Goal: Task Accomplishment & Management: Use online tool/utility

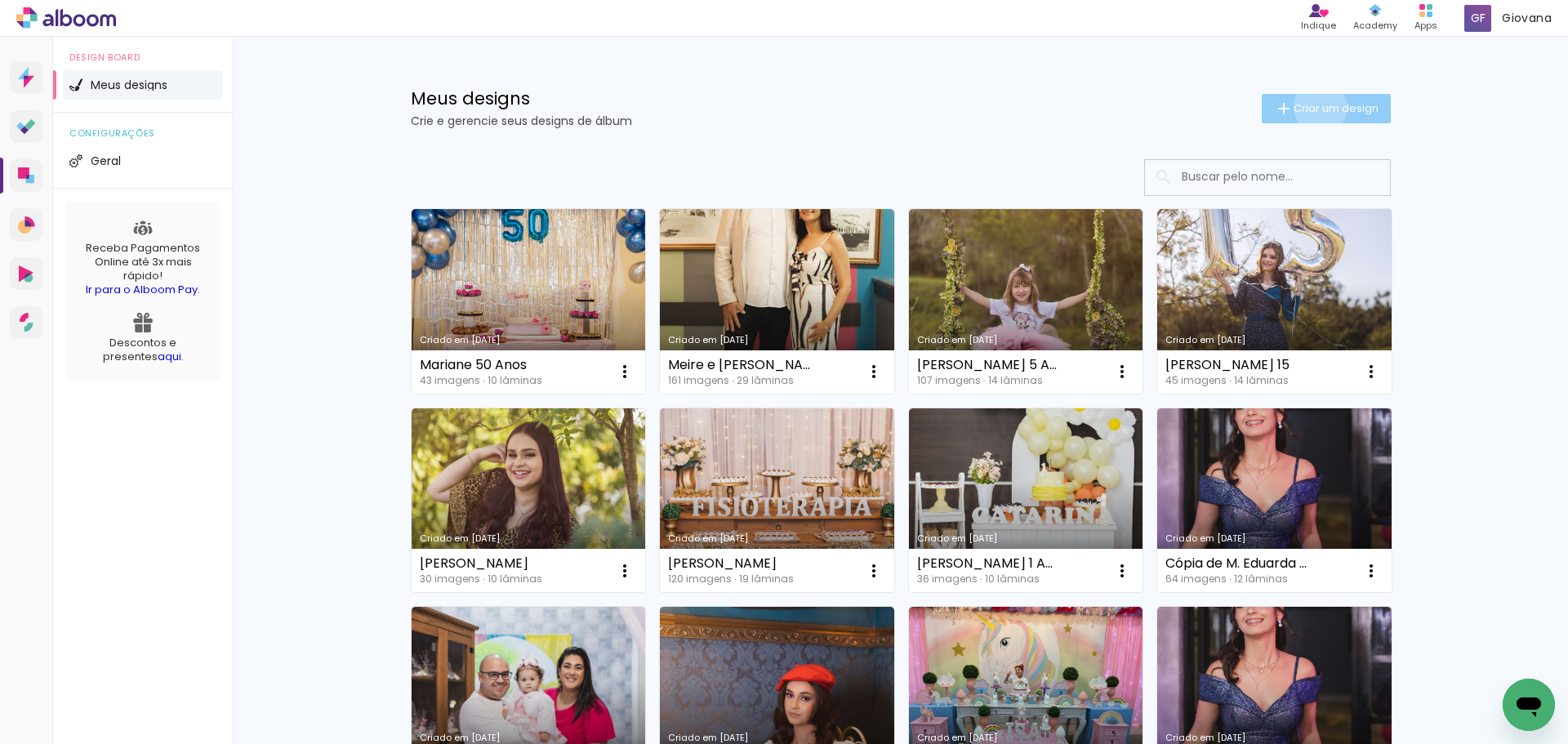
click at [1311, 107] on span "Criar um design" at bounding box center [1336, 108] width 85 height 11
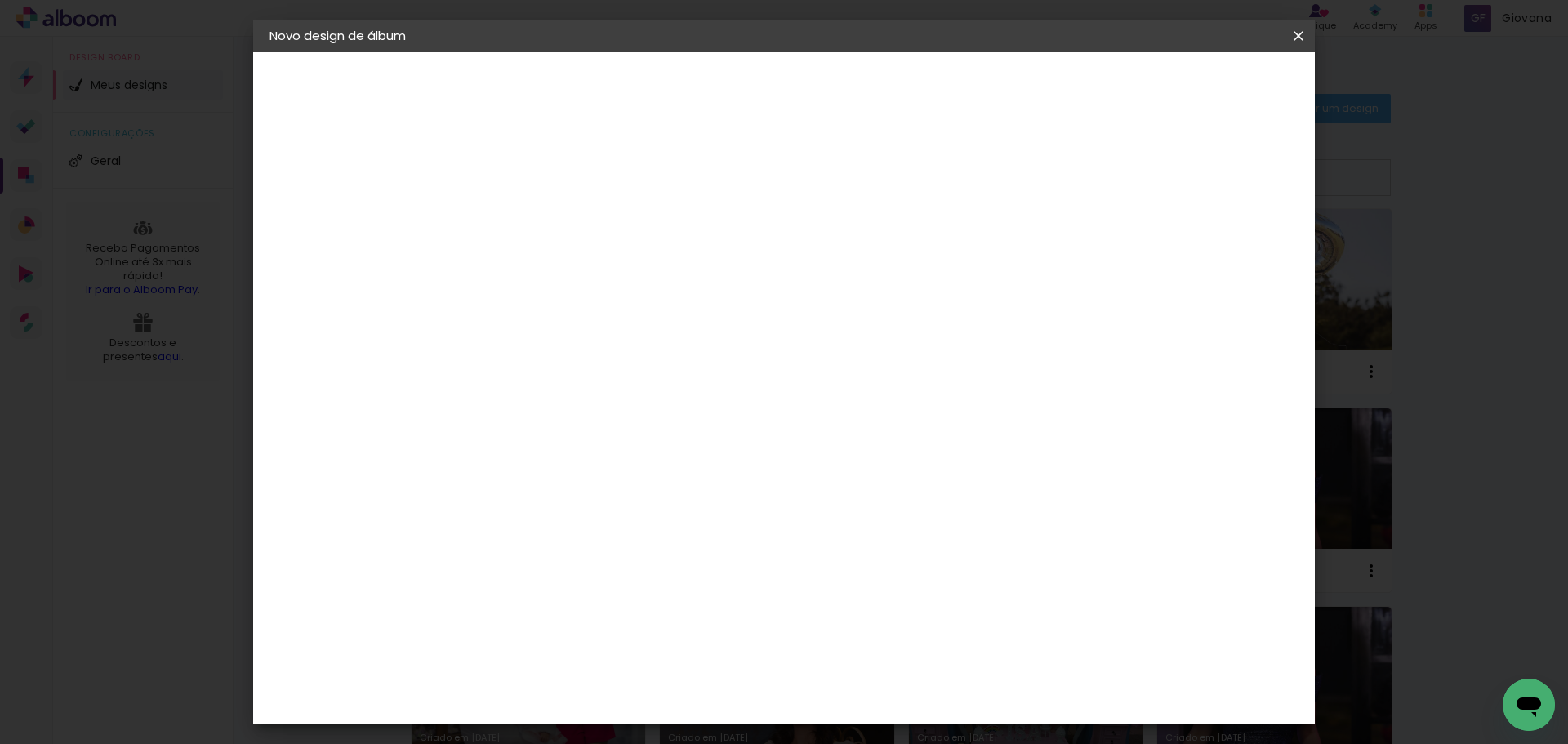
click at [537, 232] on div at bounding box center [537, 233] width 0 height 2
type input "Lorena 1 Ano"
type paper-input "Lorena 1 Ano"
click at [0, 0] on slot "Avançar" at bounding box center [0, 0] width 0 height 0
click at [576, 312] on input at bounding box center [578, 311] width 165 height 21
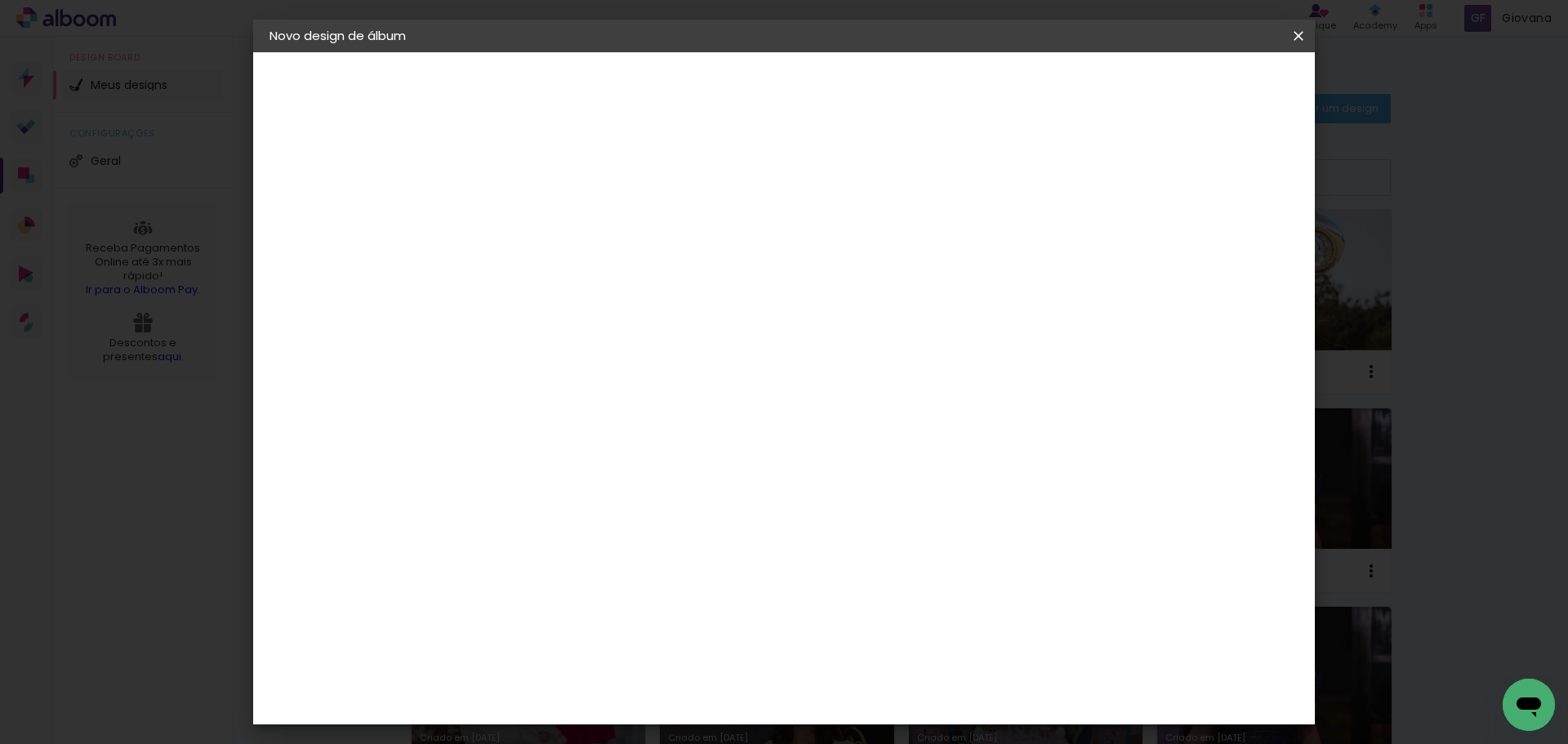
type input "via"
type paper-input "via"
click at [572, 370] on div "Viacolor" at bounding box center [553, 369] width 53 height 13
click at [799, 81] on paper-button "Avançar" at bounding box center [758, 86] width 80 height 28
click at [600, 272] on input "text" at bounding box center [568, 284] width 63 height 25
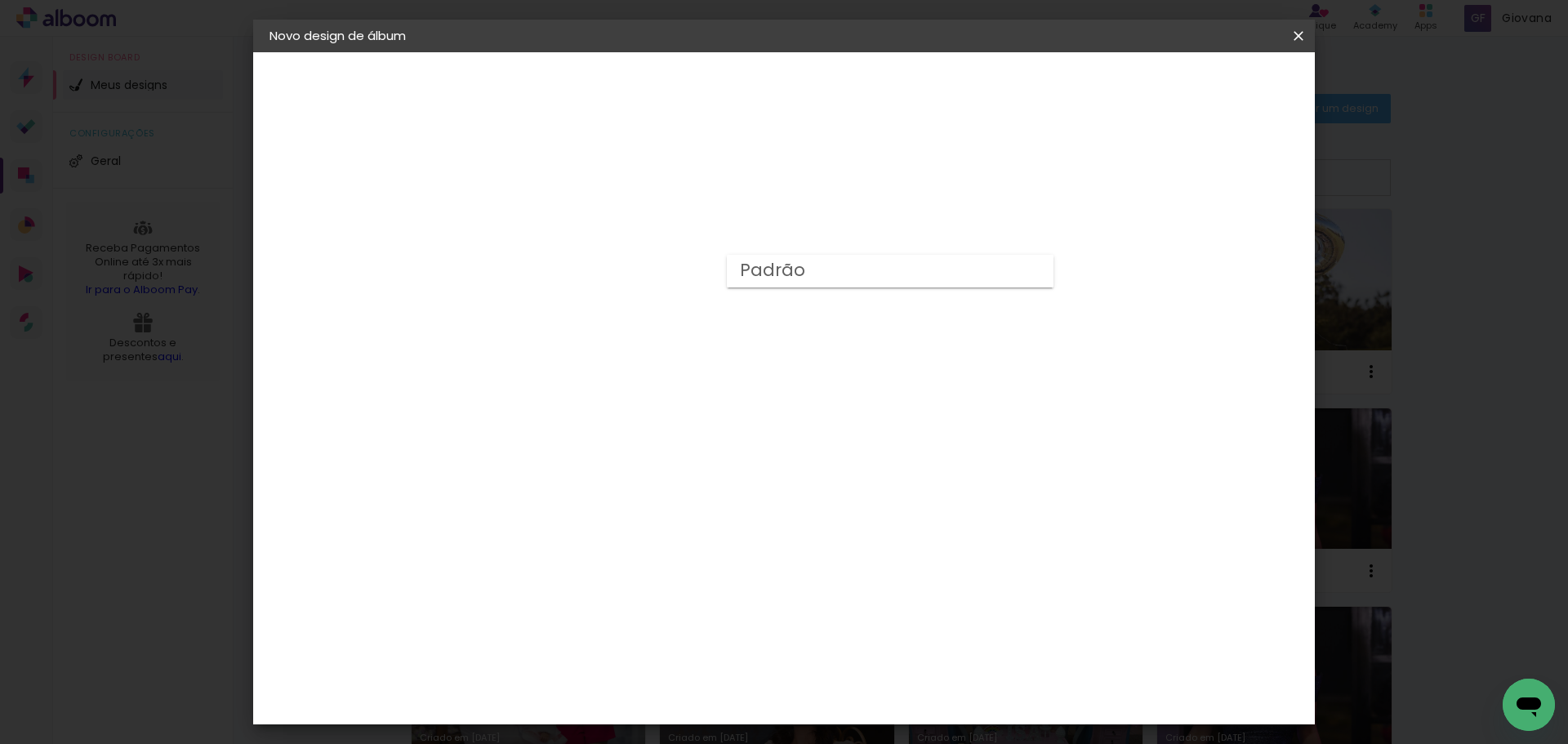
click at [626, 344] on div "Escolha o tamanho" at bounding box center [578, 372] width 95 height 76
click at [600, 272] on input "text" at bounding box center [568, 284] width 63 height 25
click at [0, 0] on slot "Padrão" at bounding box center [0, 0] width 0 height 0
type input "Padrão"
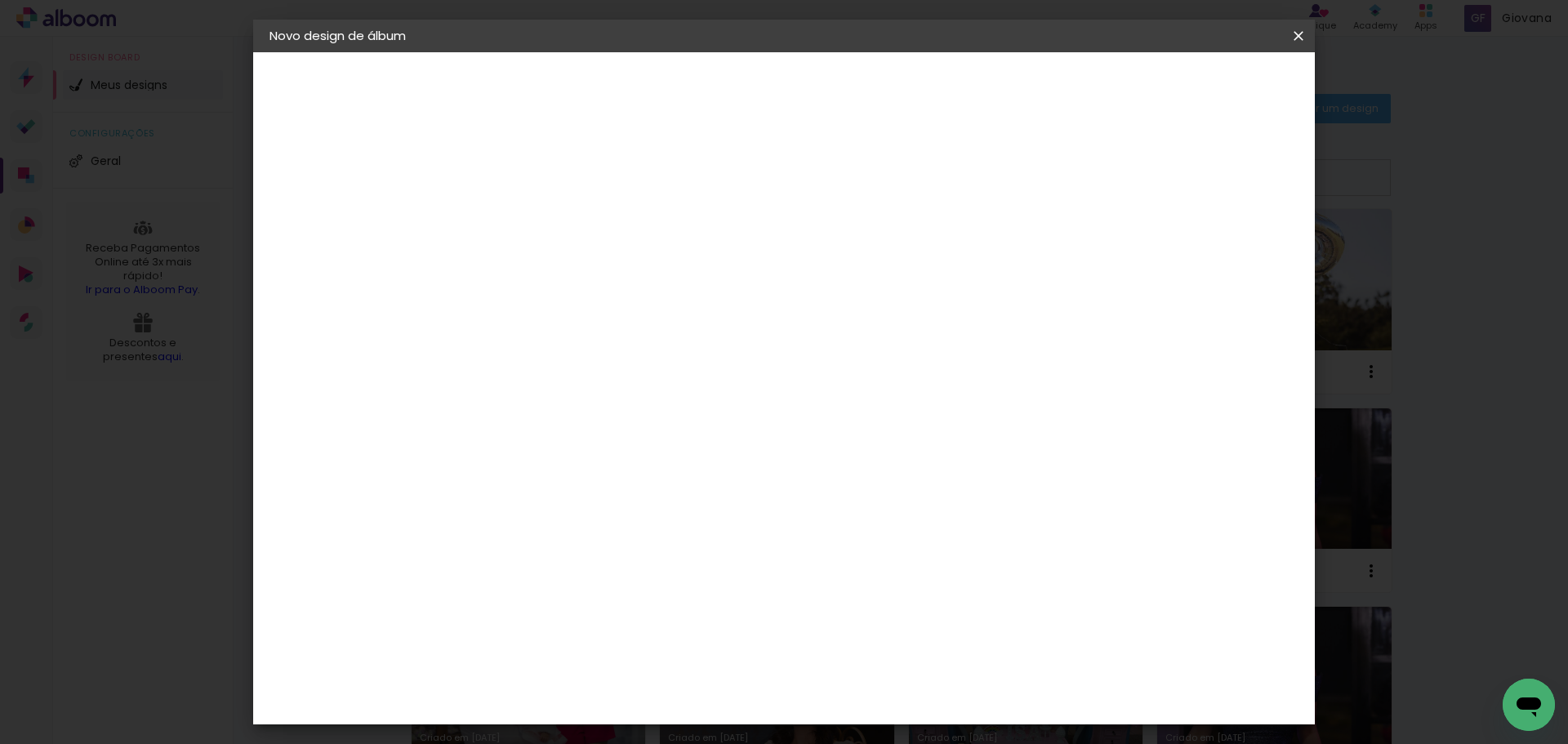
click at [647, 672] on span "25 × 25" at bounding box center [608, 693] width 76 height 44
click at [0, 0] on slot "Avançar" at bounding box center [0, 0] width 0 height 0
click at [1196, 88] on span "Iniciar design" at bounding box center [1159, 86] width 74 height 12
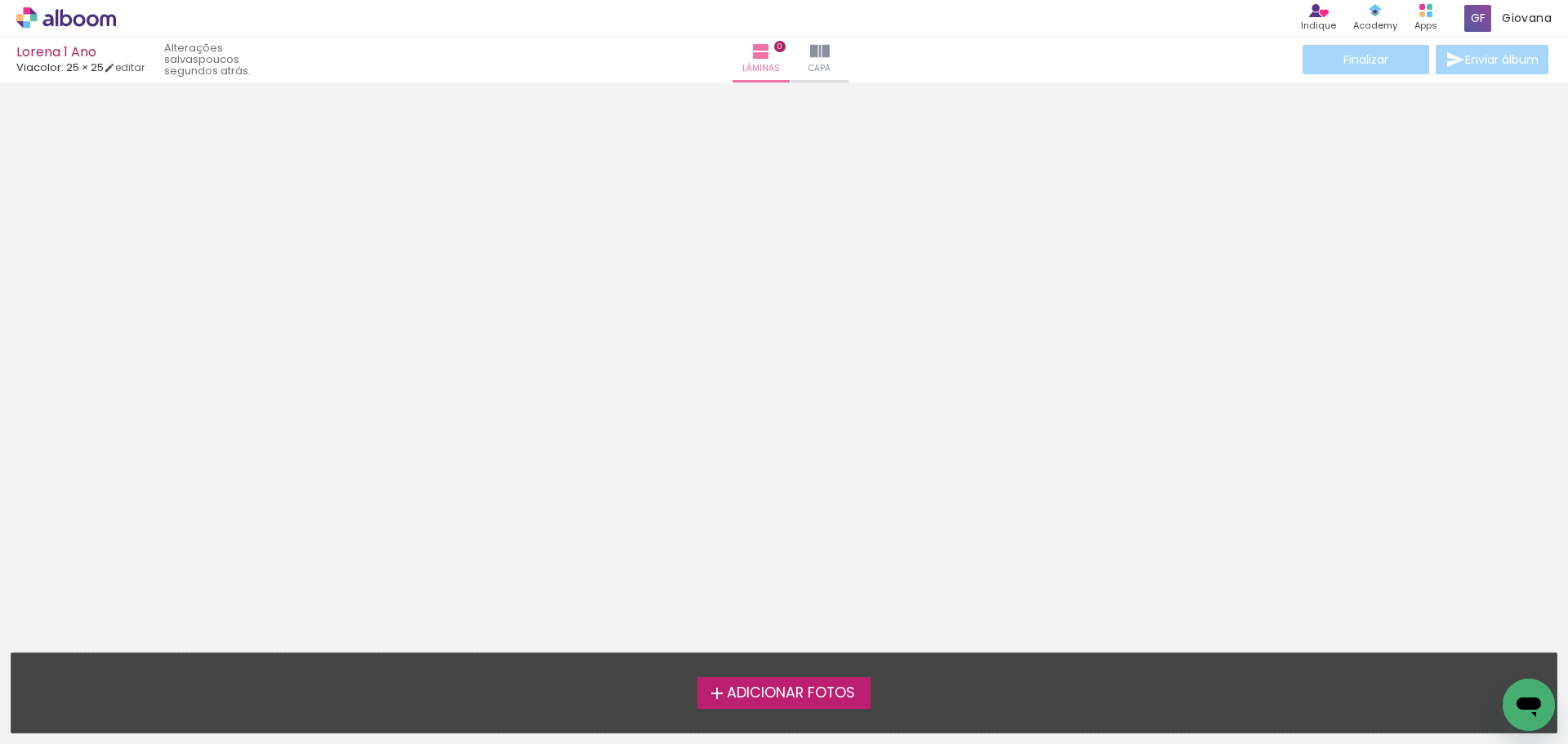
click at [808, 699] on span "Adicionar Fotos" at bounding box center [791, 694] width 128 height 15
click at [0, 0] on input "file" at bounding box center [0, 0] width 0 height 0
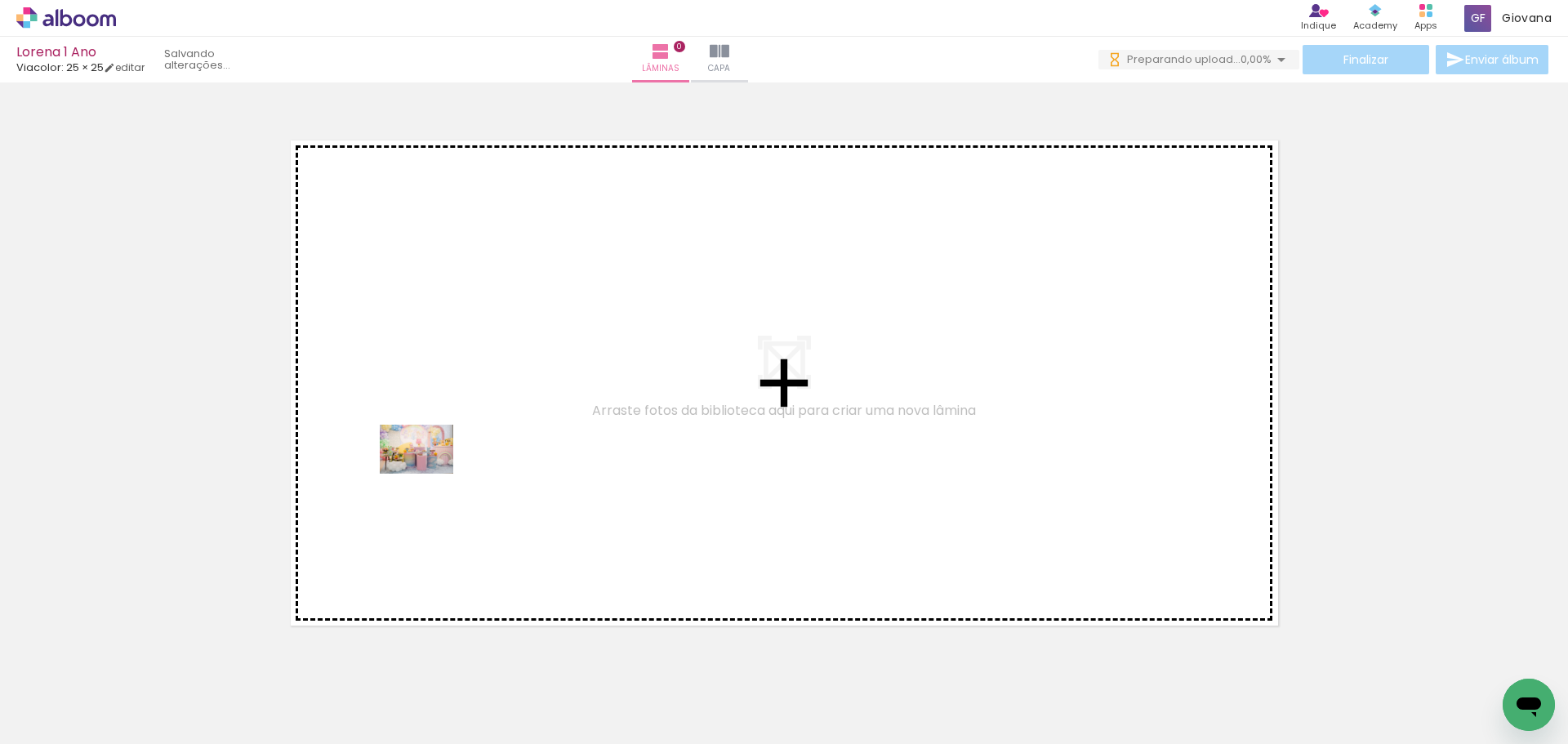
drag, startPoint x: 159, startPoint y: 704, endPoint x: 372, endPoint y: 587, distance: 243.0
click at [461, 432] on quentale-workspace at bounding box center [784, 372] width 1568 height 744
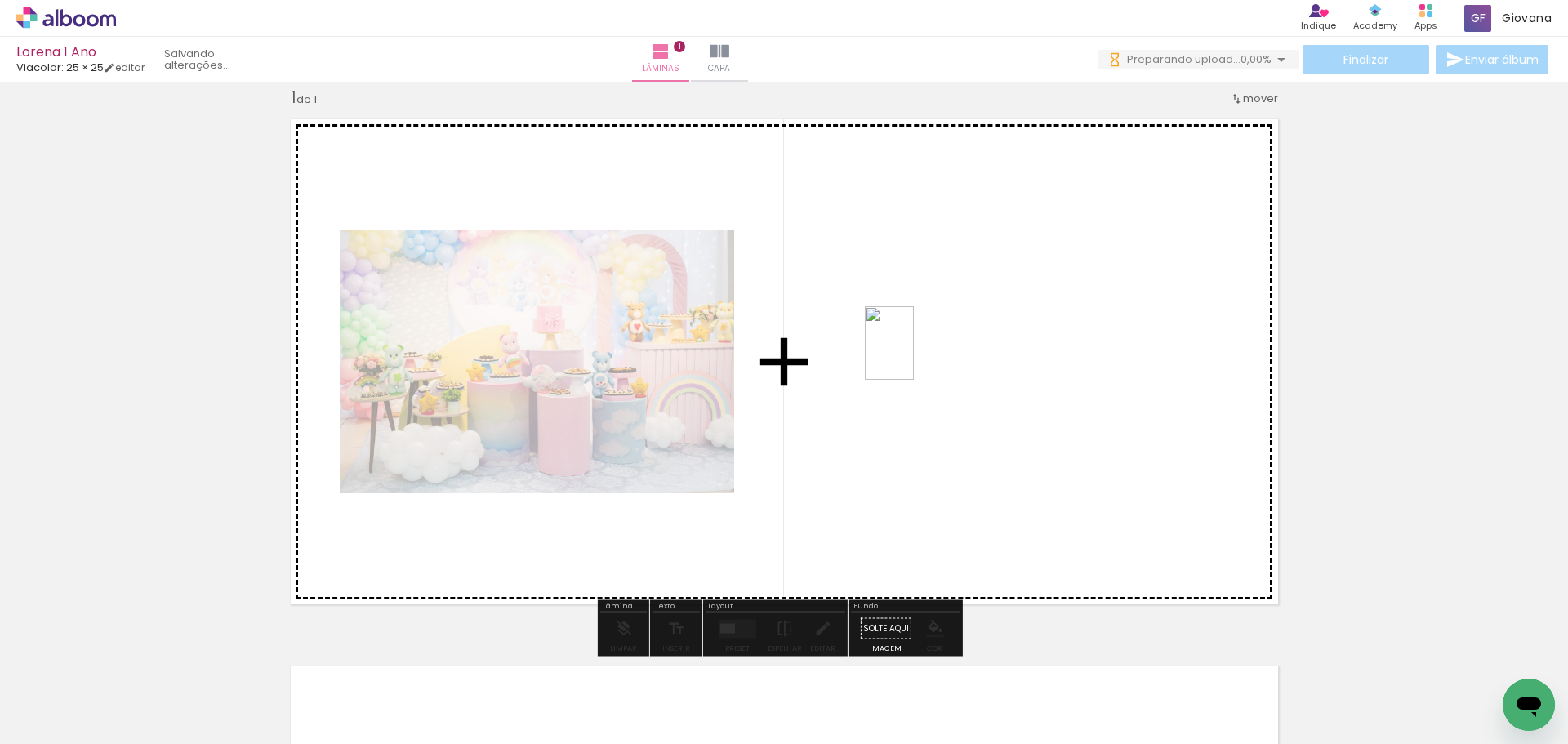
drag, startPoint x: 253, startPoint y: 708, endPoint x: 914, endPoint y: 355, distance: 749.4
click at [914, 355] on quentale-workspace at bounding box center [784, 372] width 1568 height 744
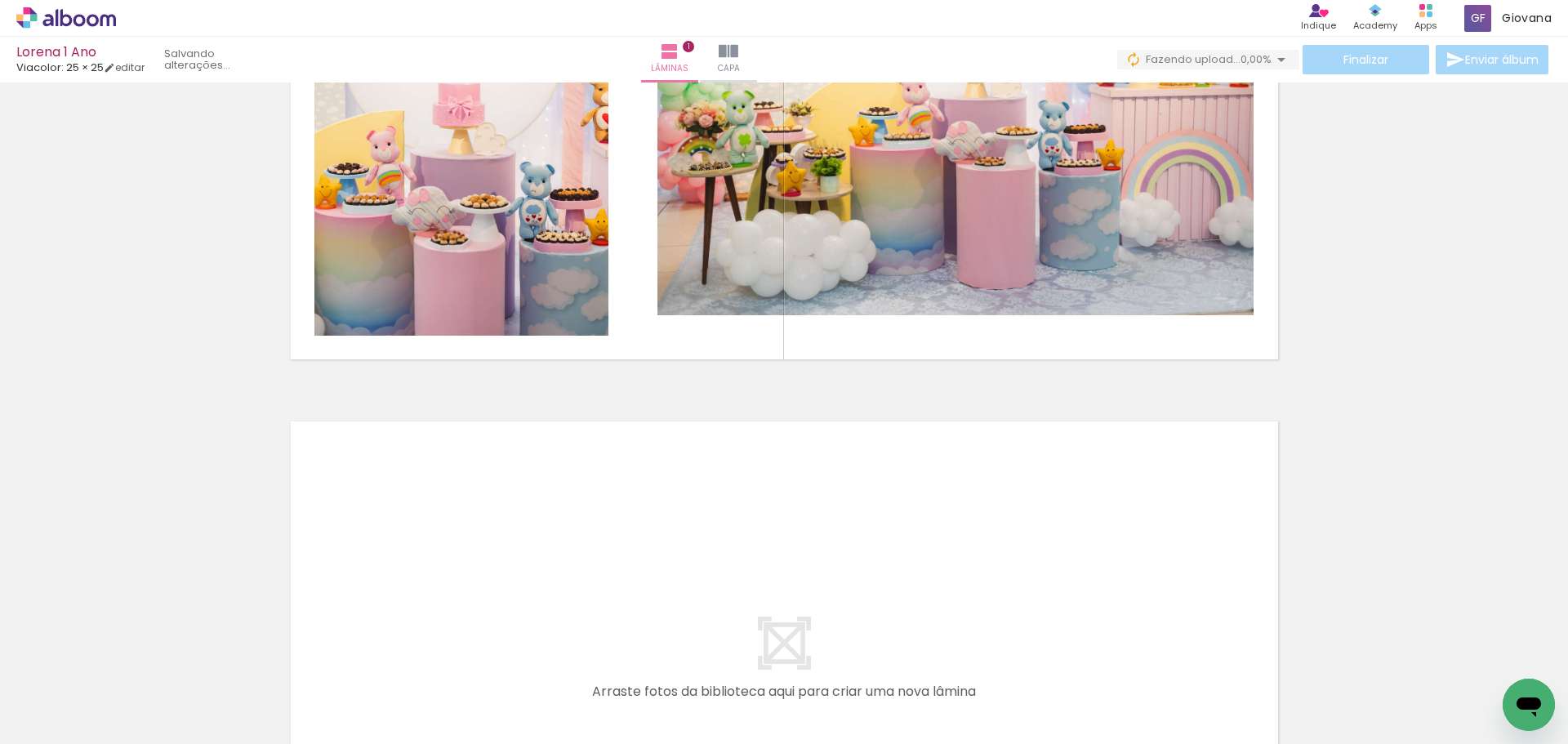
scroll to position [103, 0]
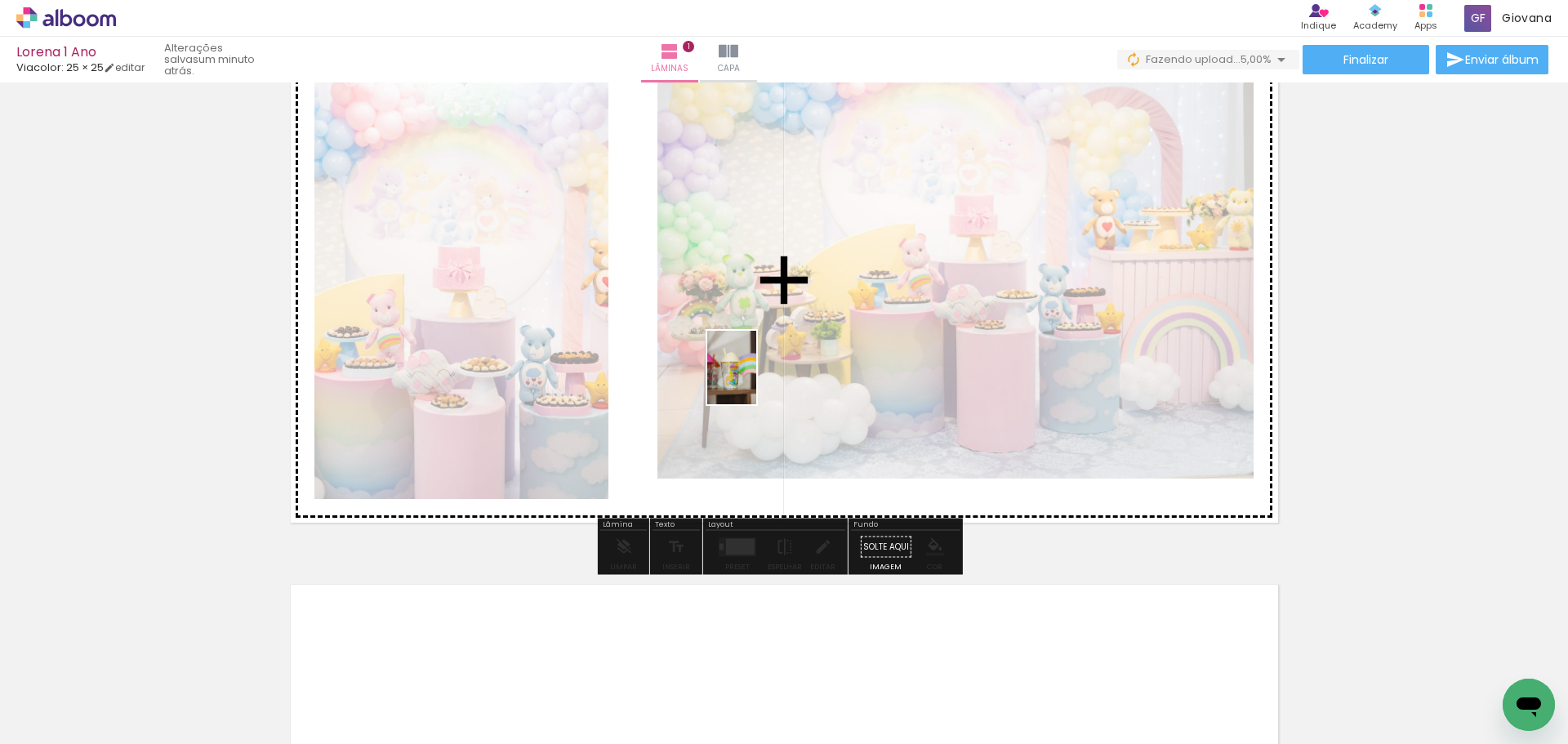
drag, startPoint x: 347, startPoint y: 709, endPoint x: 756, endPoint y: 380, distance: 524.9
click at [756, 380] on quentale-workspace at bounding box center [784, 372] width 1568 height 744
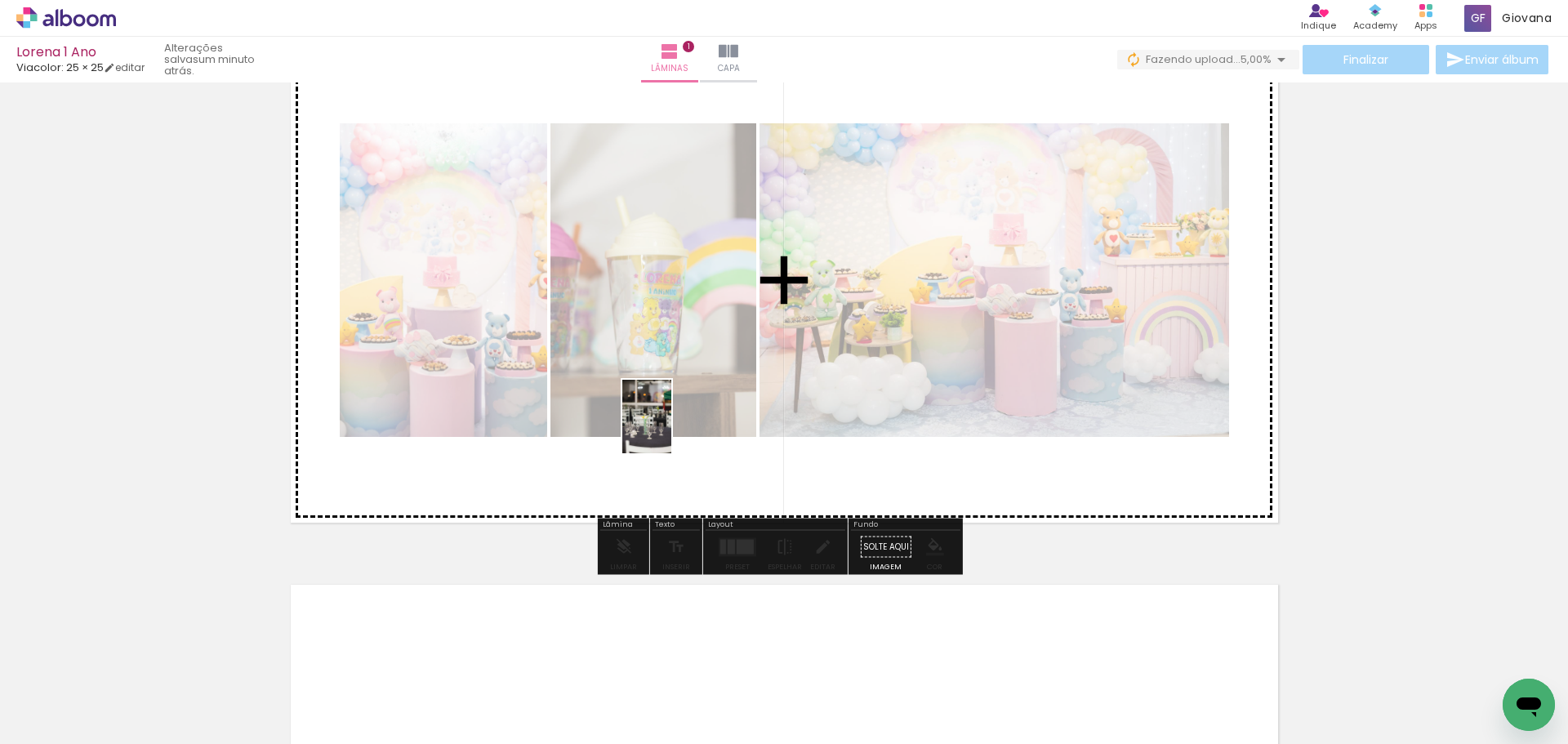
drag, startPoint x: 440, startPoint y: 707, endPoint x: 672, endPoint y: 429, distance: 362.1
click at [672, 429] on quentale-workspace at bounding box center [784, 372] width 1568 height 744
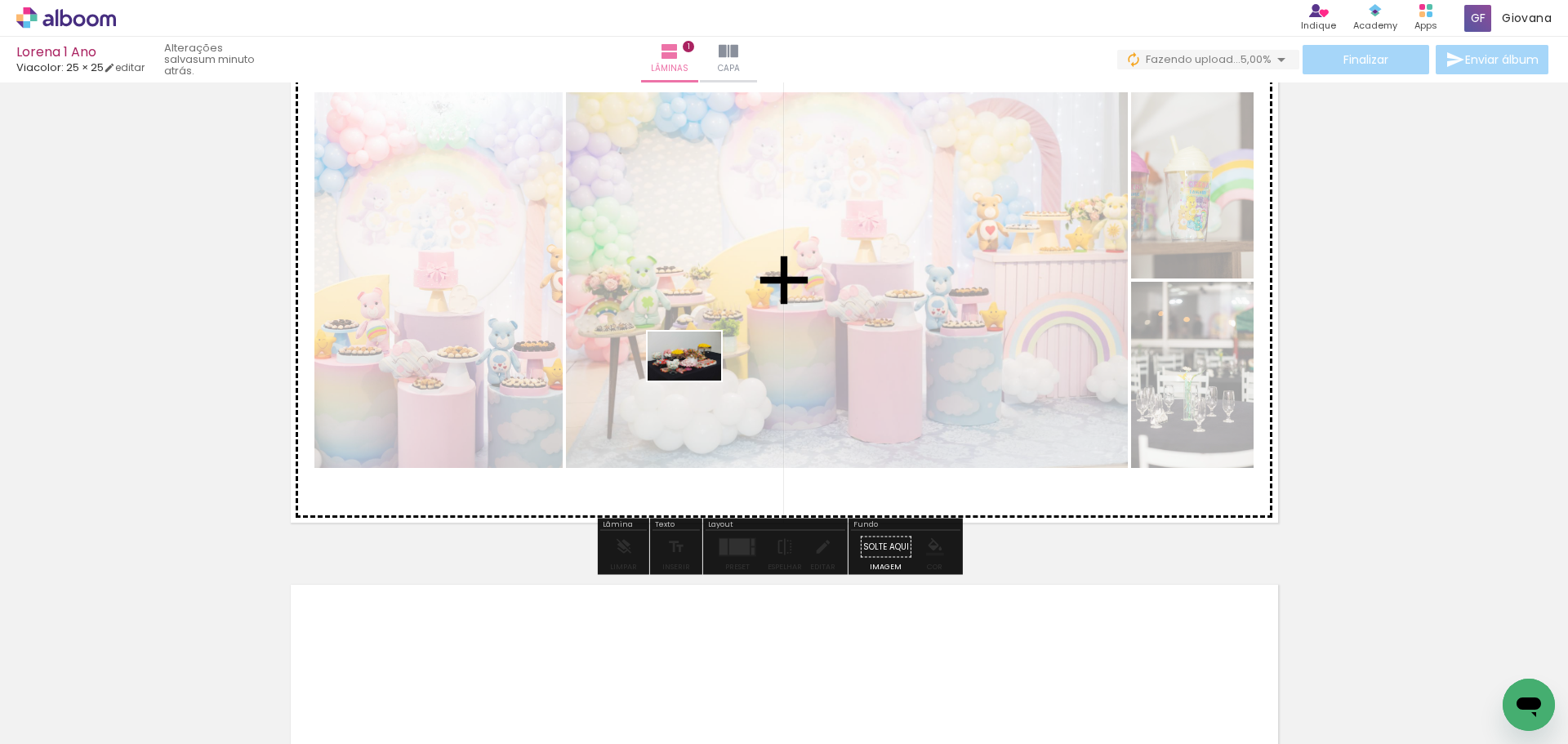
drag, startPoint x: 516, startPoint y: 709, endPoint x: 696, endPoint y: 381, distance: 374.1
click at [696, 381] on quentale-workspace at bounding box center [784, 372] width 1568 height 744
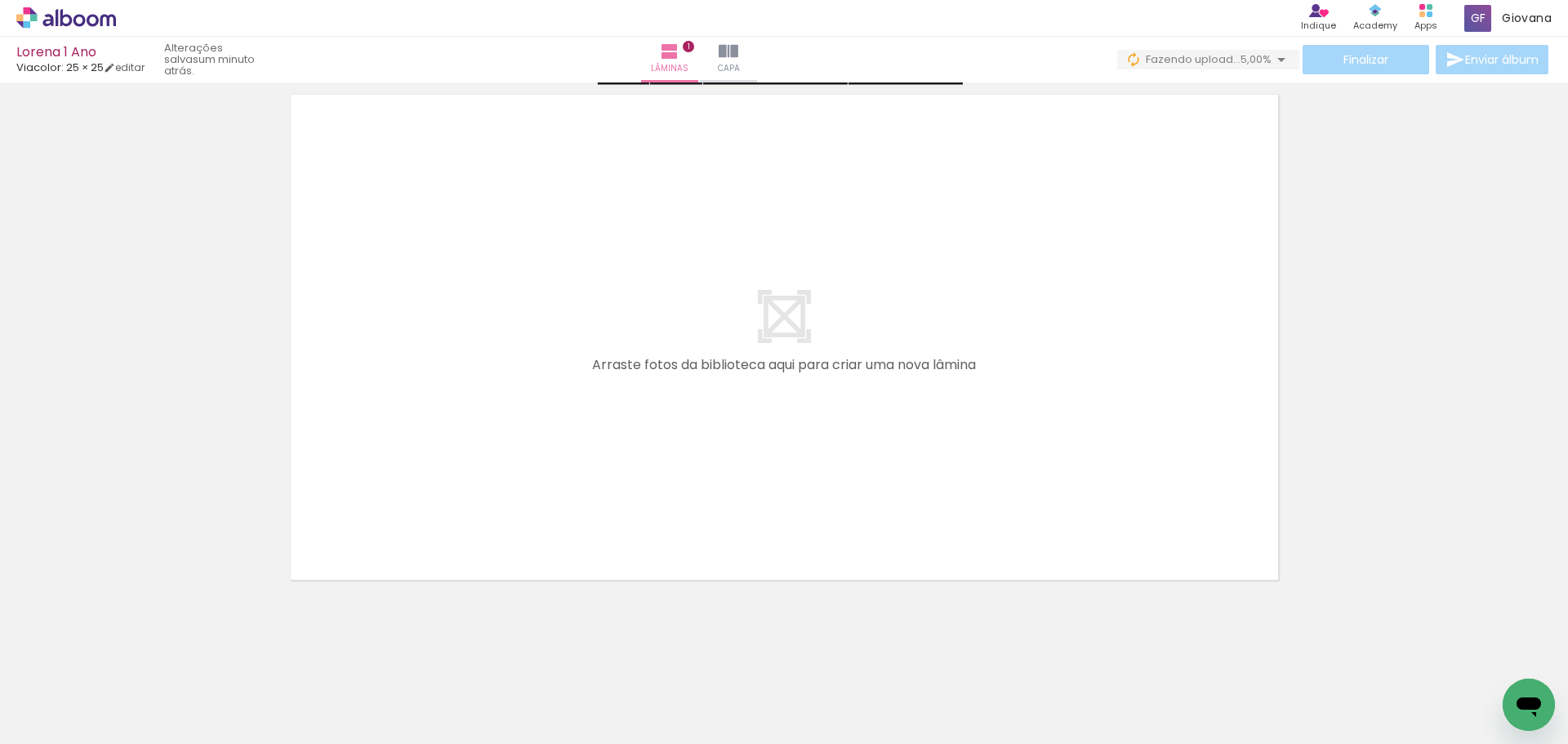
scroll to position [511, 0]
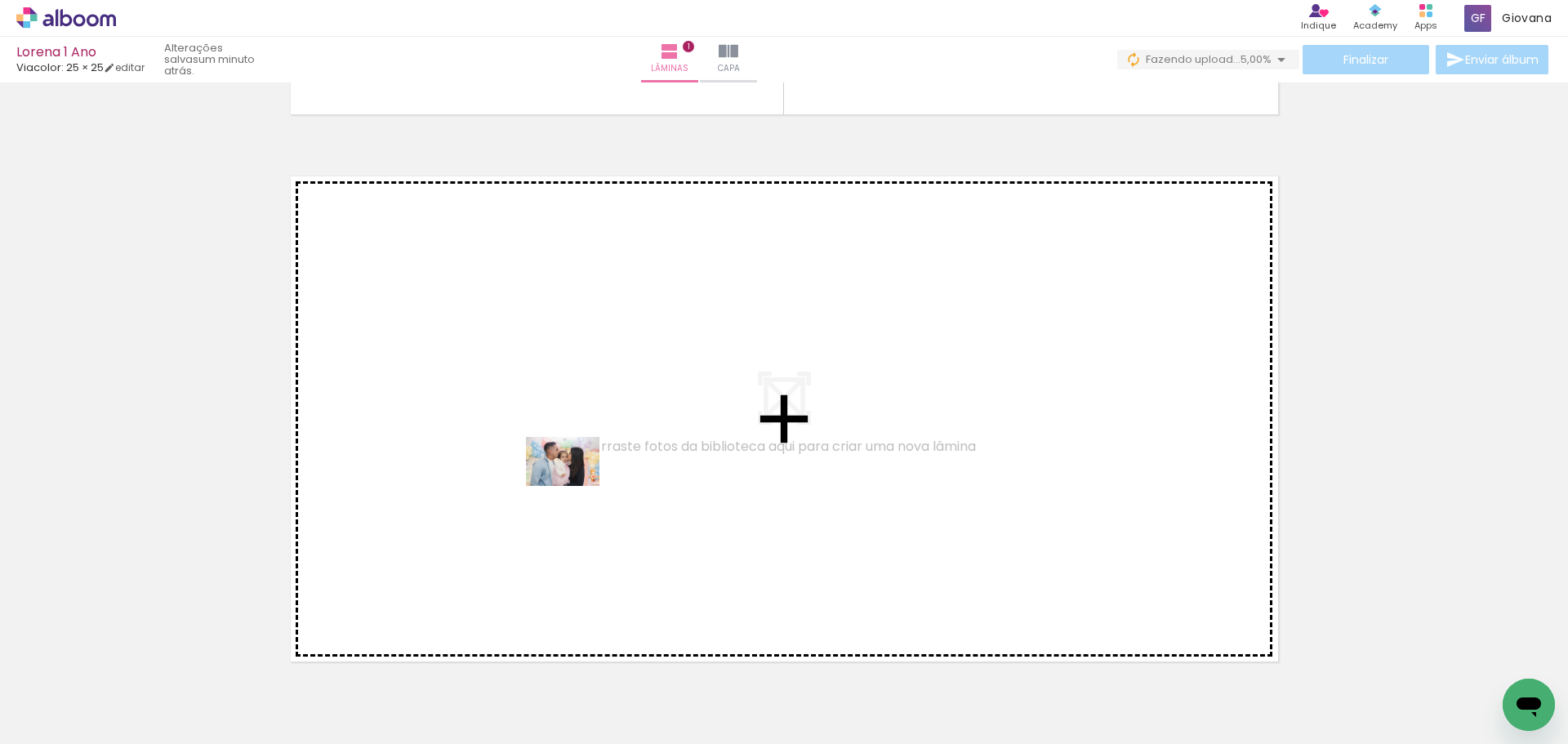
drag, startPoint x: 629, startPoint y: 690, endPoint x: 578, endPoint y: 474, distance: 221.9
click at [578, 474] on quentale-workspace at bounding box center [784, 372] width 1568 height 744
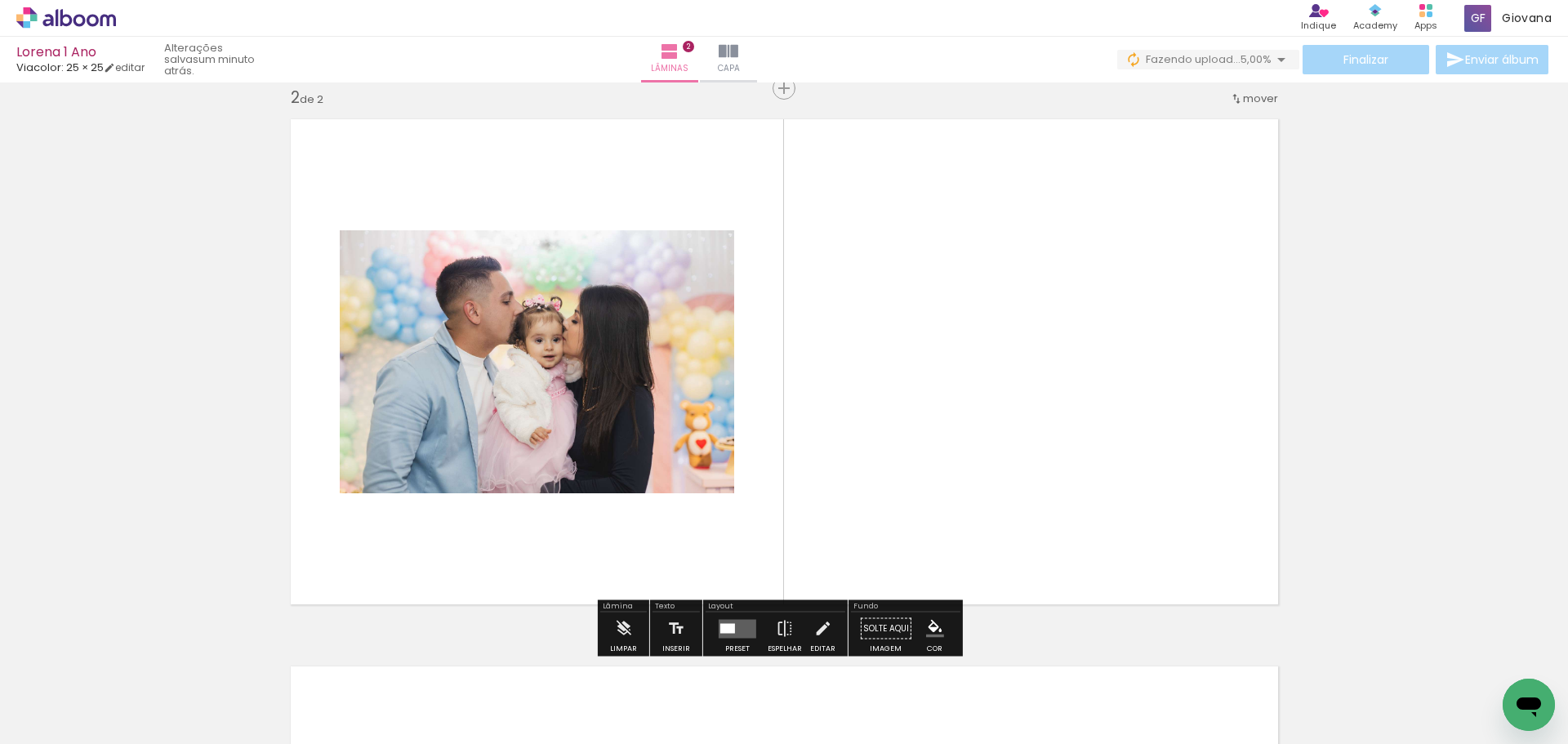
scroll to position [650, 0]
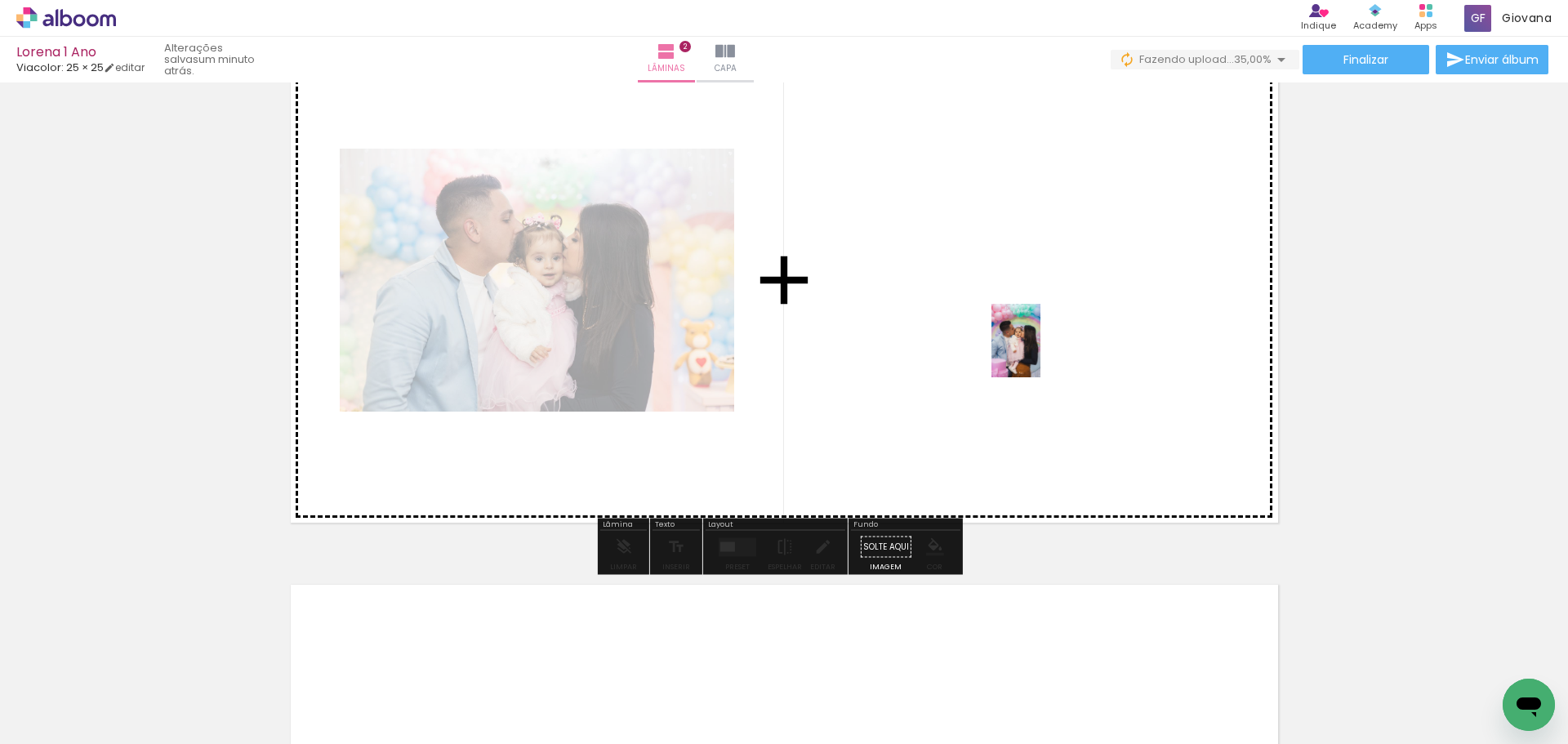
drag, startPoint x: 1001, startPoint y: 709, endPoint x: 1041, endPoint y: 353, distance: 358.2
click at [1041, 353] on quentale-workspace at bounding box center [784, 372] width 1568 height 744
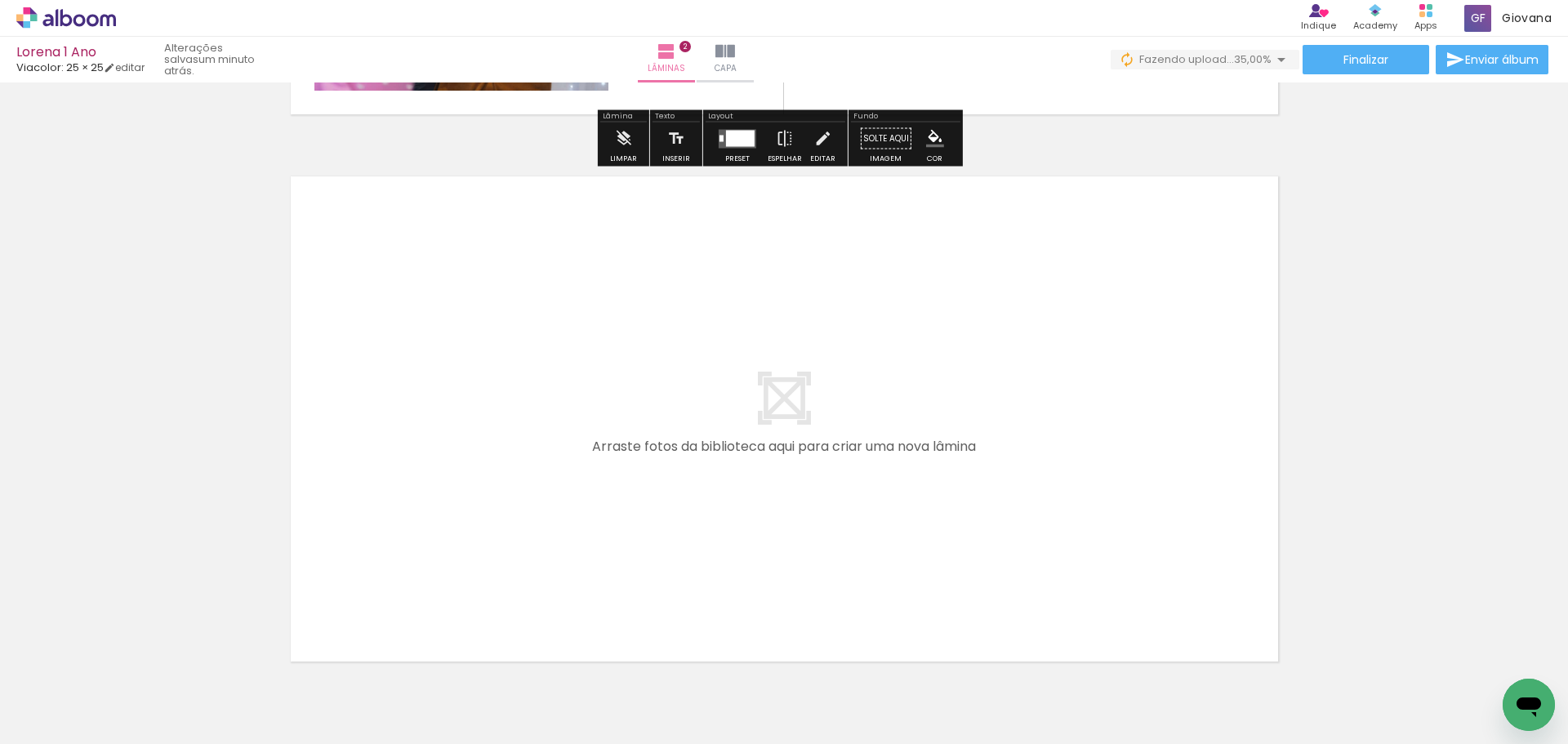
scroll to position [1140, 0]
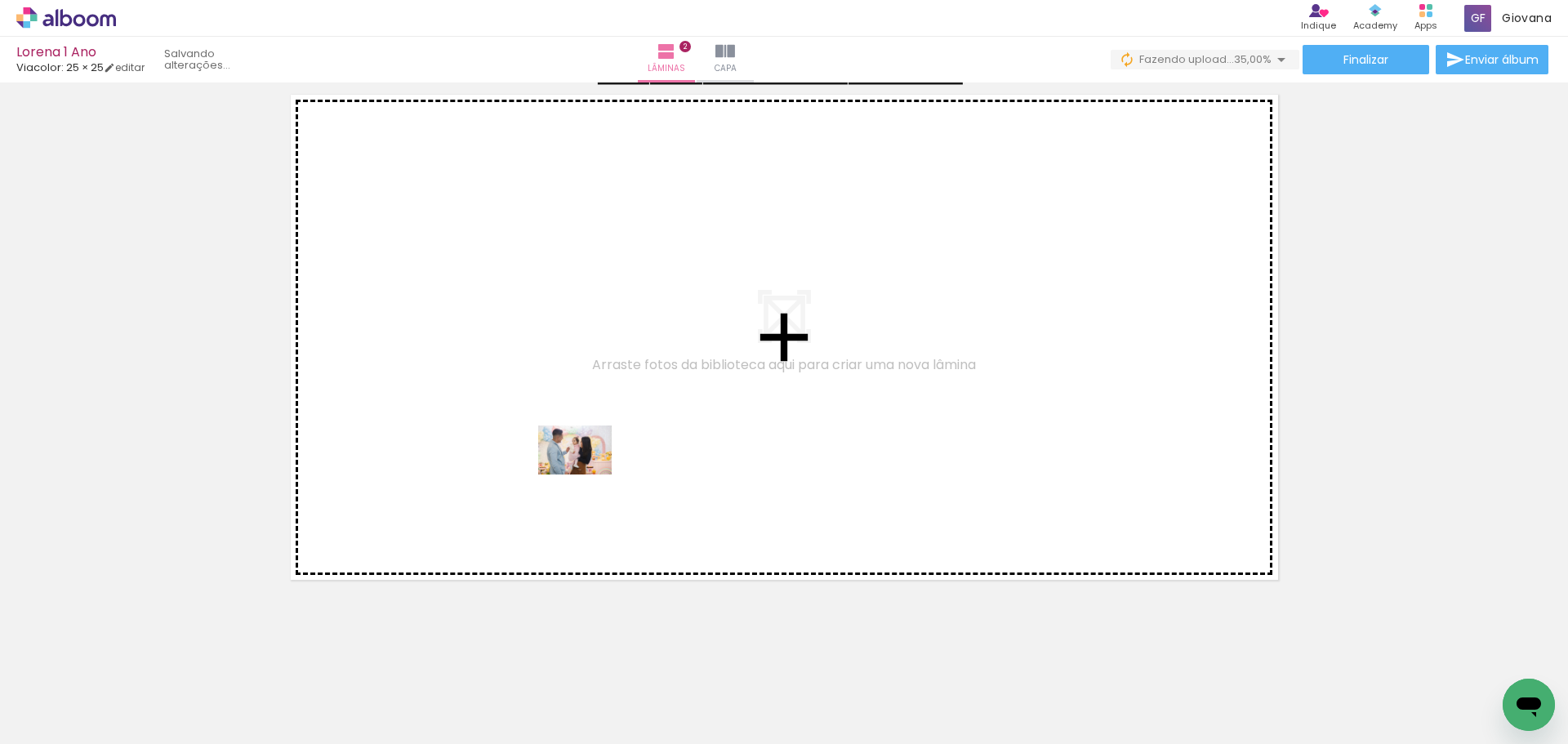
drag, startPoint x: 724, startPoint y: 705, endPoint x: 578, endPoint y: 435, distance: 306.9
click at [578, 435] on quentale-workspace at bounding box center [784, 372] width 1568 height 744
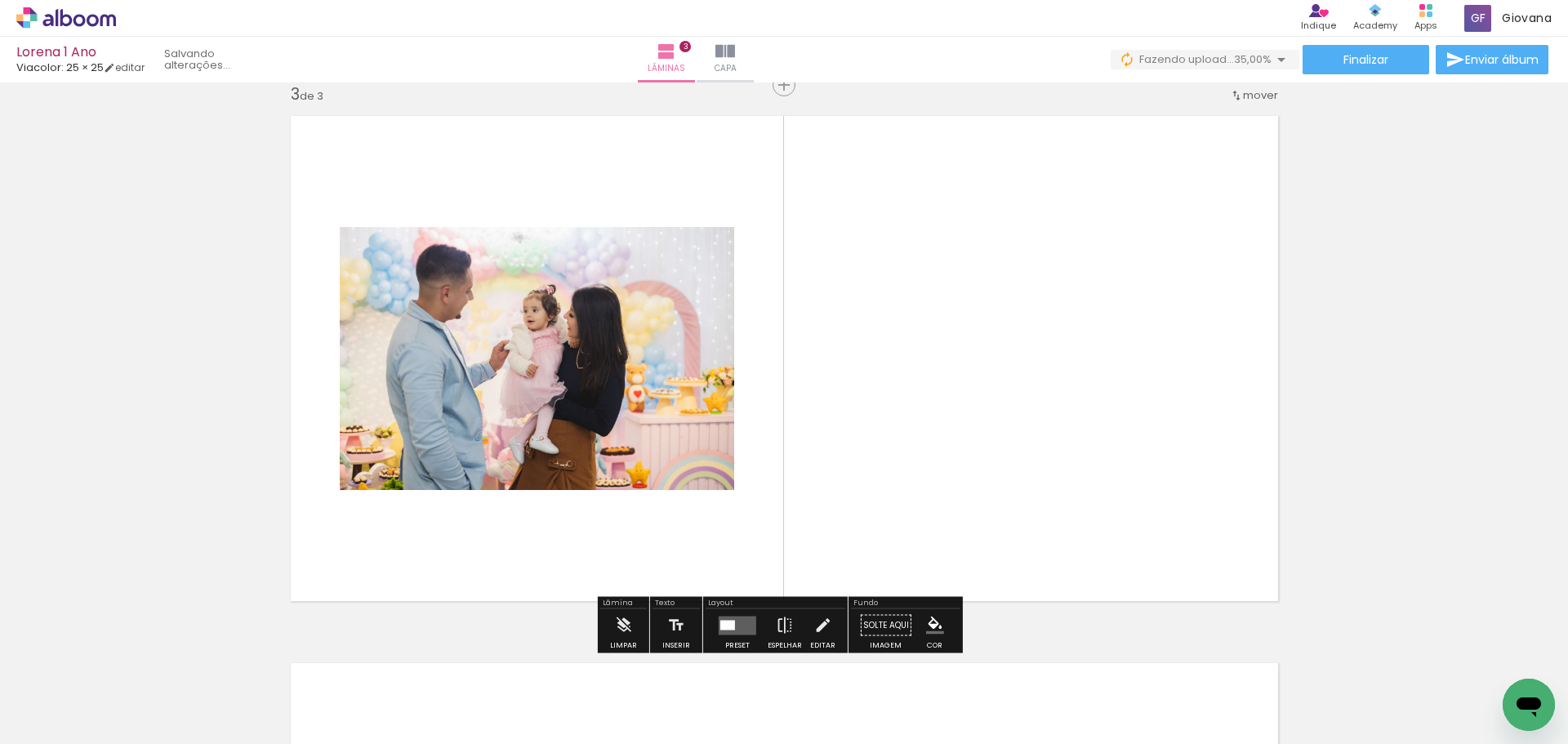
scroll to position [1116, 0]
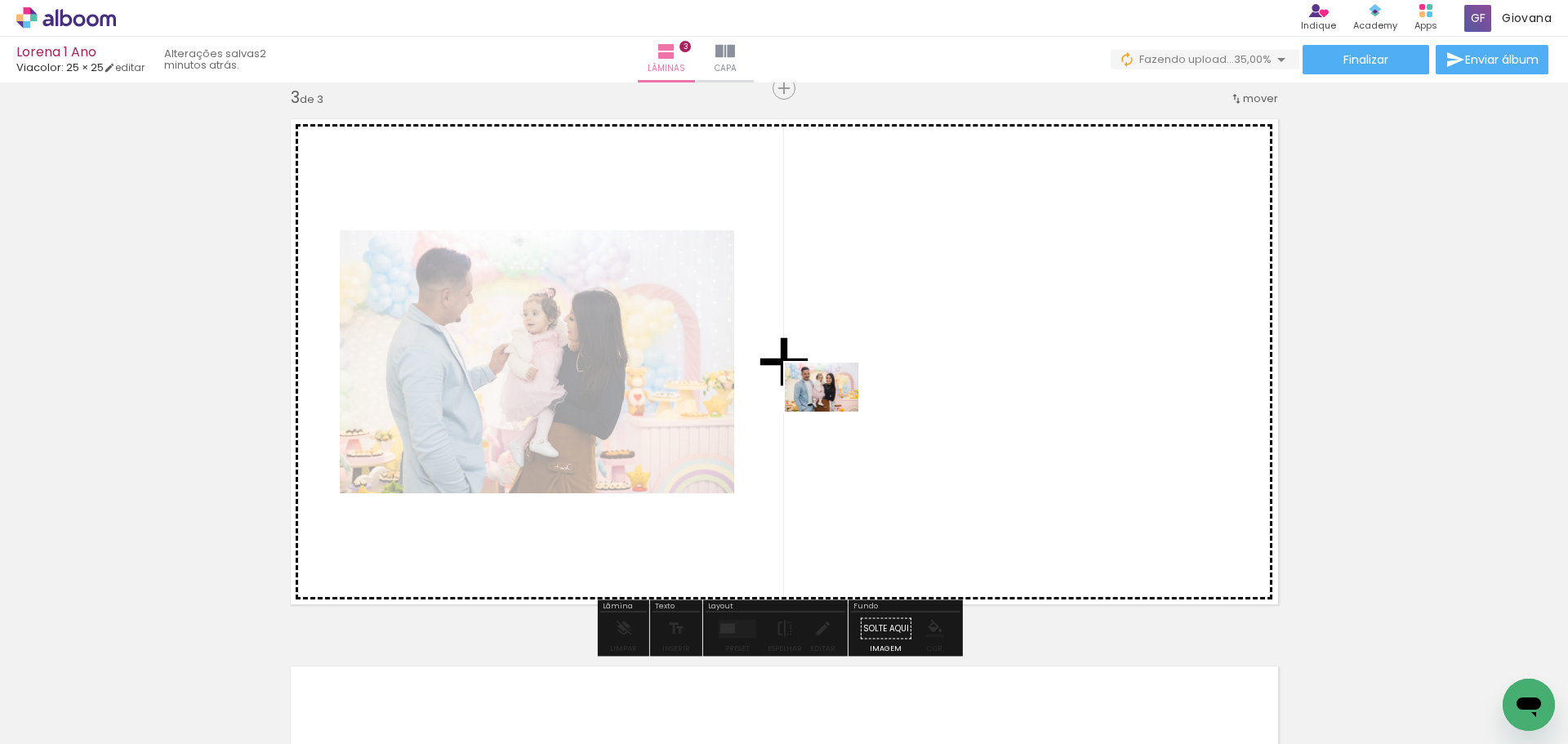
drag, startPoint x: 813, startPoint y: 716, endPoint x: 837, endPoint y: 404, distance: 312.9
click at [837, 404] on quentale-workspace at bounding box center [784, 372] width 1568 height 744
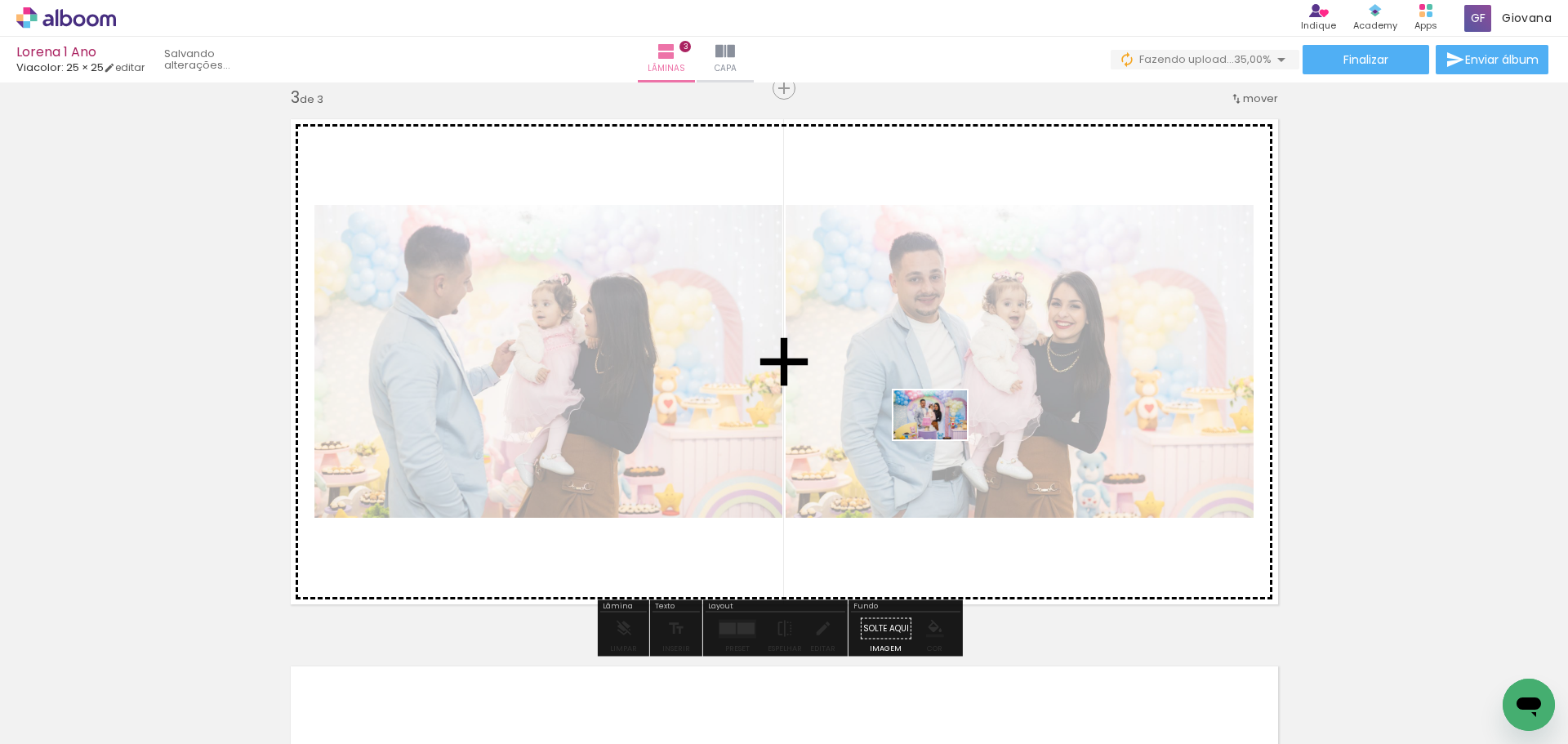
drag, startPoint x: 905, startPoint y: 705, endPoint x: 942, endPoint y: 439, distance: 268.6
click at [942, 439] on quentale-workspace at bounding box center [784, 372] width 1568 height 744
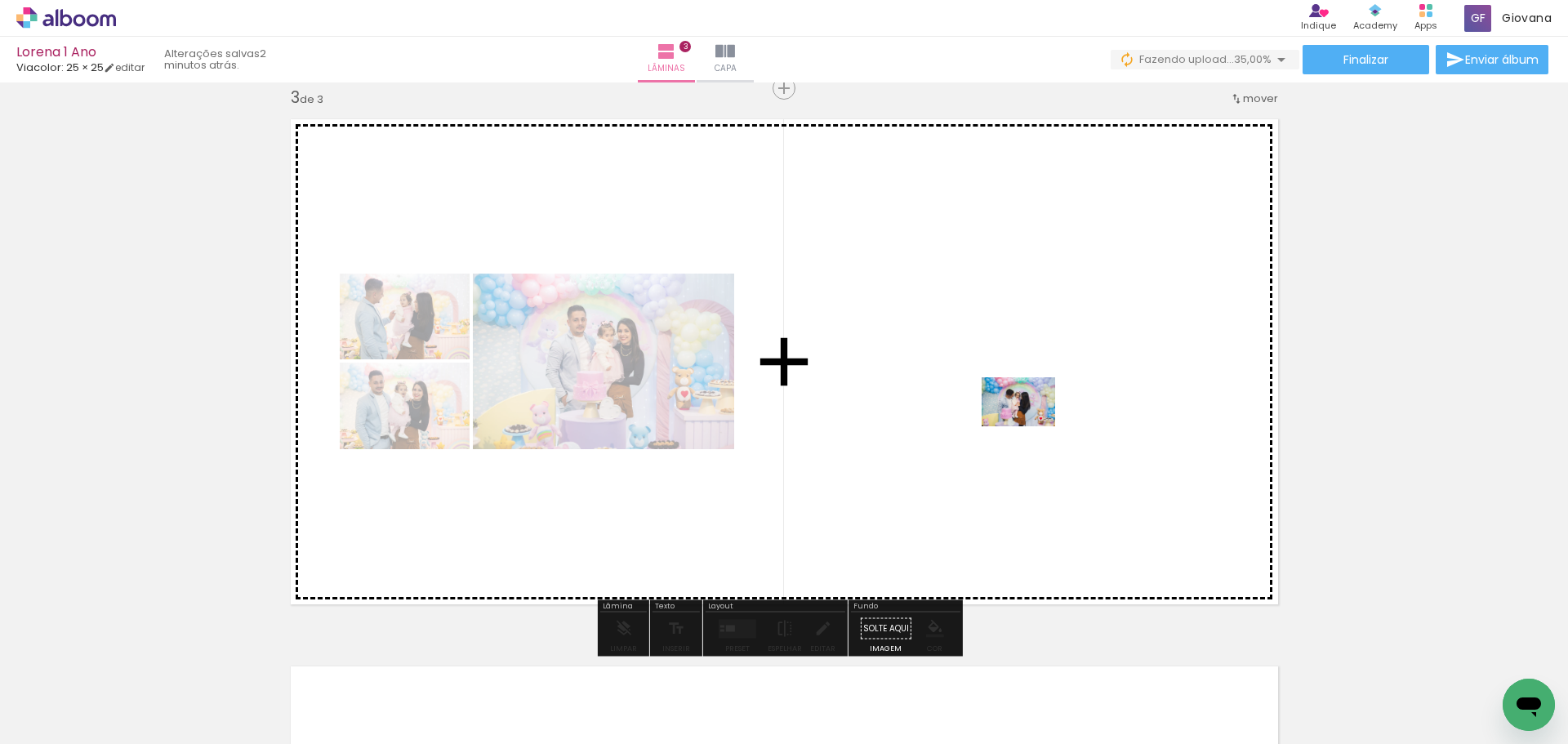
drag, startPoint x: 1091, startPoint y: 714, endPoint x: 1030, endPoint y: 427, distance: 293.4
click at [1030, 427] on quentale-workspace at bounding box center [784, 372] width 1568 height 744
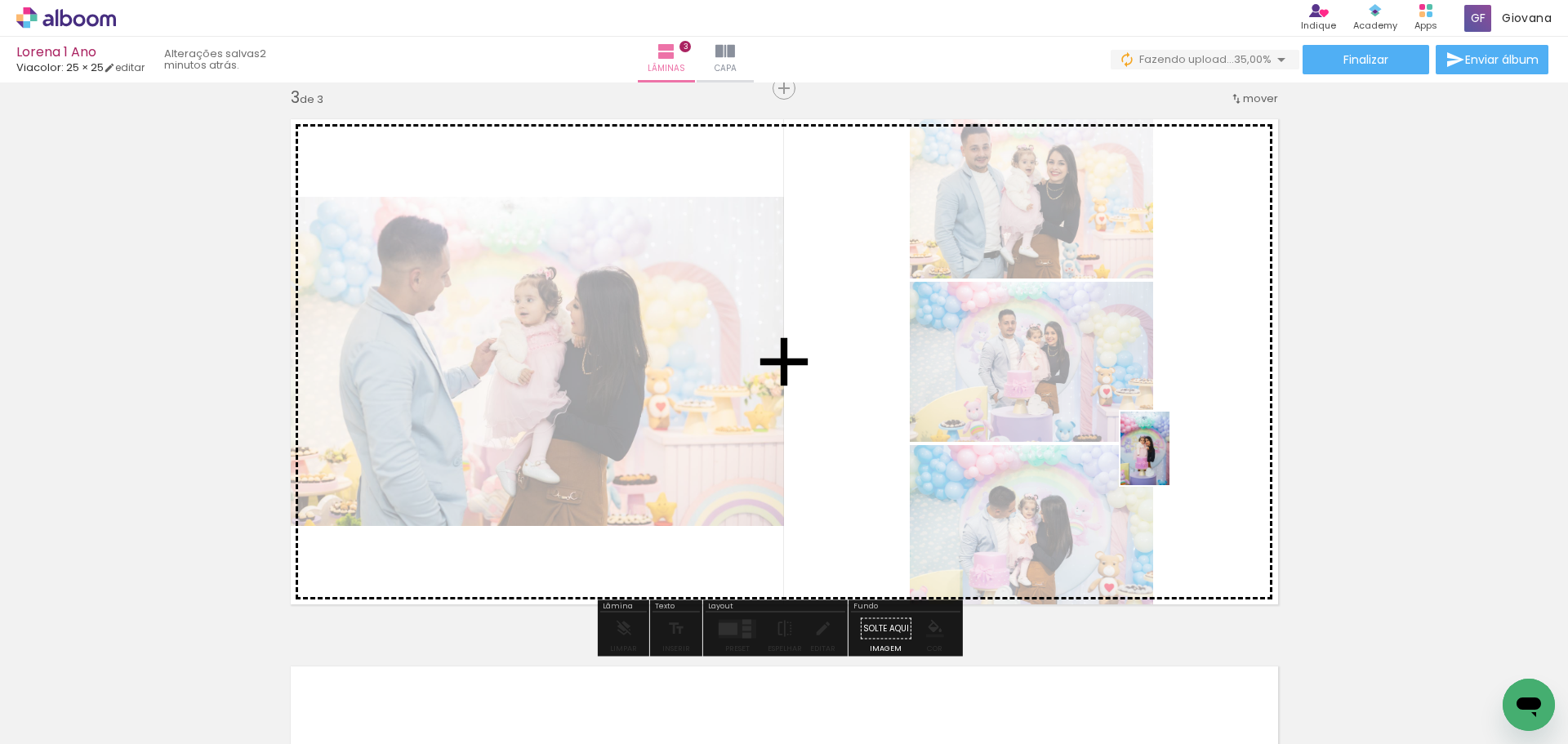
drag, startPoint x: 1186, startPoint y: 716, endPoint x: 1170, endPoint y: 460, distance: 256.5
click at [1170, 460] on quentale-workspace at bounding box center [784, 372] width 1568 height 744
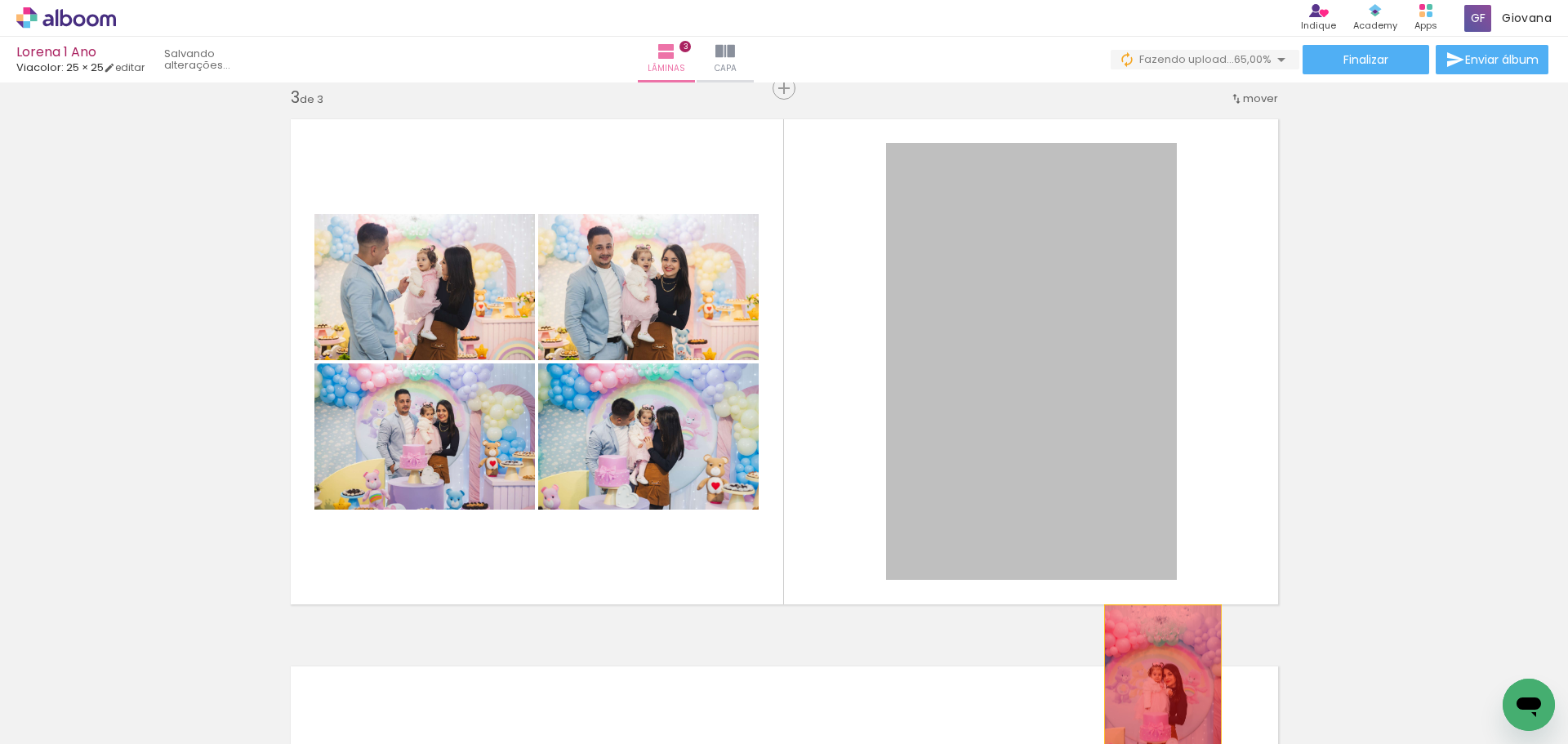
drag, startPoint x: 1043, startPoint y: 339, endPoint x: 1157, endPoint y: 692, distance: 371.0
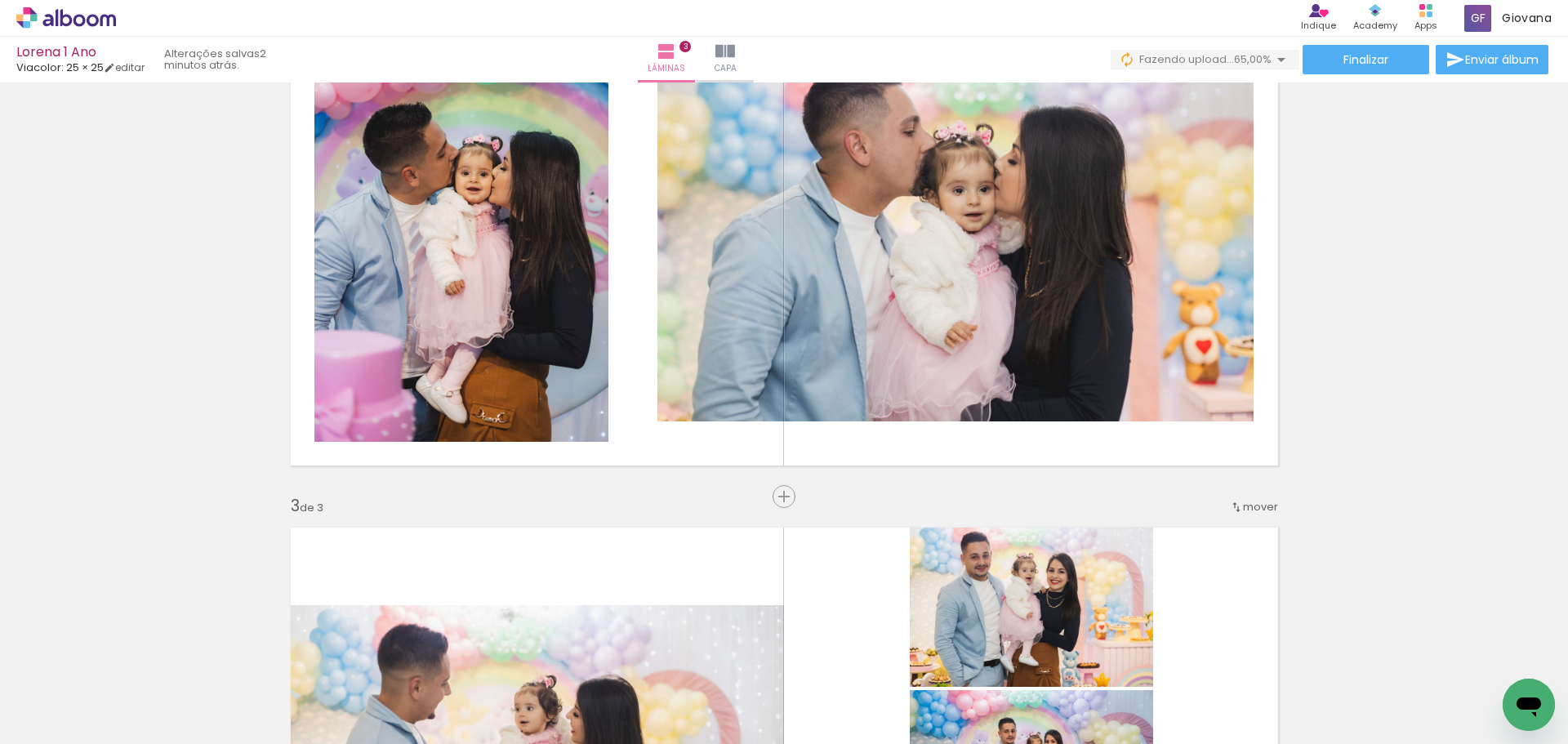
scroll to position [626, 0]
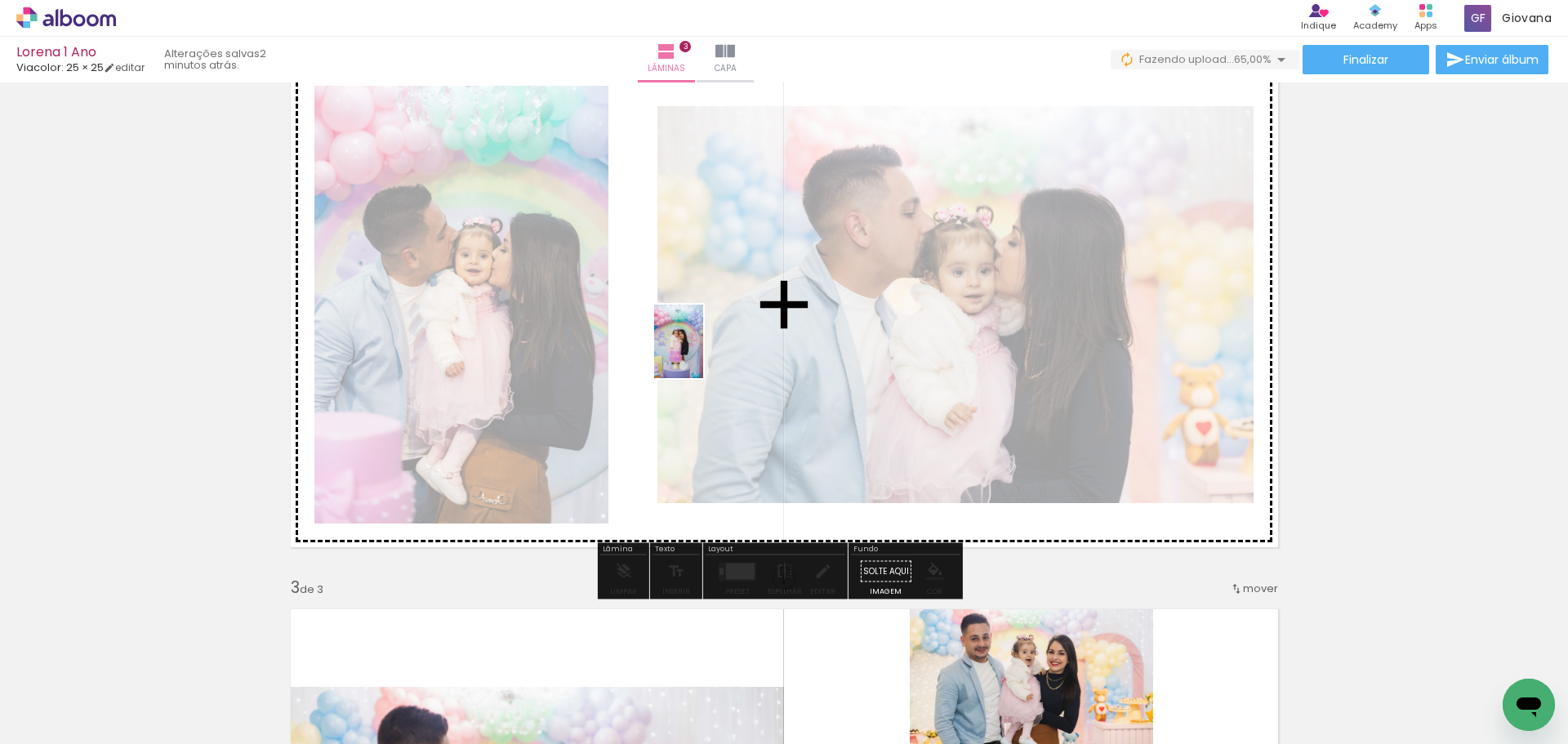
drag, startPoint x: 1175, startPoint y: 718, endPoint x: 703, endPoint y: 354, distance: 596.1
click at [703, 354] on quentale-workspace at bounding box center [784, 372] width 1568 height 744
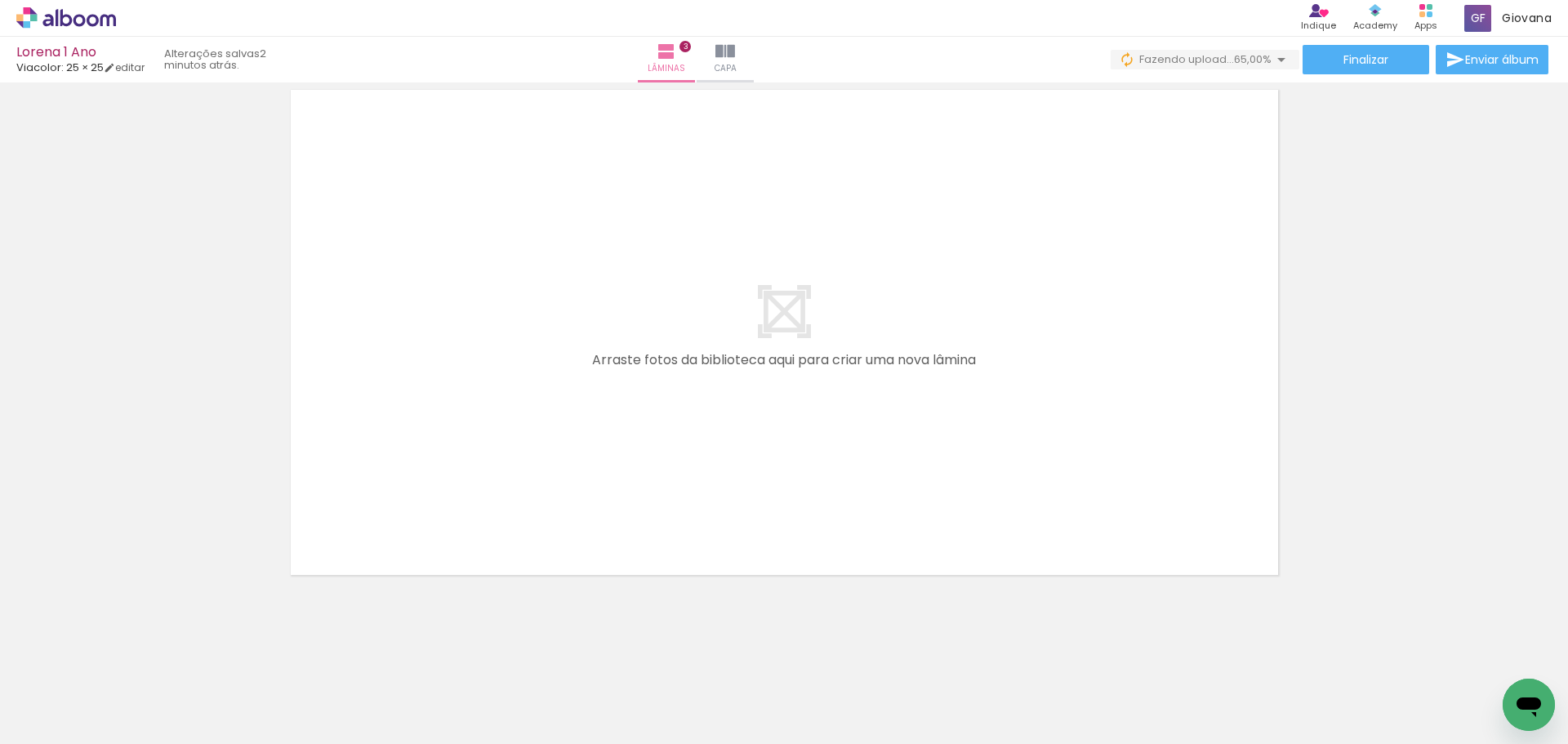
scroll to position [1693, 0]
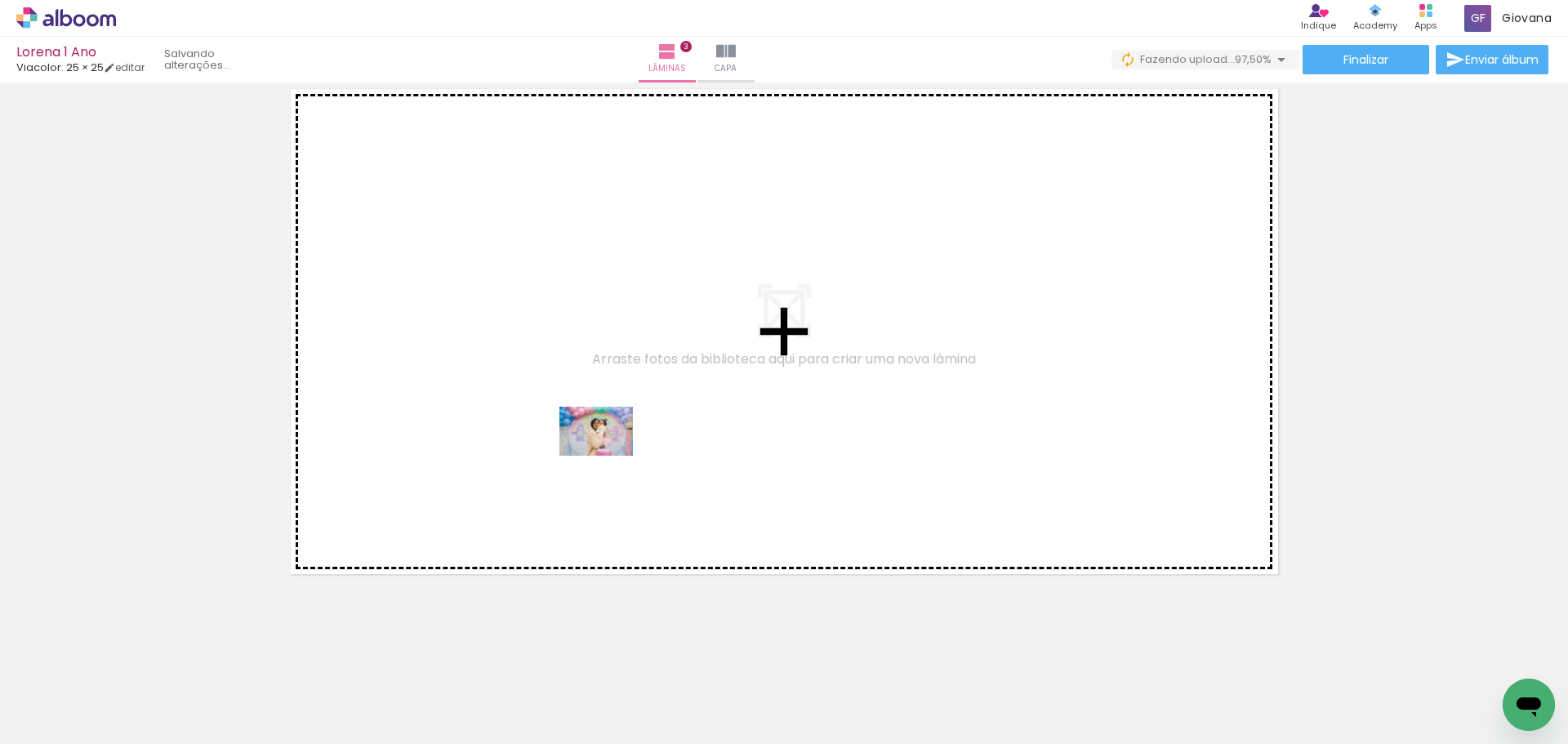
drag, startPoint x: 841, startPoint y: 704, endPoint x: 655, endPoint y: 497, distance: 278.3
click at [590, 431] on quentale-workspace at bounding box center [784, 372] width 1568 height 744
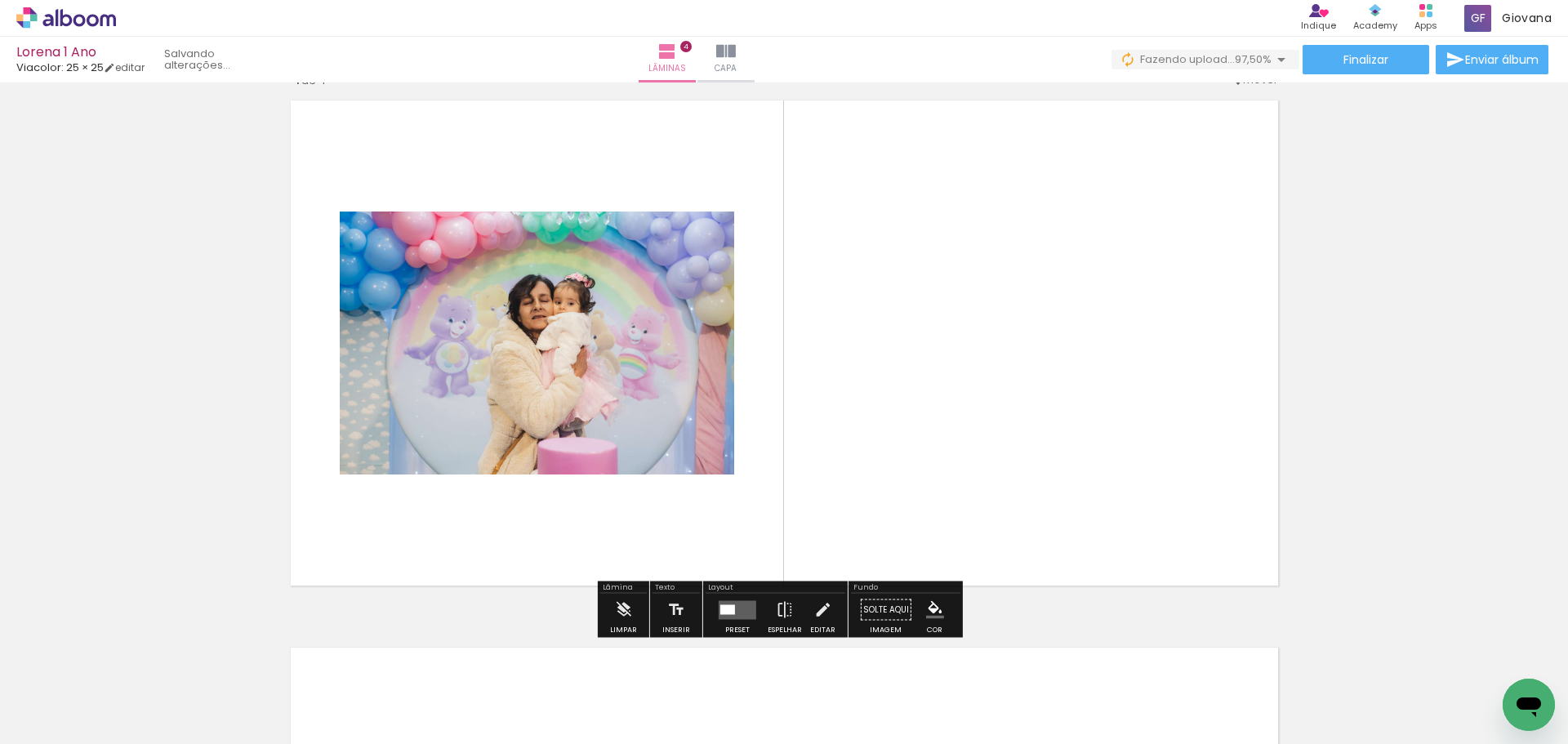
scroll to position [1663, 0]
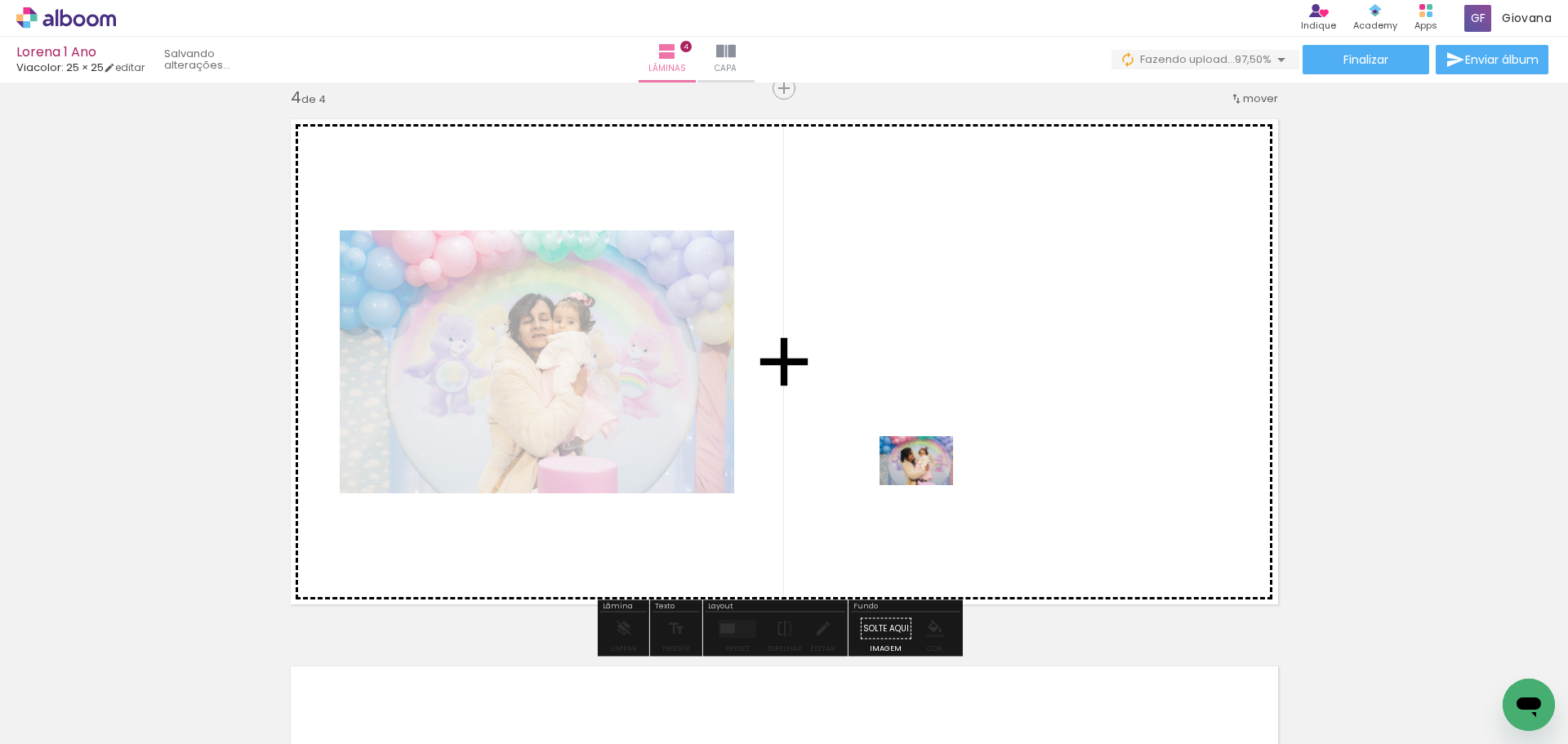
drag, startPoint x: 941, startPoint y: 703, endPoint x: 929, endPoint y: 485, distance: 218.3
click at [929, 485] on quentale-workspace at bounding box center [784, 372] width 1568 height 744
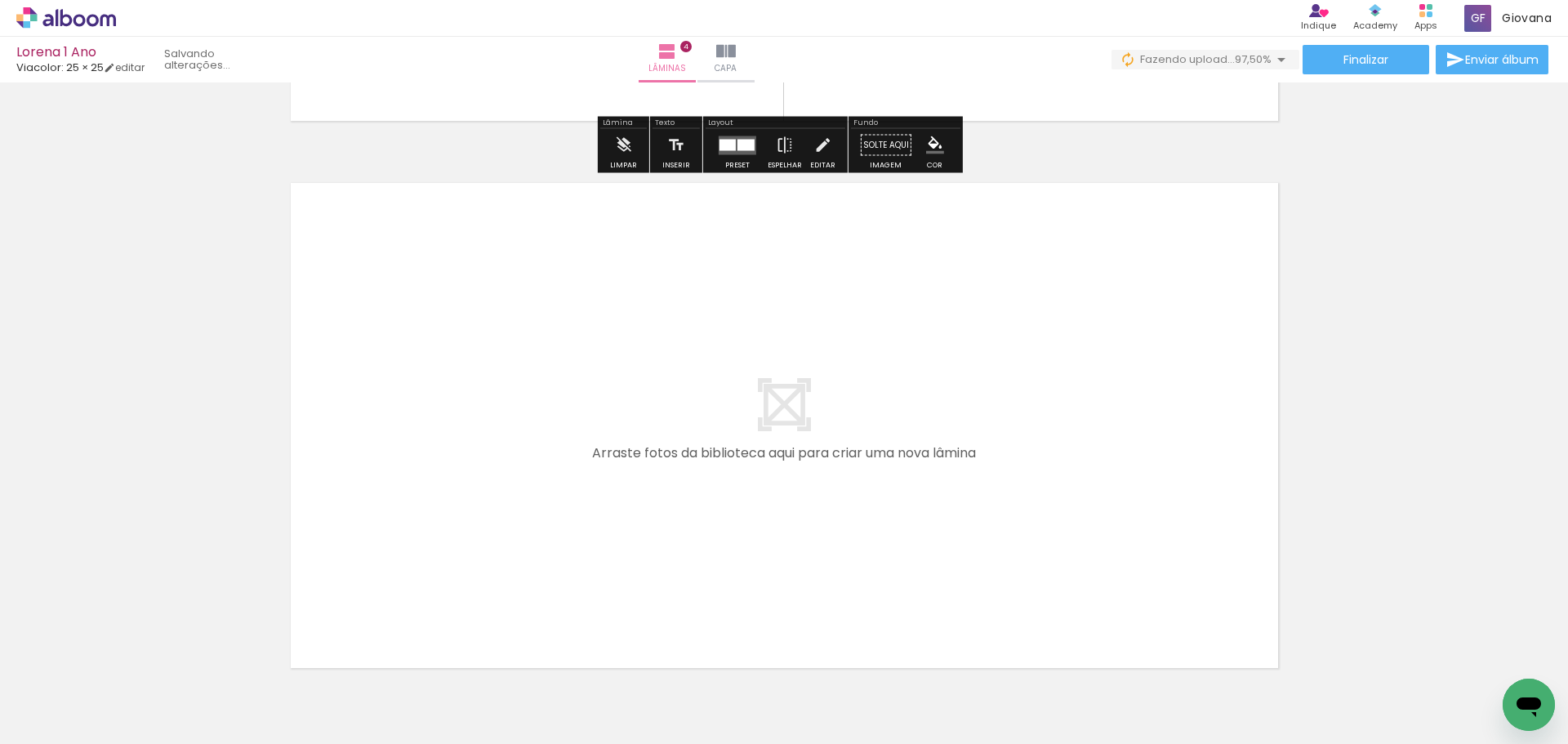
scroll to position [2153, 0]
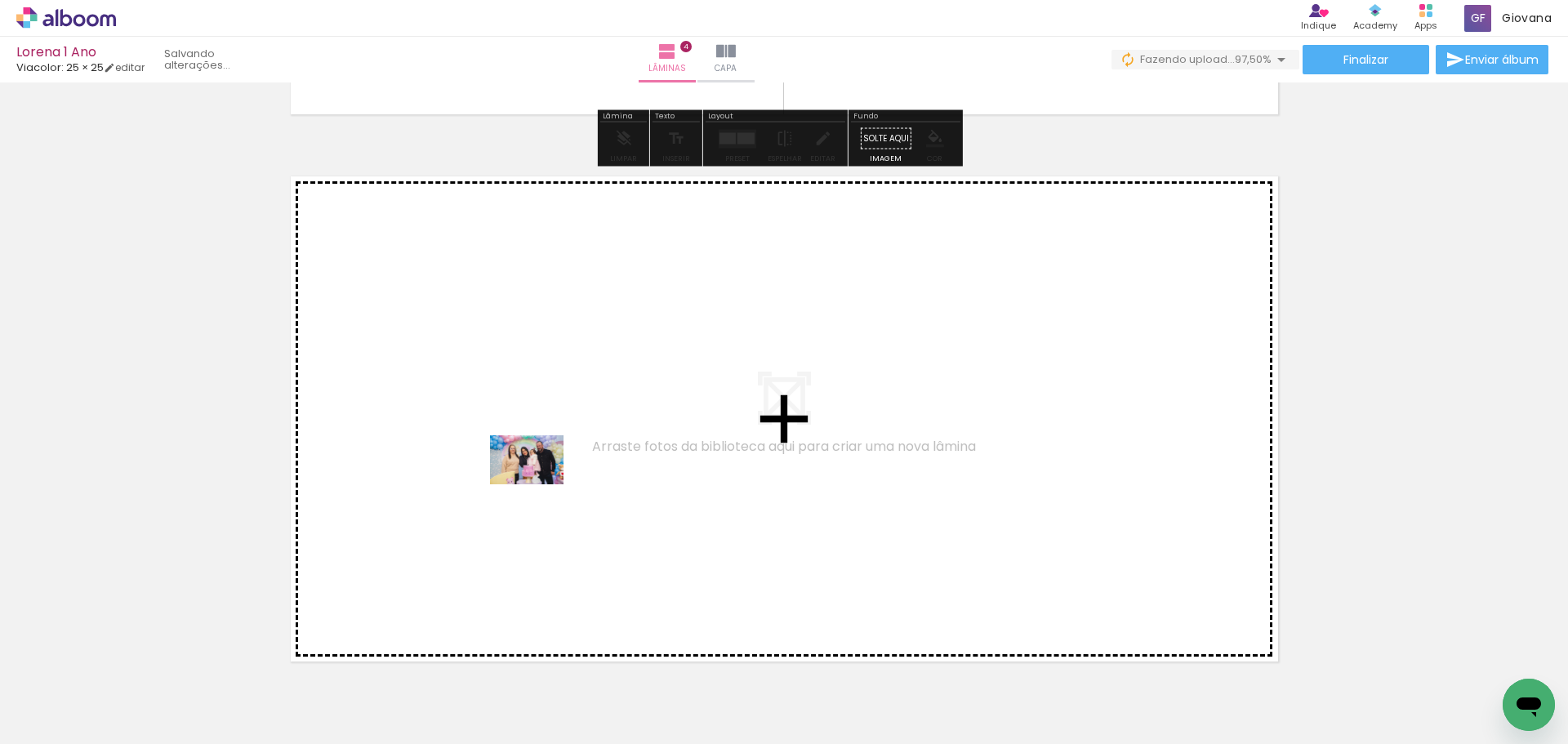
drag, startPoint x: 561, startPoint y: 700, endPoint x: 539, endPoint y: 484, distance: 217.1
click at [539, 484] on quentale-workspace at bounding box center [784, 372] width 1568 height 744
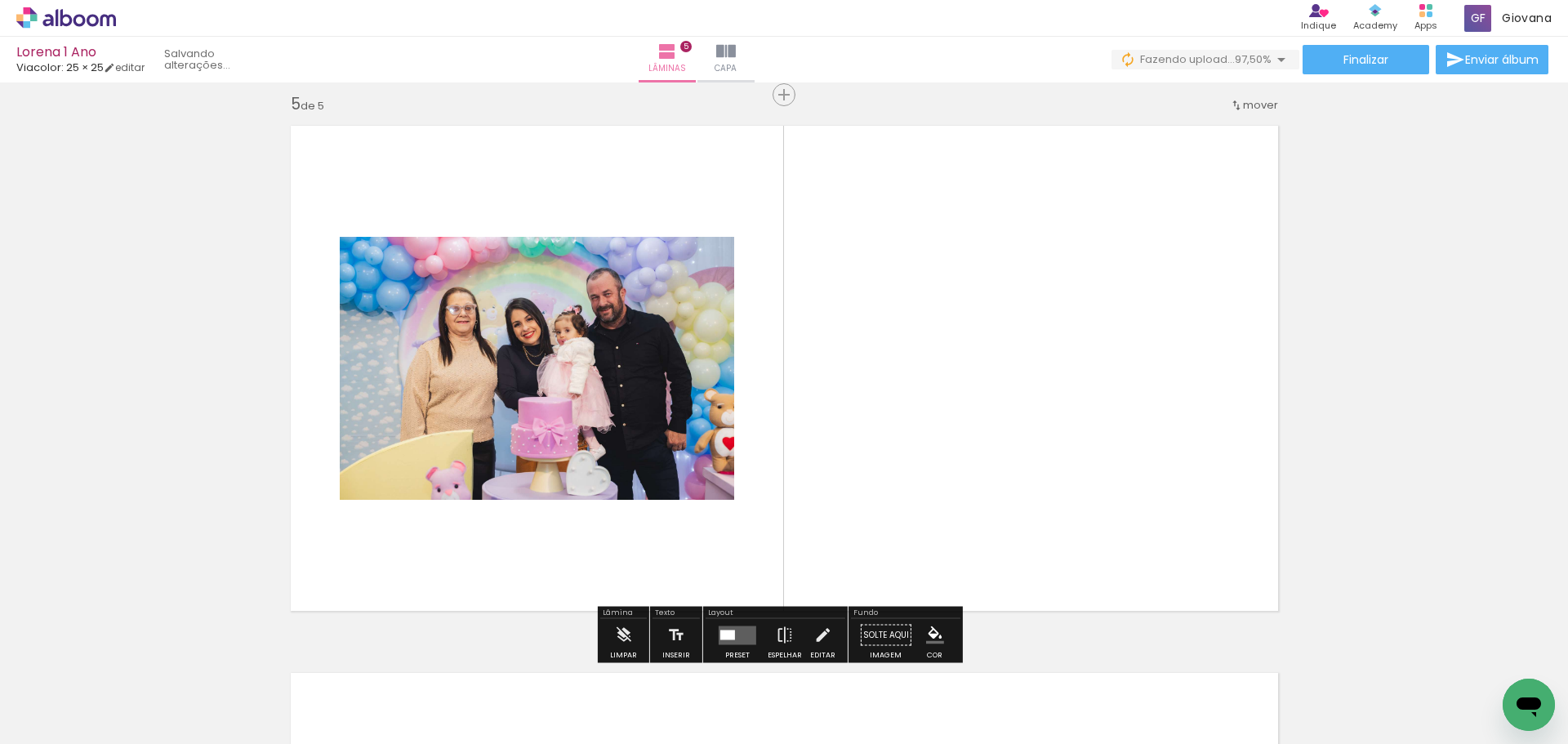
scroll to position [2210, 0]
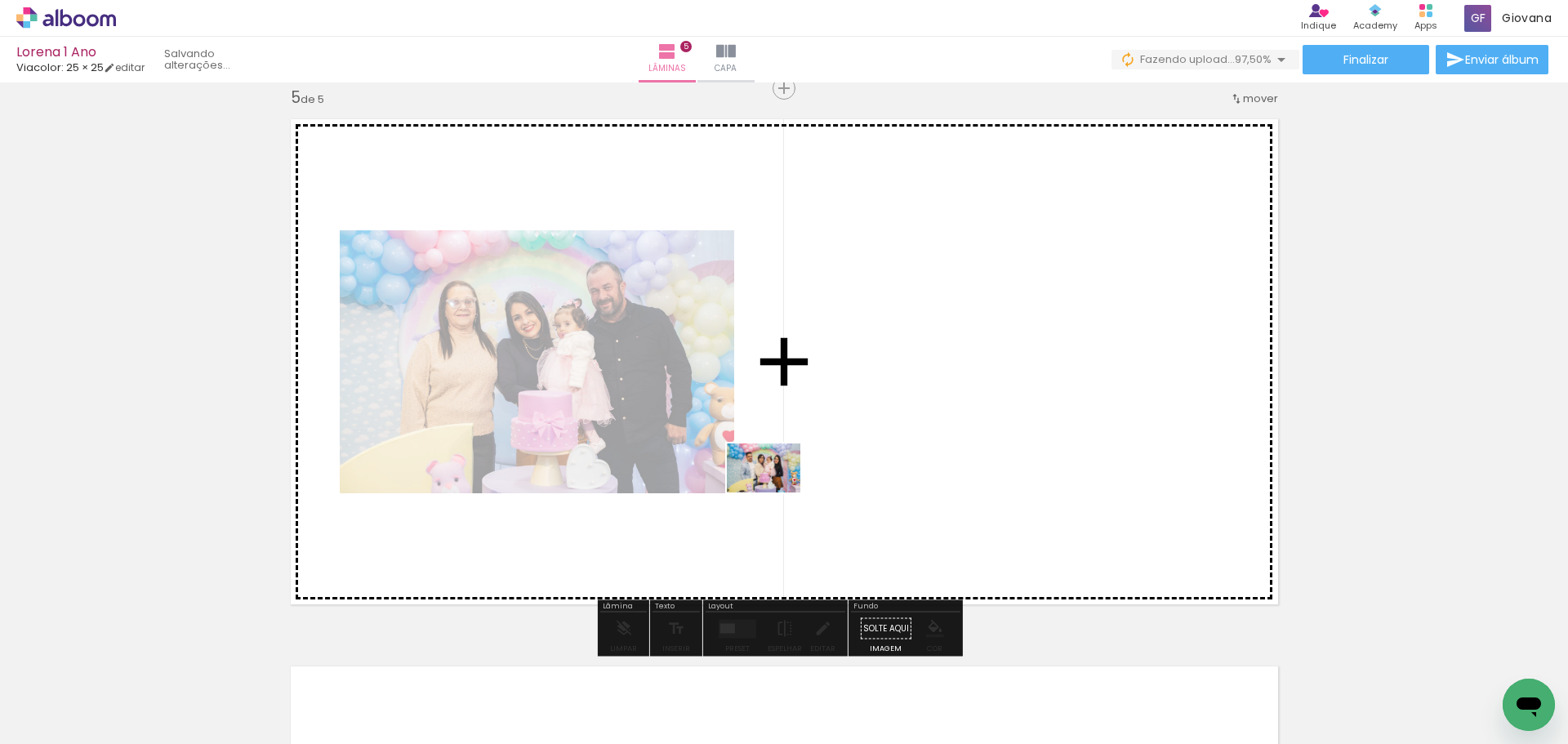
drag, startPoint x: 756, startPoint y: 705, endPoint x: 775, endPoint y: 437, distance: 268.7
click at [775, 437] on quentale-workspace at bounding box center [784, 372] width 1568 height 744
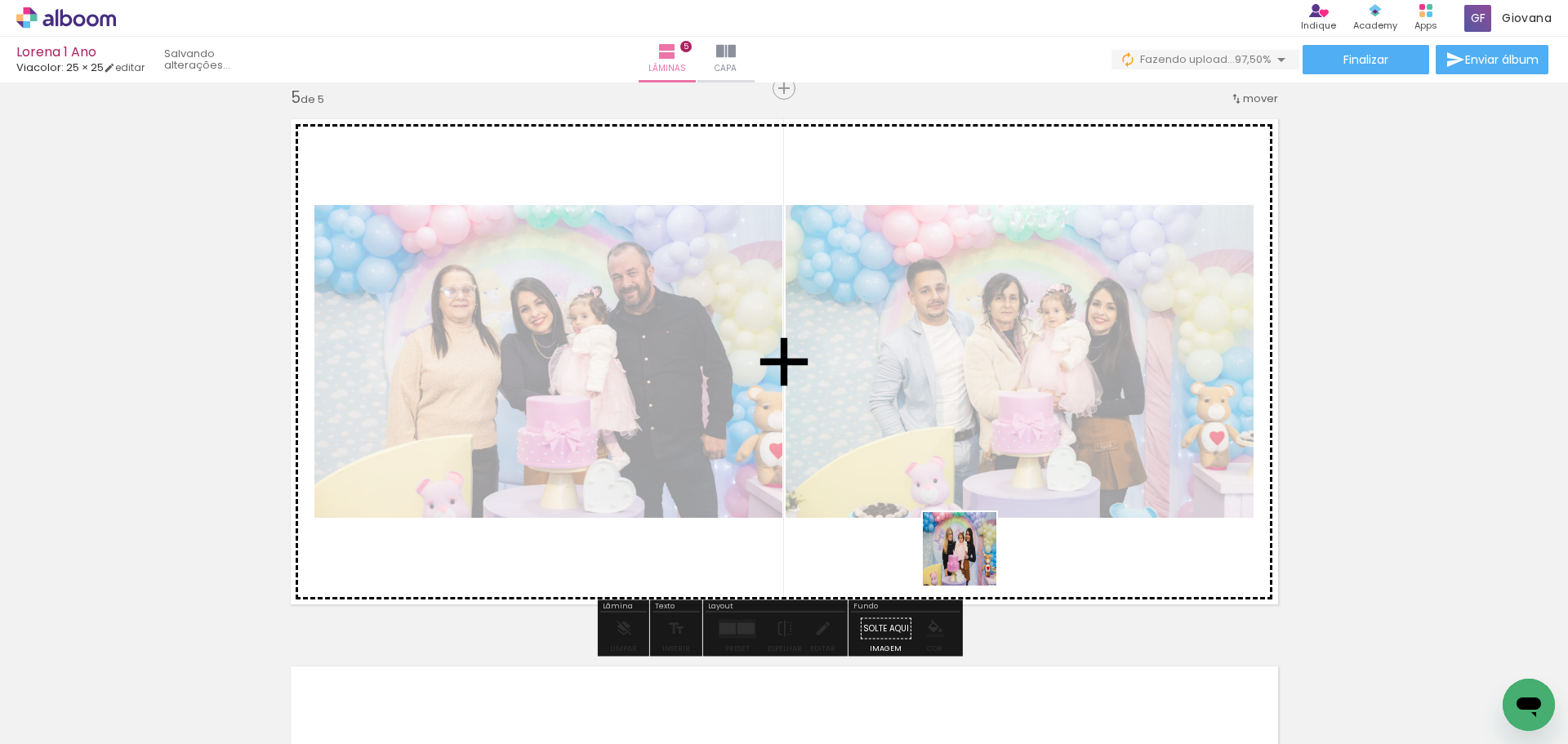
drag, startPoint x: 1028, startPoint y: 710, endPoint x: 1030, endPoint y: 606, distance: 104.0
click at [951, 515] on quentale-workspace at bounding box center [784, 372] width 1568 height 744
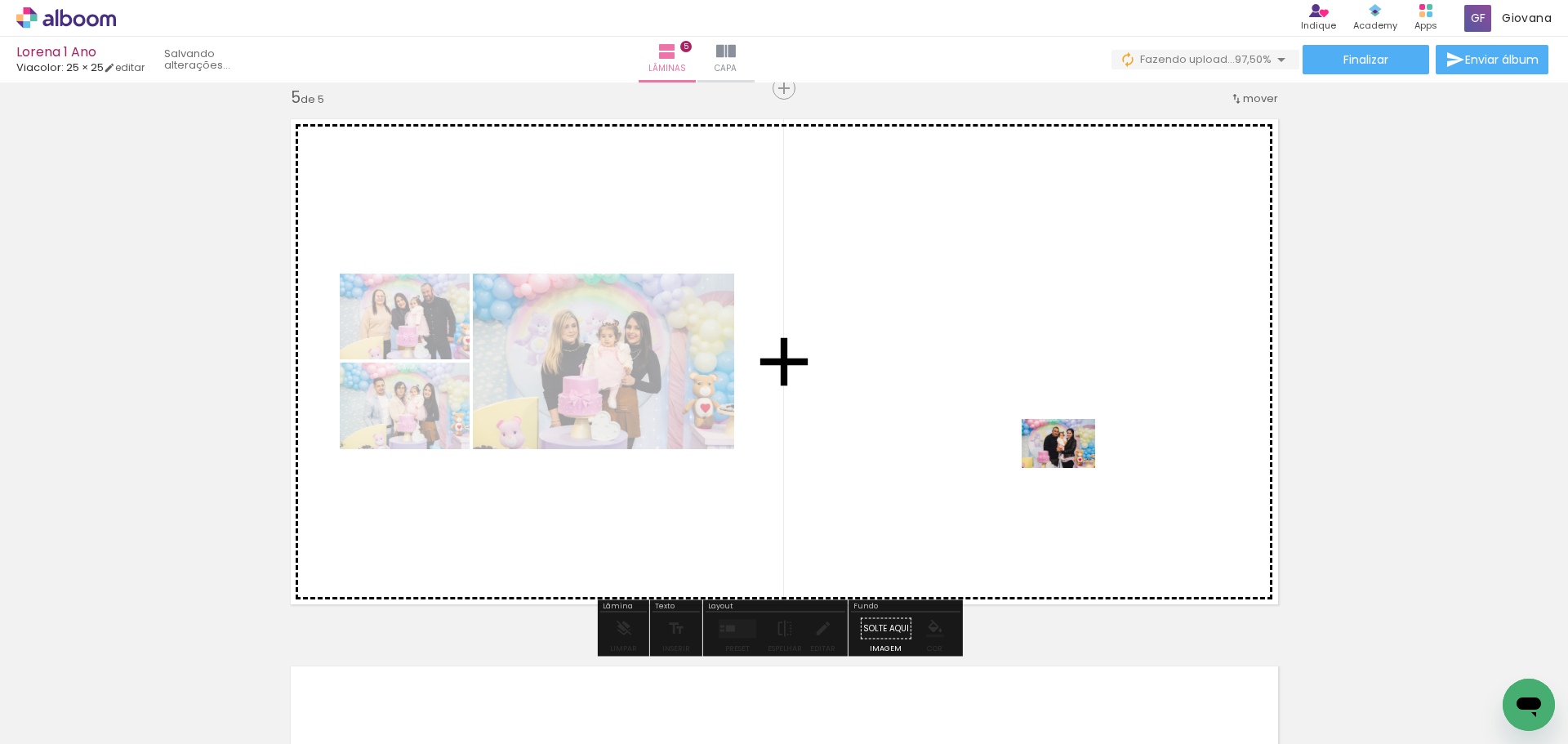
drag, startPoint x: 1128, startPoint y: 709, endPoint x: 1071, endPoint y: 467, distance: 248.6
click at [1071, 467] on quentale-workspace at bounding box center [784, 372] width 1568 height 744
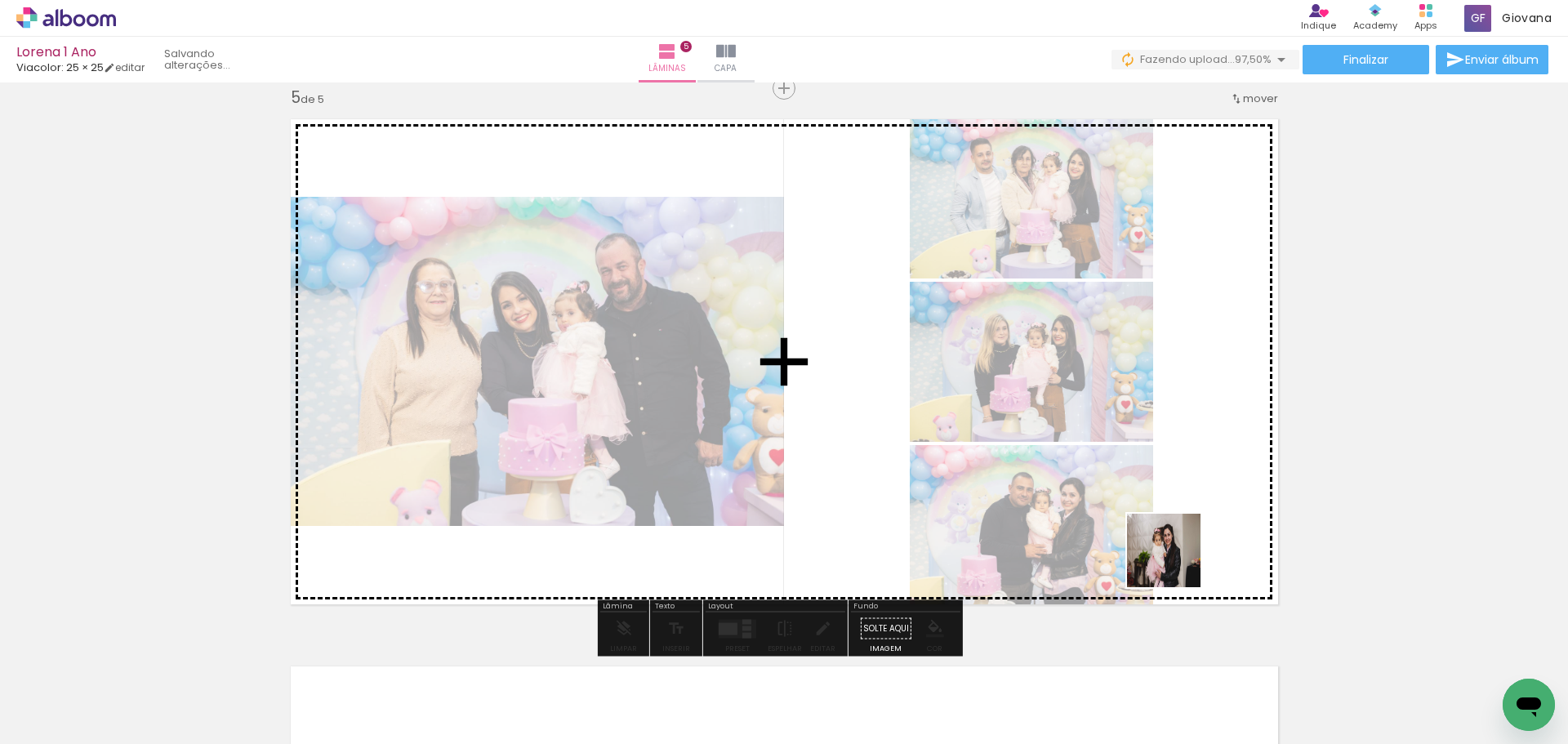
drag, startPoint x: 1212, startPoint y: 704, endPoint x: 1148, endPoint y: 490, distance: 223.4
click at [1148, 490] on quentale-workspace at bounding box center [784, 372] width 1568 height 744
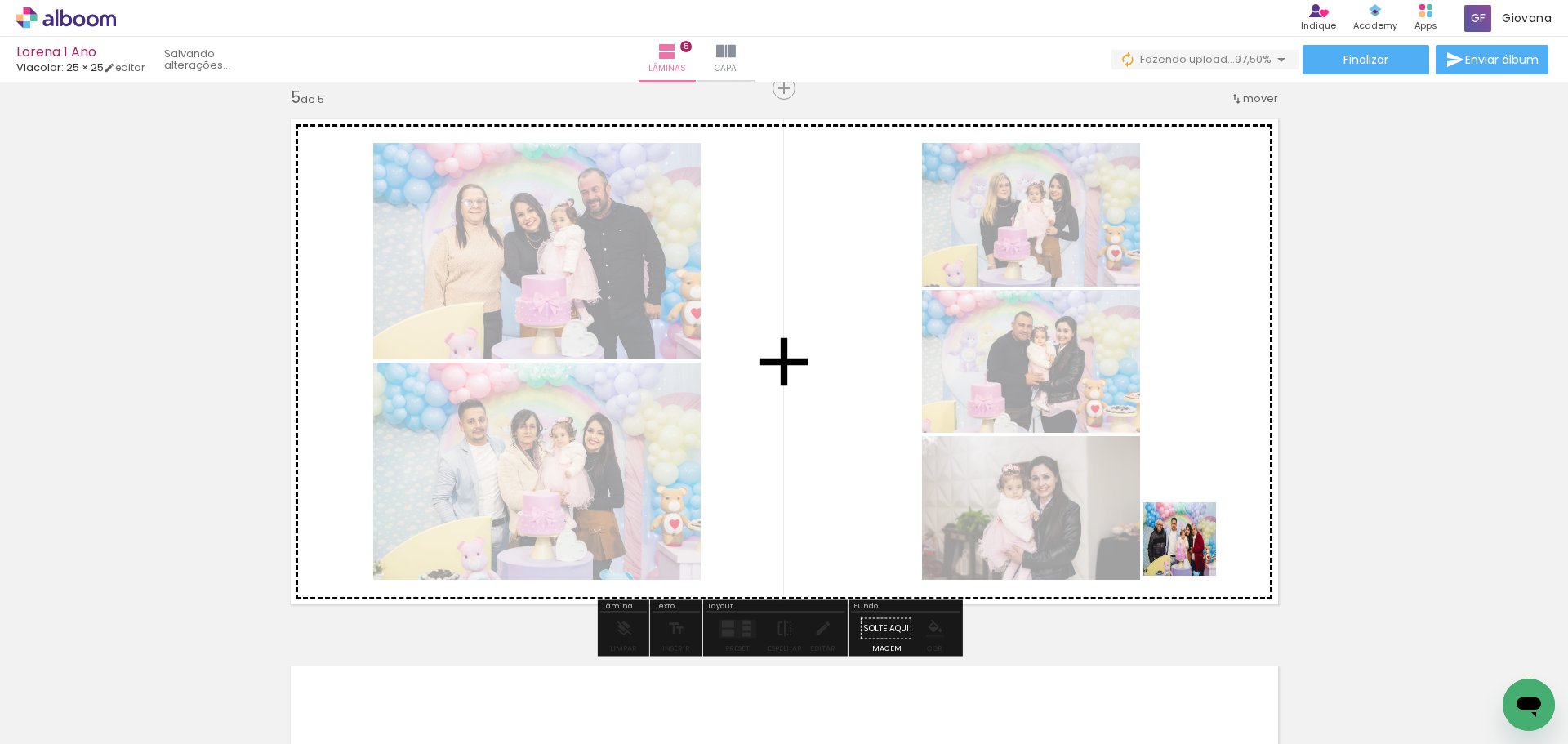
drag, startPoint x: 1286, startPoint y: 701, endPoint x: 1159, endPoint y: 488, distance: 248.0
click at [1159, 488] on quentale-workspace at bounding box center [784, 372] width 1568 height 744
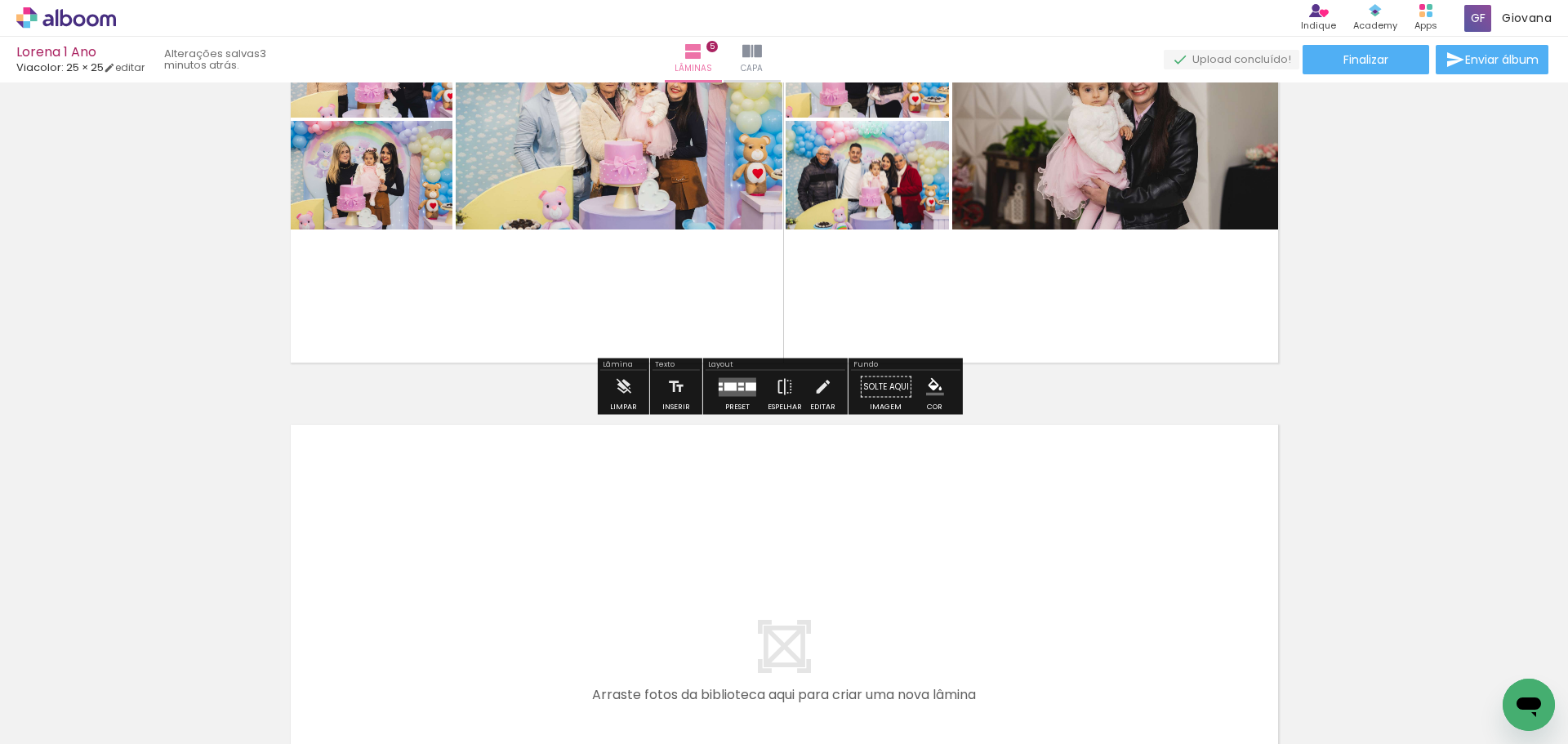
scroll to position [2455, 0]
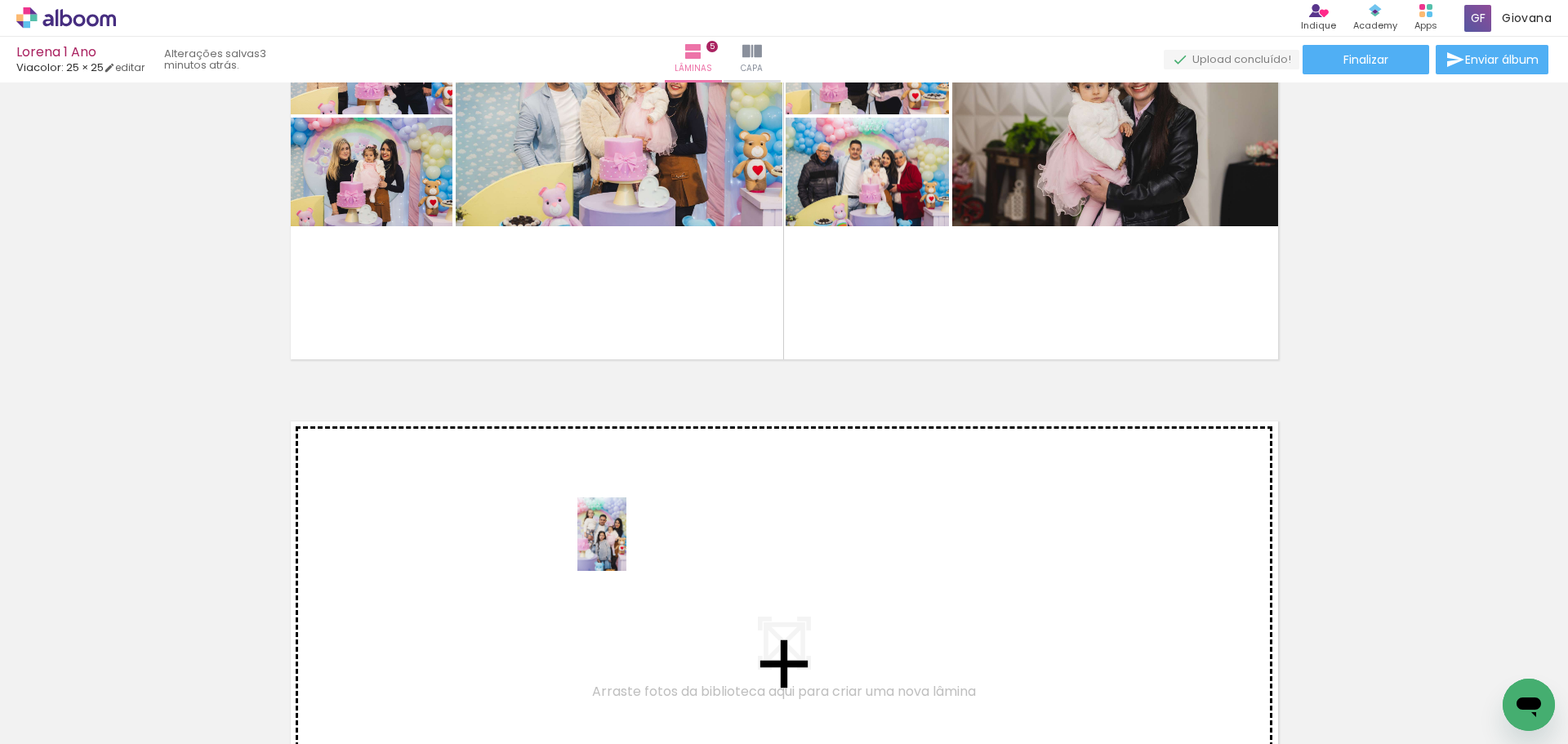
drag, startPoint x: 863, startPoint y: 714, endPoint x: 627, endPoint y: 547, distance: 289.1
click at [627, 547] on quentale-workspace at bounding box center [784, 372] width 1568 height 744
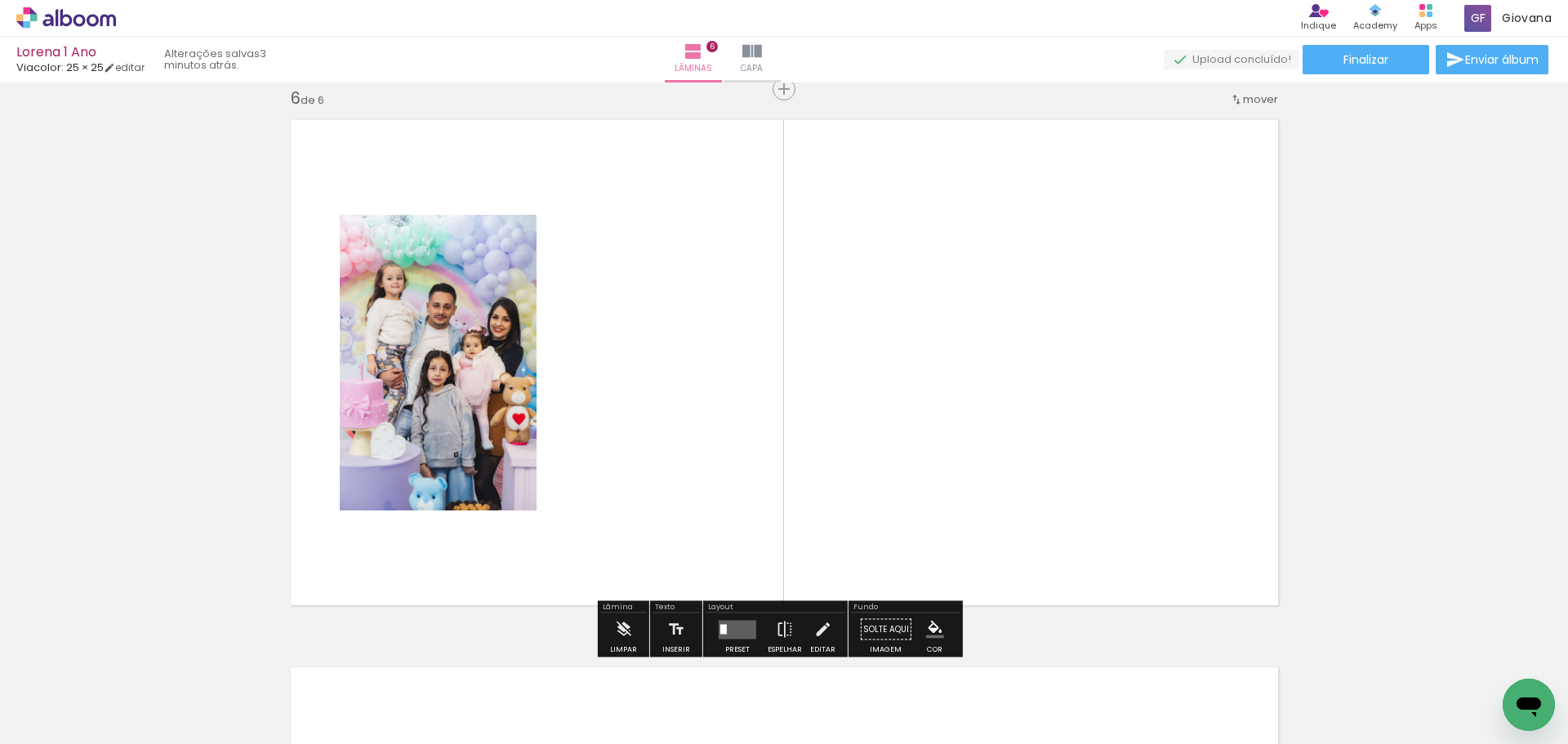
scroll to position [2757, 0]
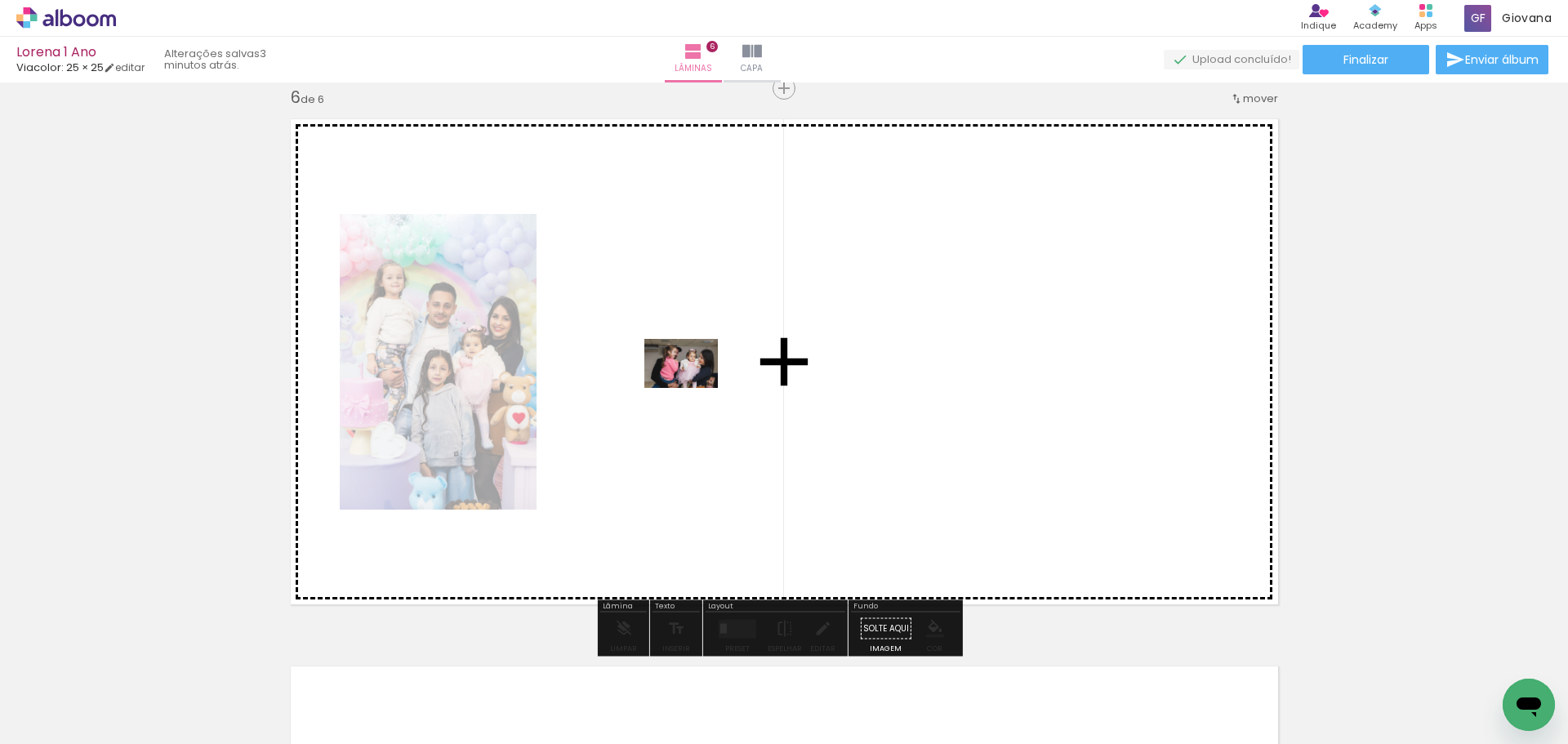
drag, startPoint x: 784, startPoint y: 689, endPoint x: 693, endPoint y: 386, distance: 316.4
click at [693, 386] on quentale-workspace at bounding box center [784, 372] width 1568 height 744
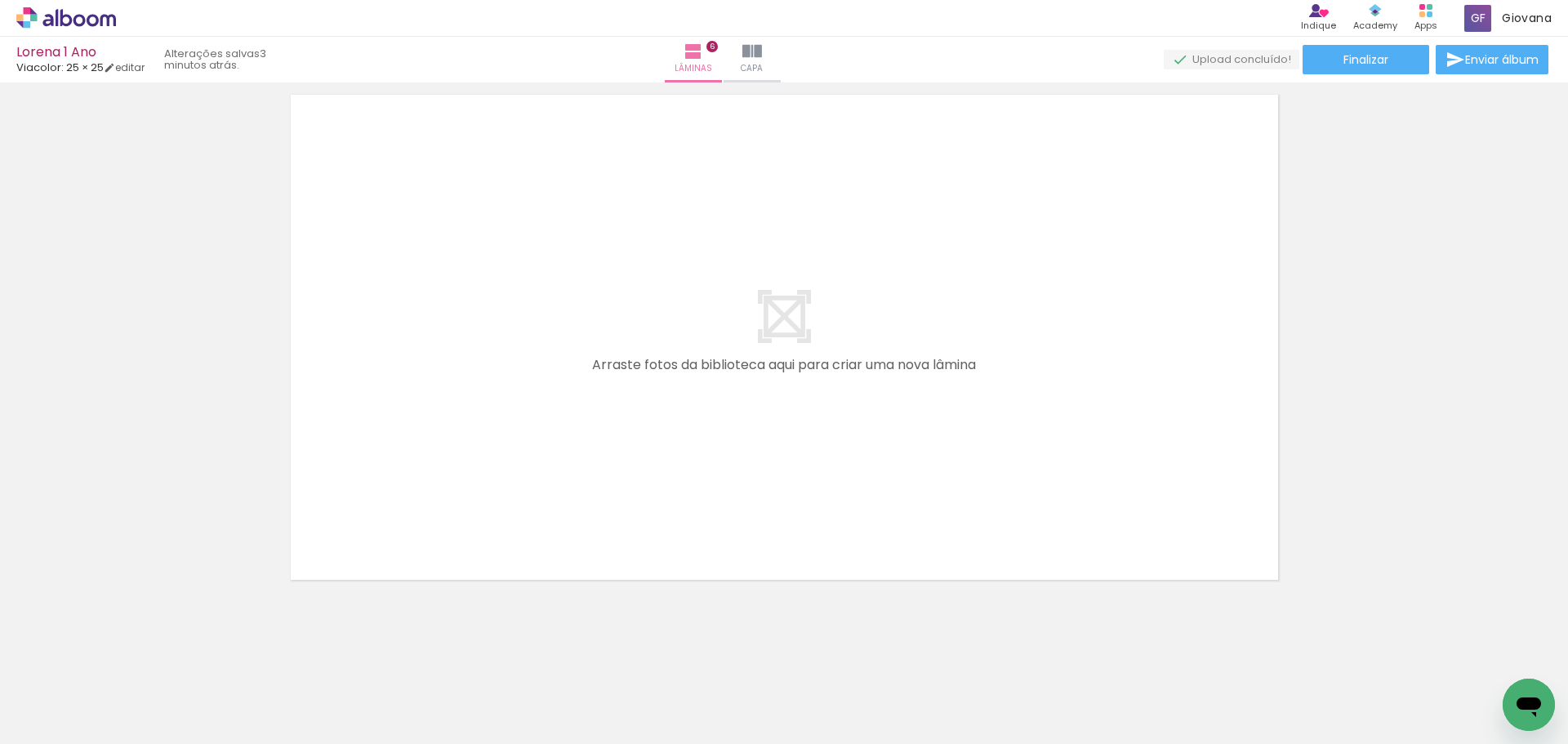
scroll to position [0, 1592]
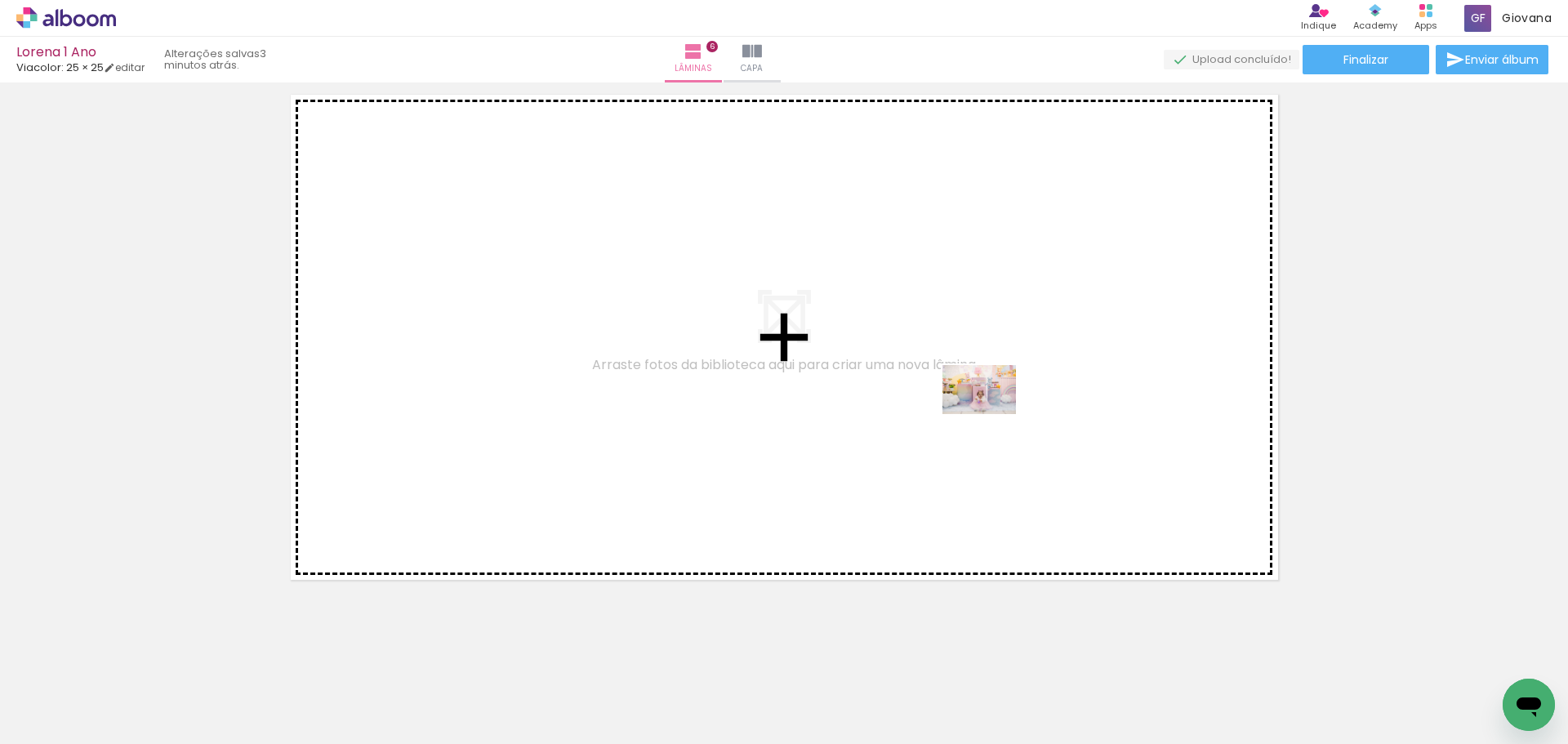
drag, startPoint x: 1230, startPoint y: 707, endPoint x: 992, endPoint y: 414, distance: 377.5
click at [992, 414] on quentale-workspace at bounding box center [784, 372] width 1568 height 744
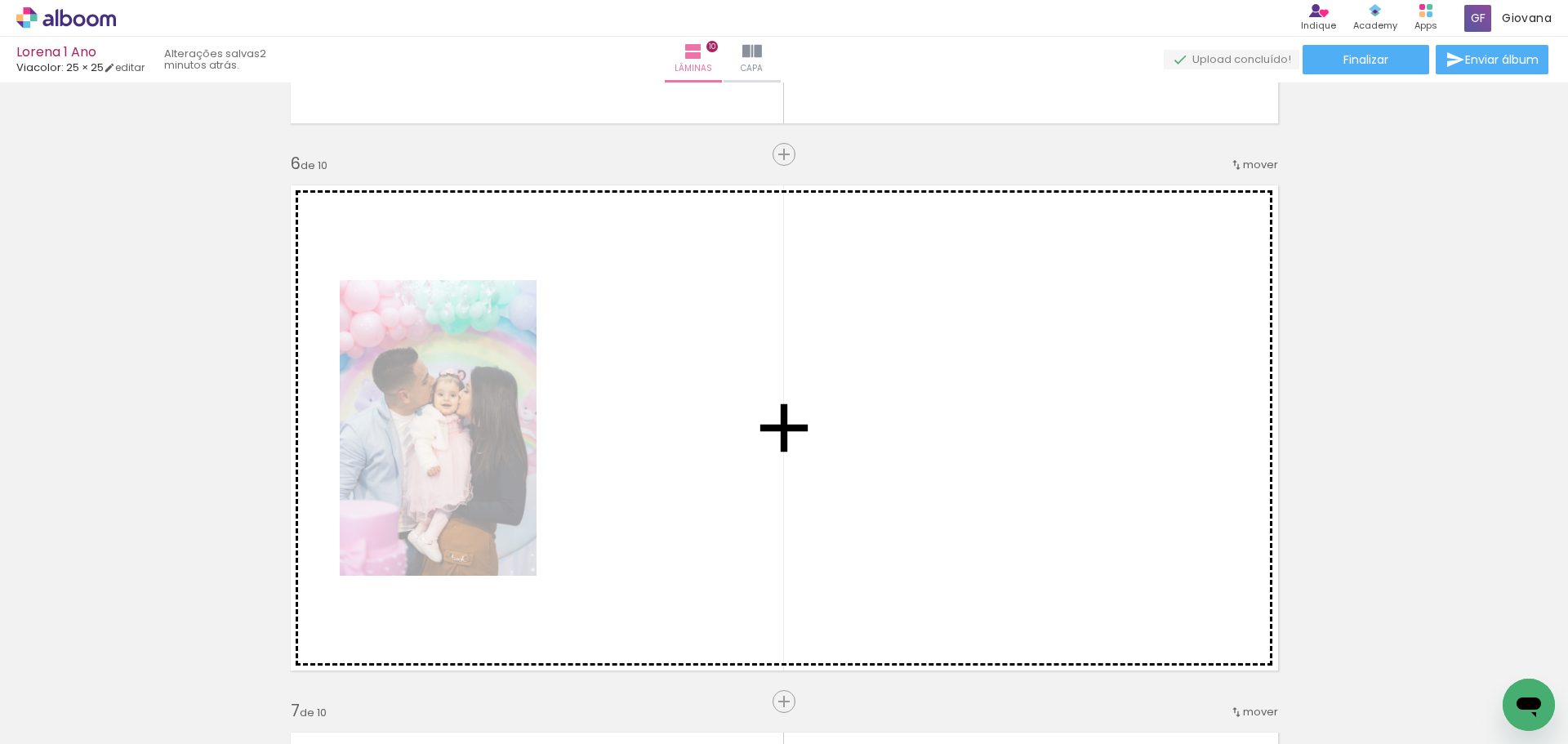
scroll to position [2708, 0]
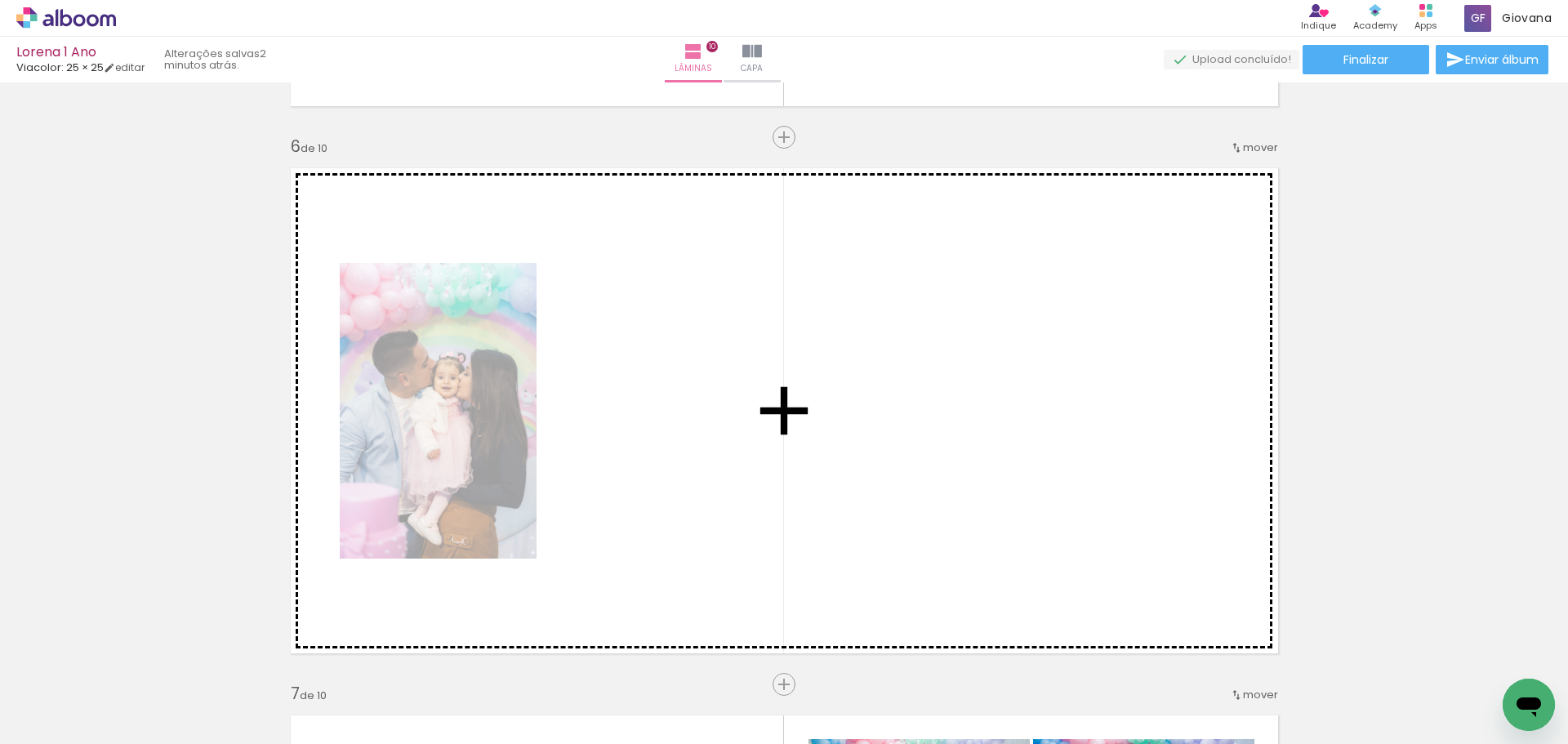
drag, startPoint x: 613, startPoint y: 220, endPoint x: 941, endPoint y: 413, distance: 380.6
click at [941, 413] on div "Inserir lâmina 1 de 10 Inserir lâmina 2 de 10 Inserir lâmina 3 de 10 Inserir lâ…" at bounding box center [784, 390] width 1568 height 6020
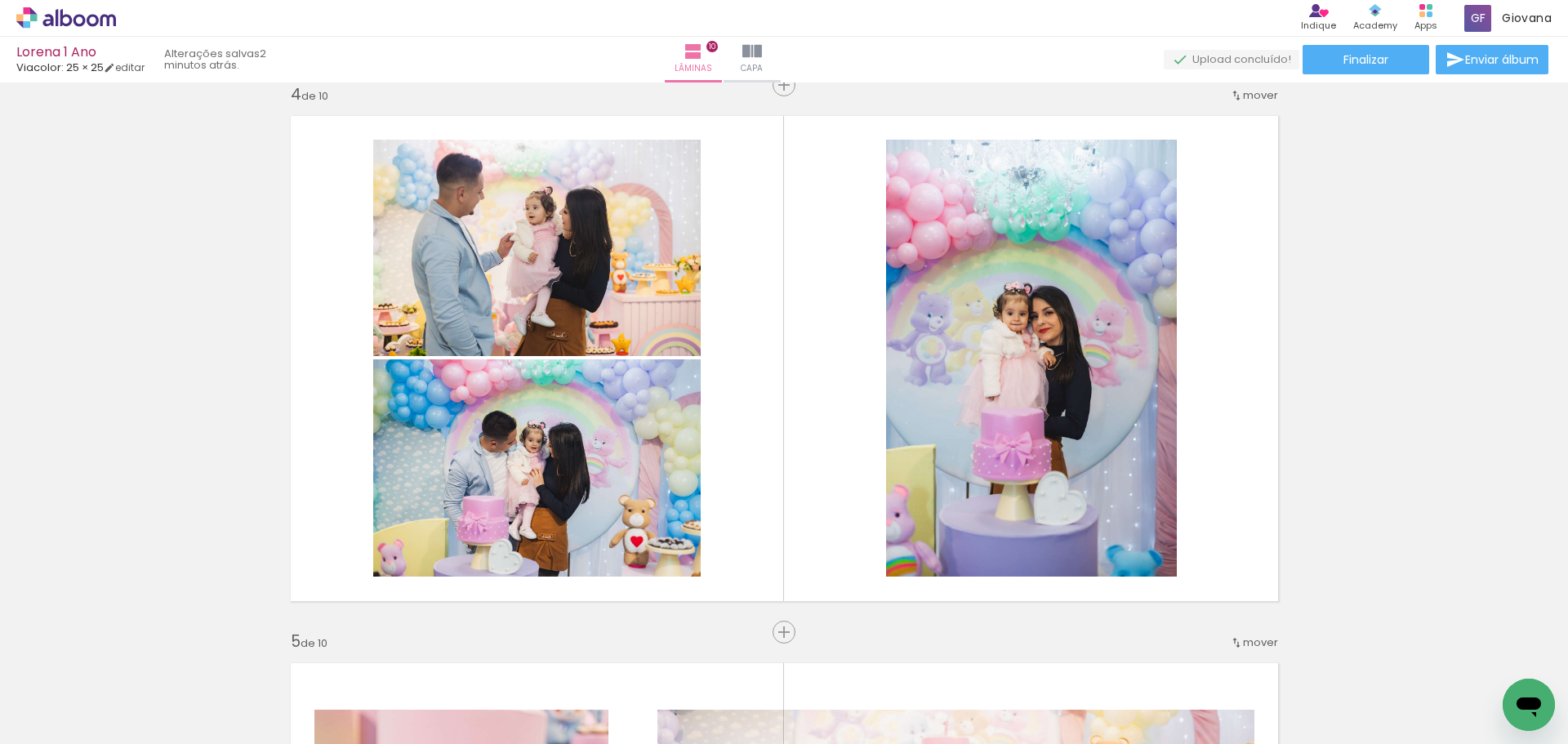
scroll to position [1728, 0]
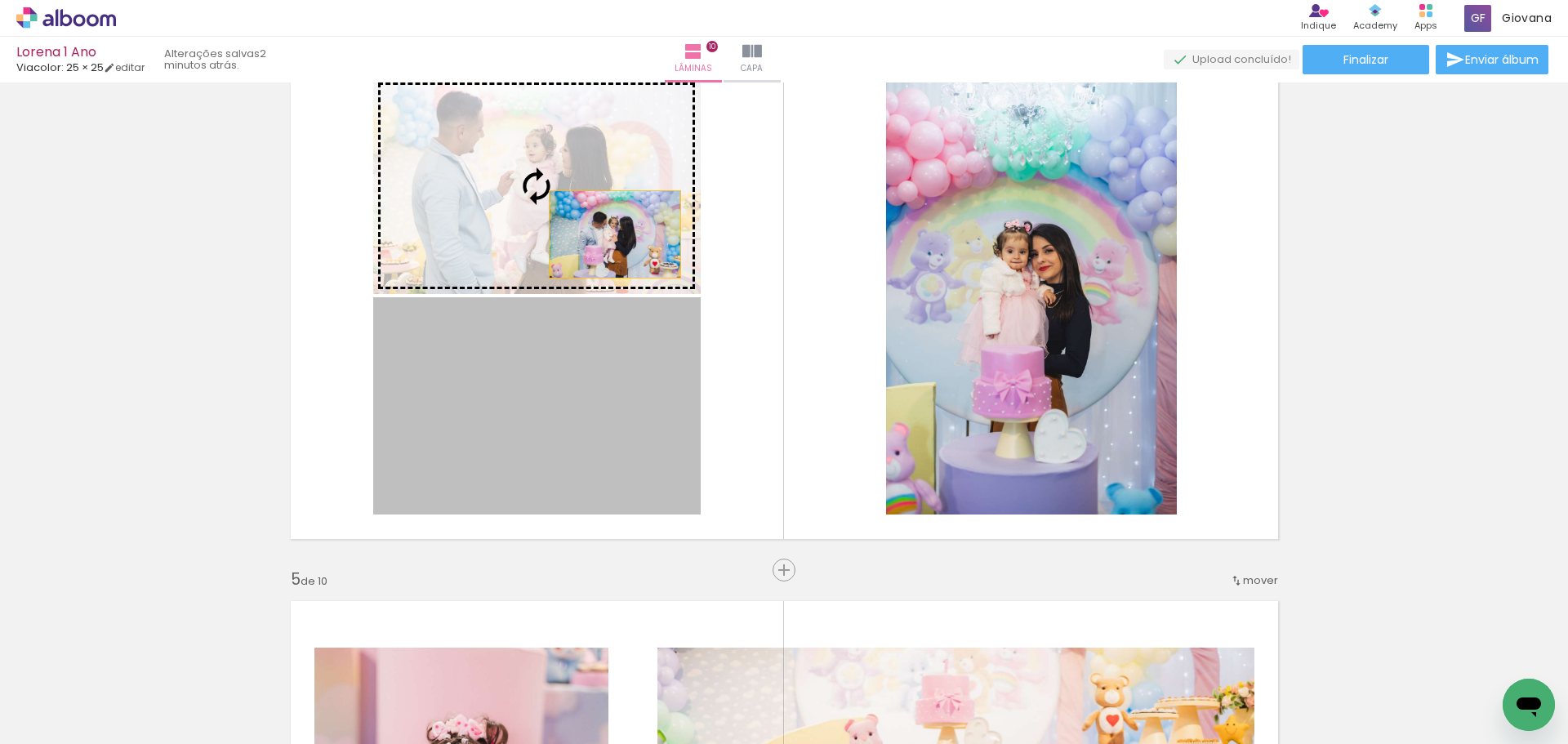
drag, startPoint x: 594, startPoint y: 439, endPoint x: 608, endPoint y: 233, distance: 206.5
click at [0, 0] on slot at bounding box center [0, 0] width 0 height 0
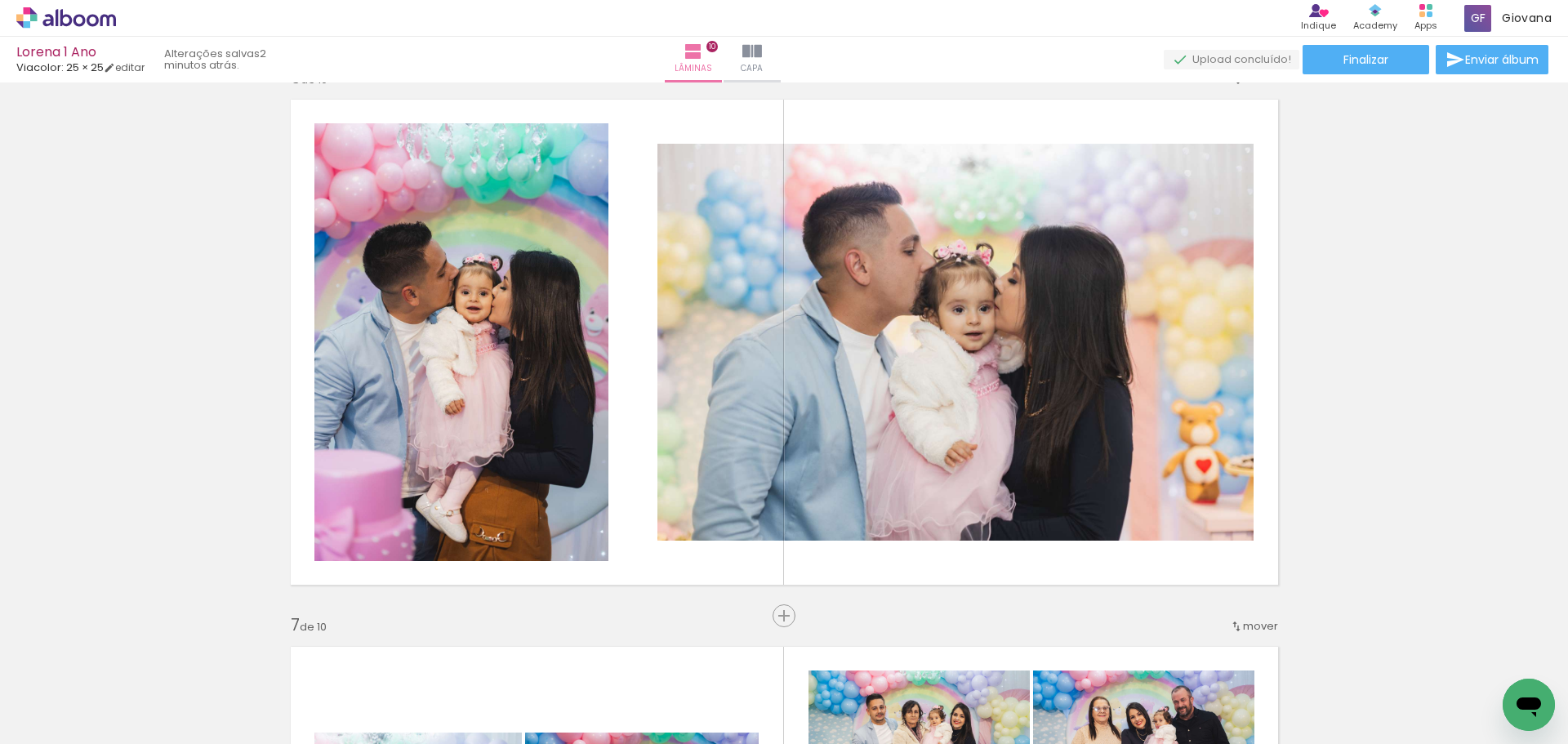
scroll to position [2858, 0]
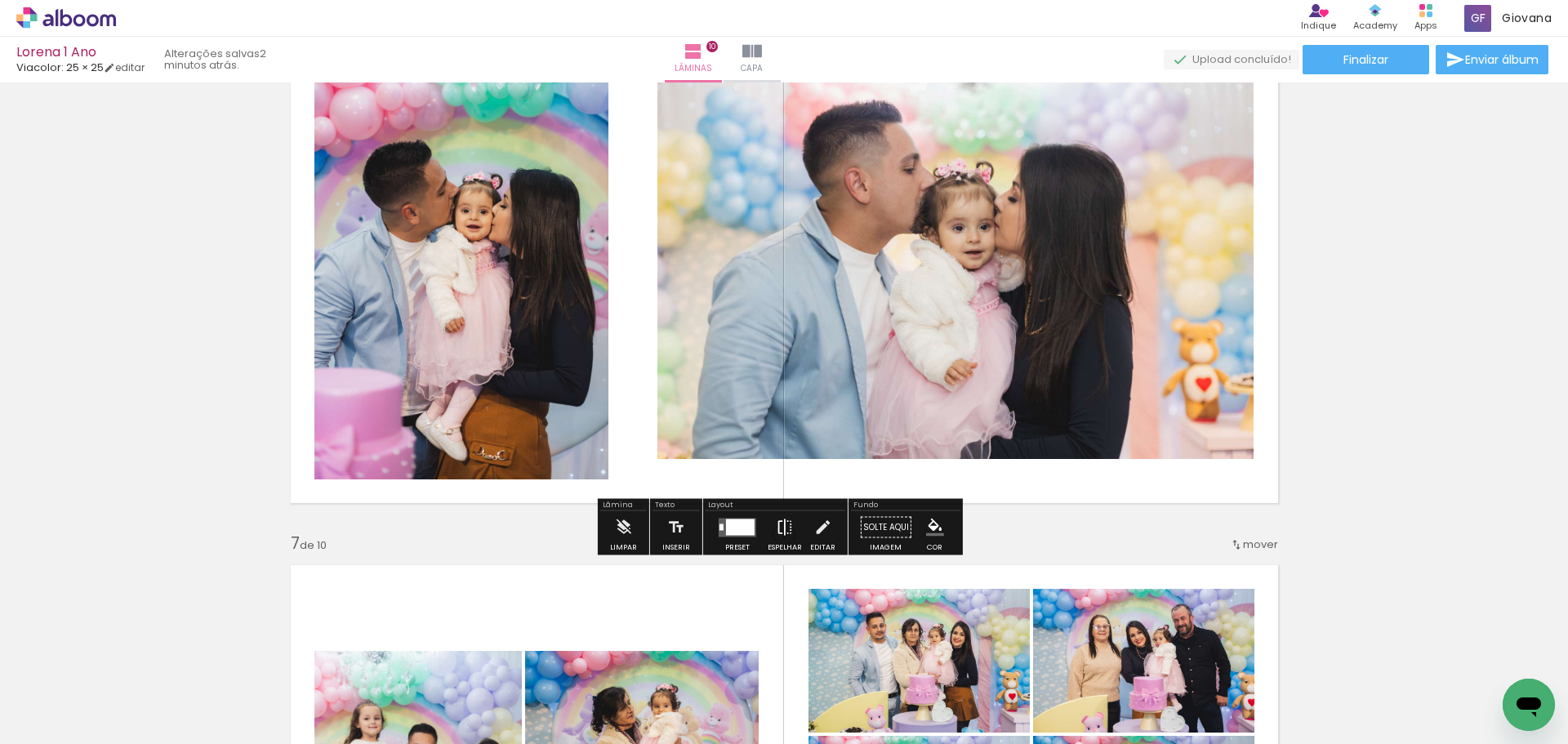
click at [776, 531] on iron-icon at bounding box center [785, 528] width 18 height 33
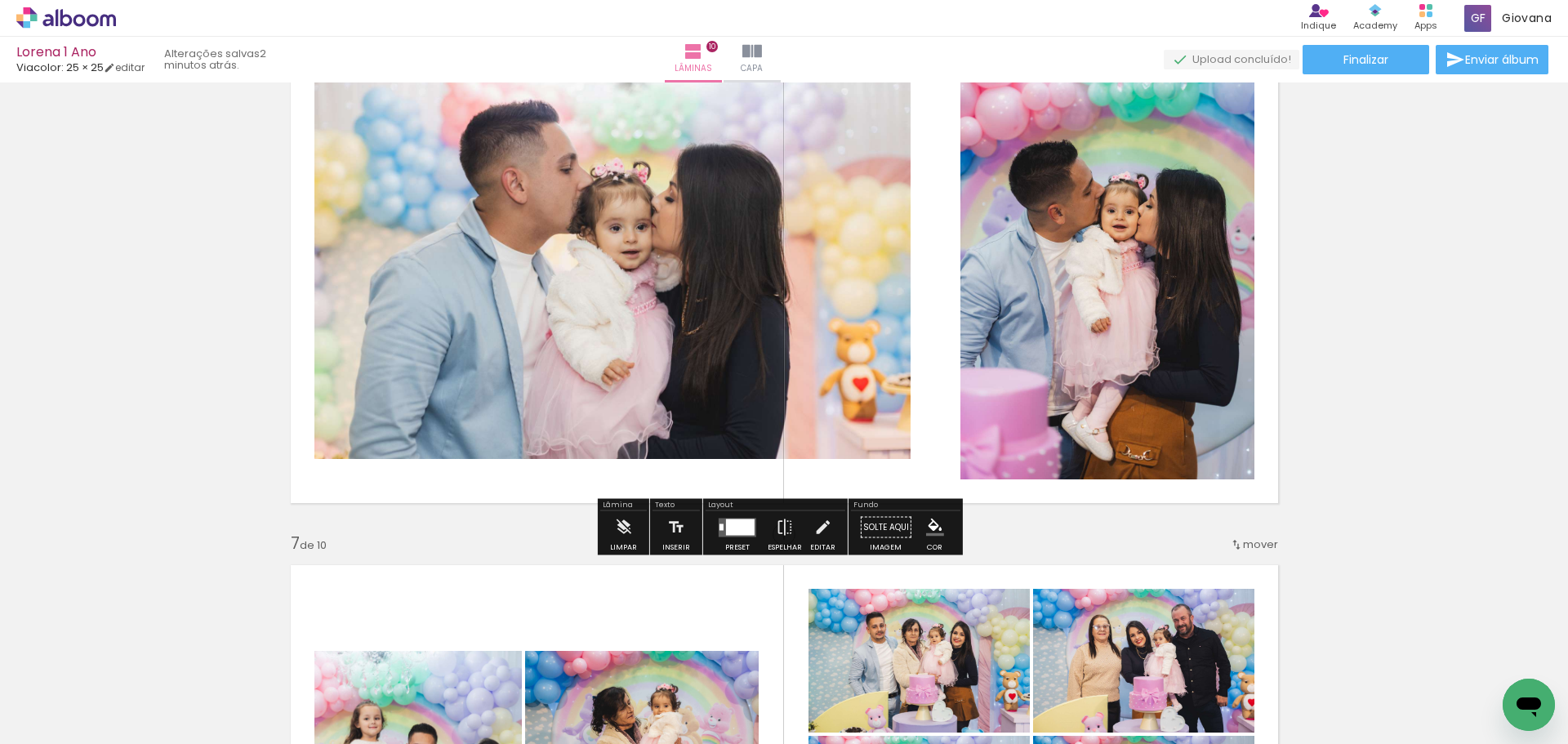
click at [739, 539] on div at bounding box center [738, 528] width 44 height 33
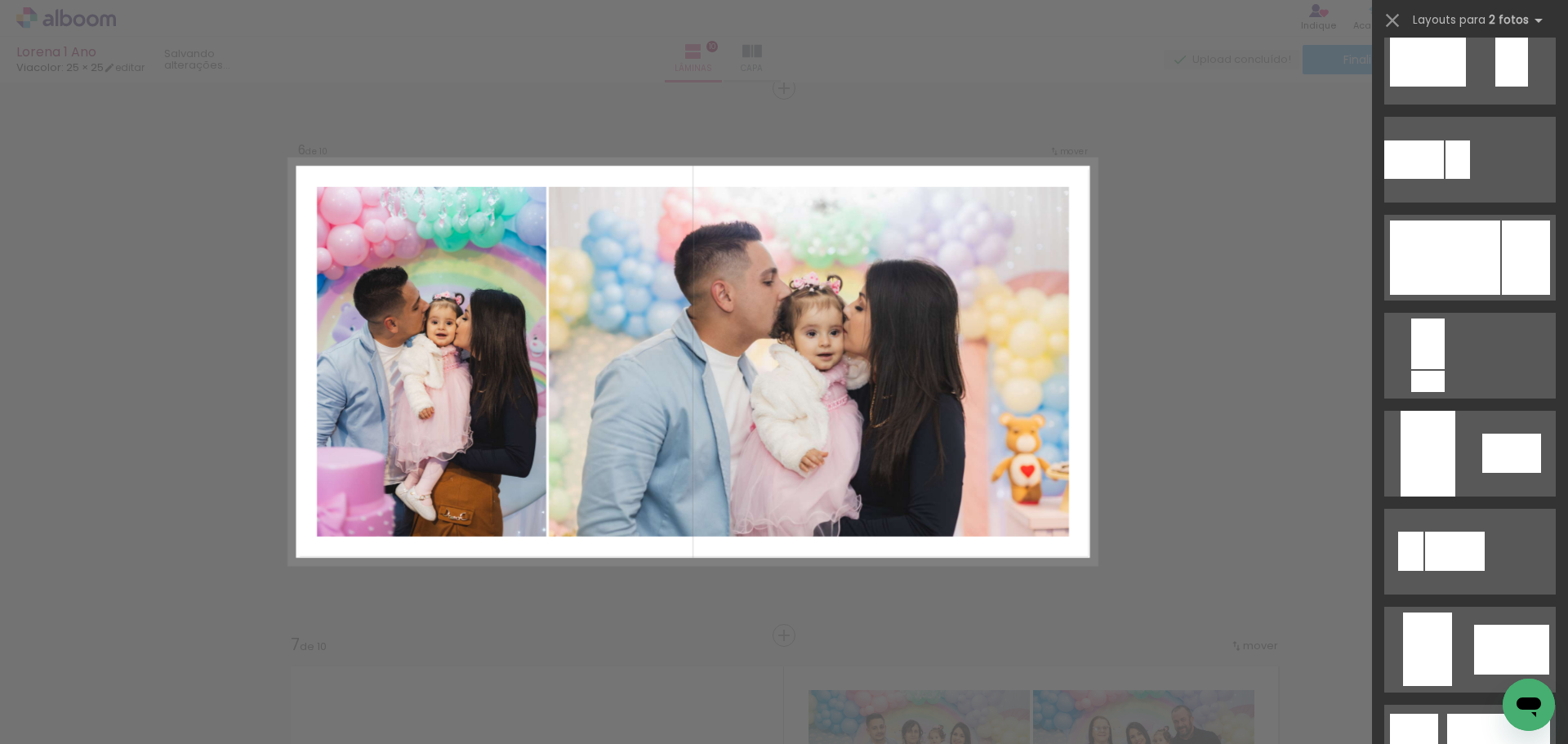
scroll to position [654, 0]
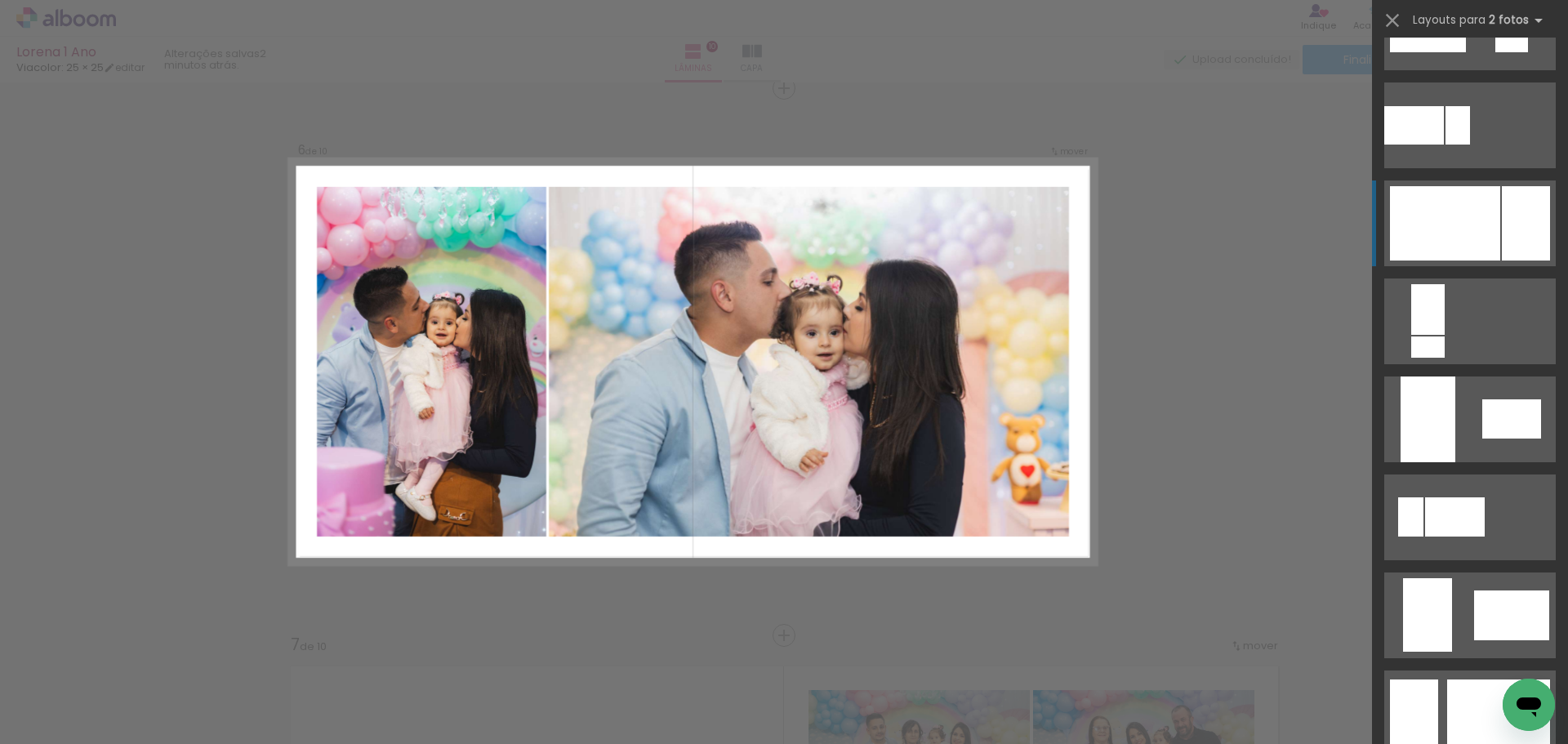
click at [1502, 257] on div at bounding box center [1526, 224] width 49 height 74
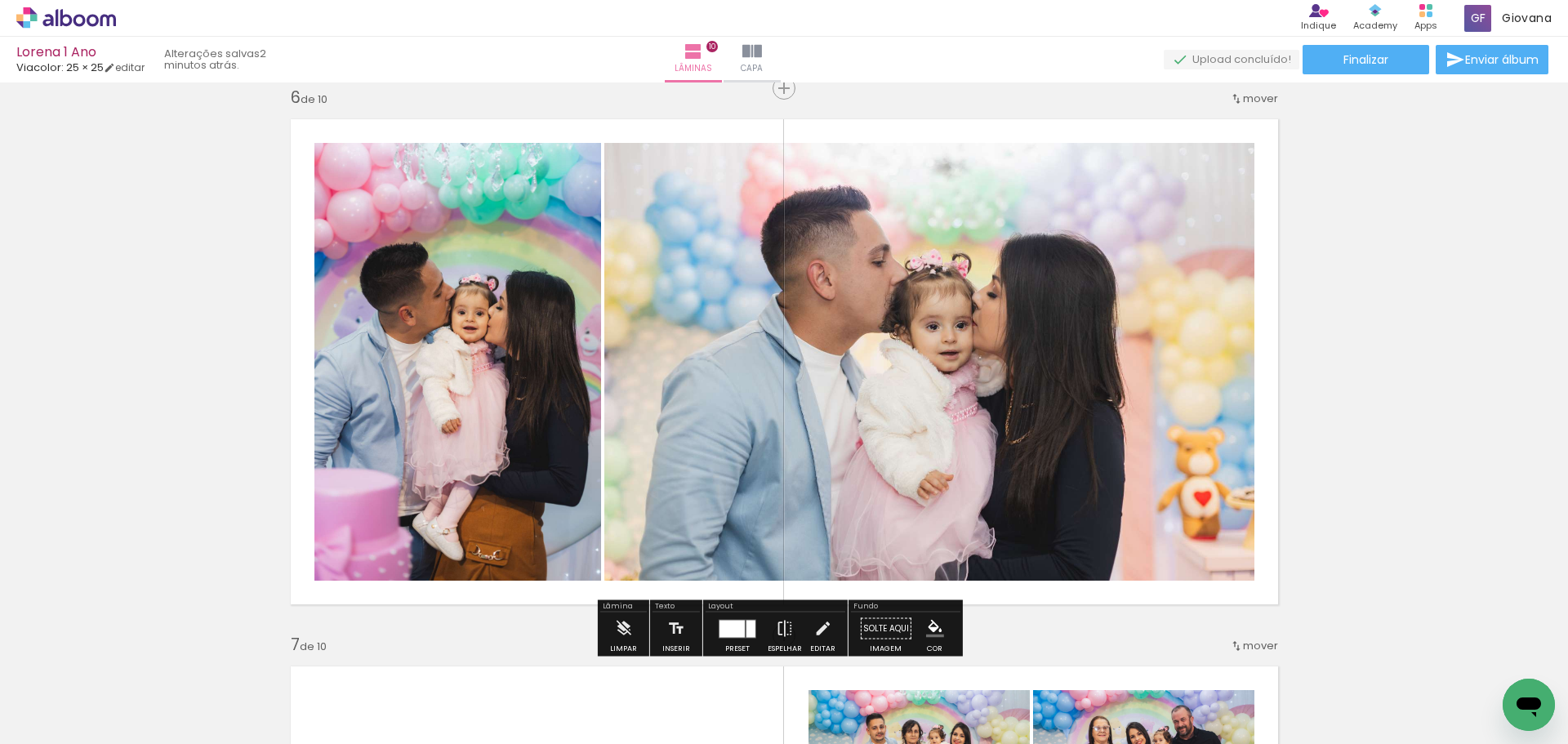
click at [1487, 415] on div "Inserir lâmina 1 de 10 Inserir lâmina 2 de 10 Inserir lâmina 3 de 10 Inserir lâ…" at bounding box center [784, 340] width 1568 height 6020
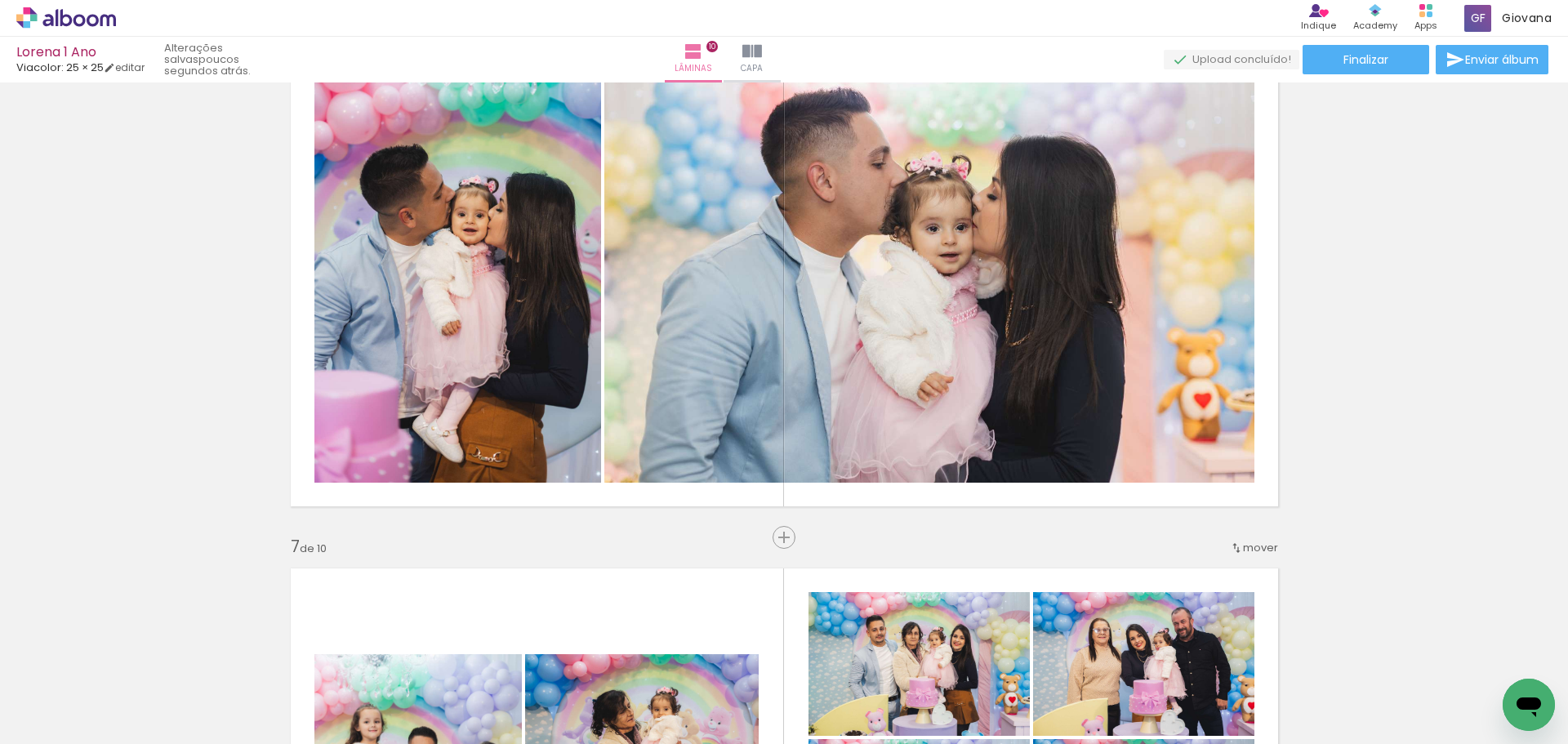
scroll to position [3002, 0]
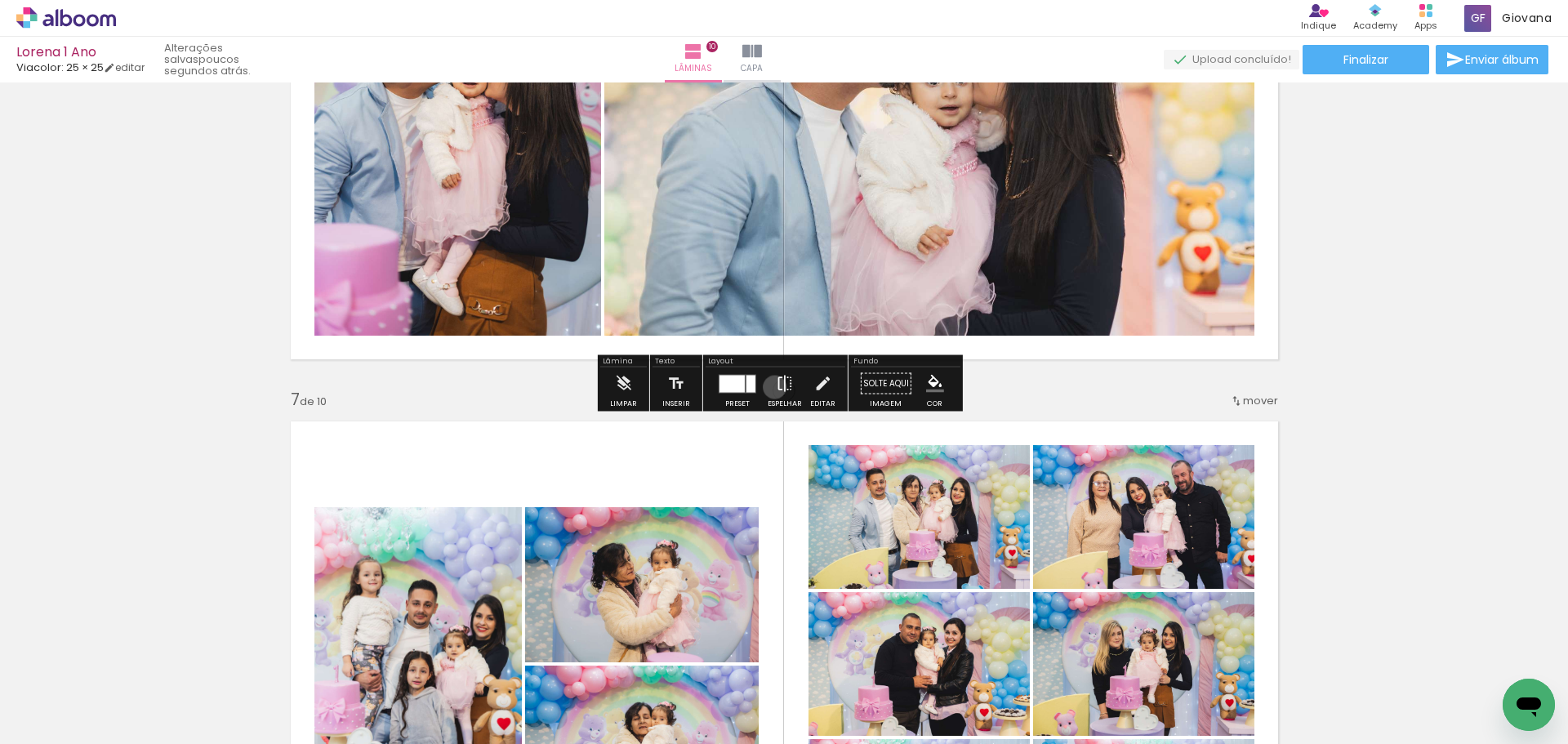
click at [776, 387] on iron-icon at bounding box center [785, 384] width 18 height 33
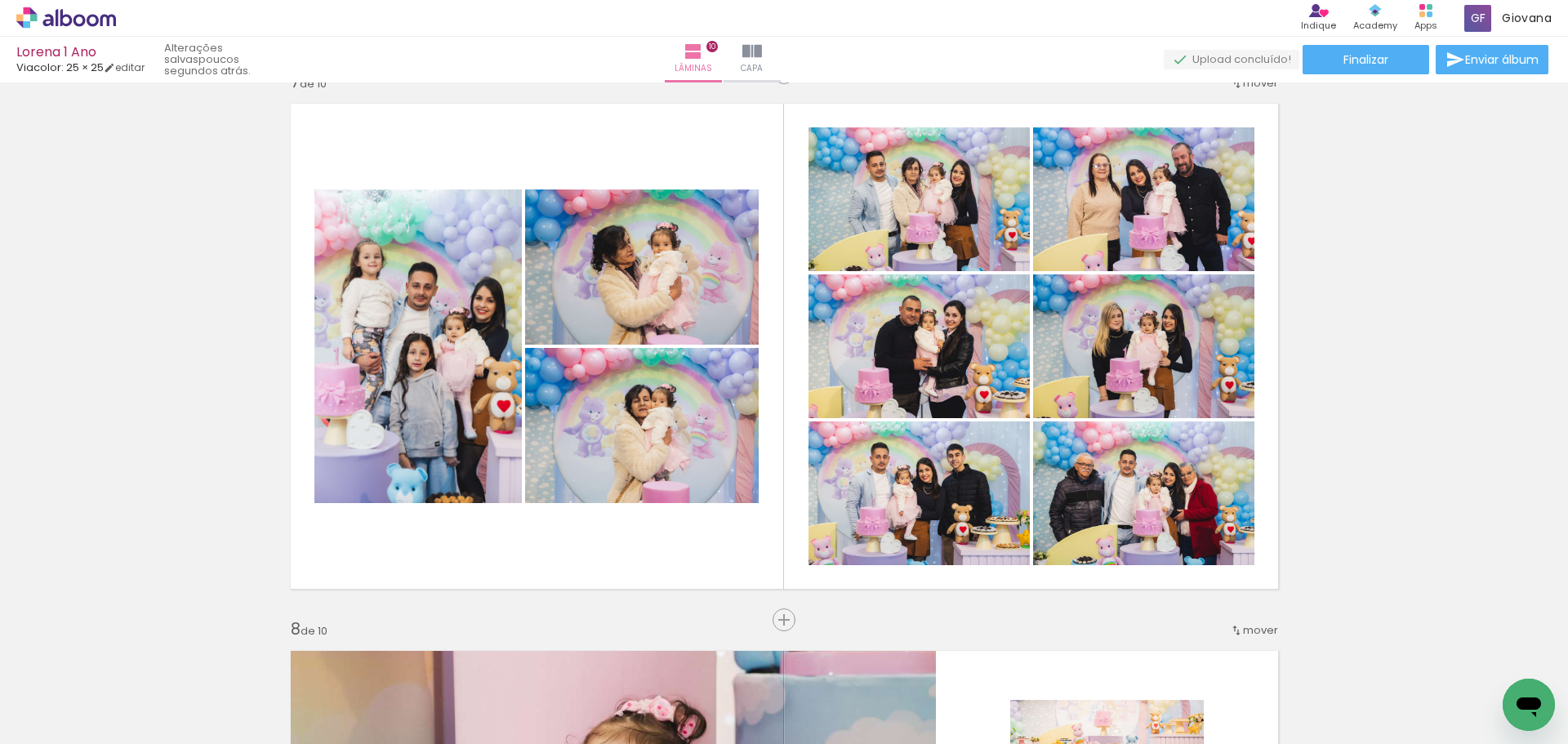
scroll to position [3319, 0]
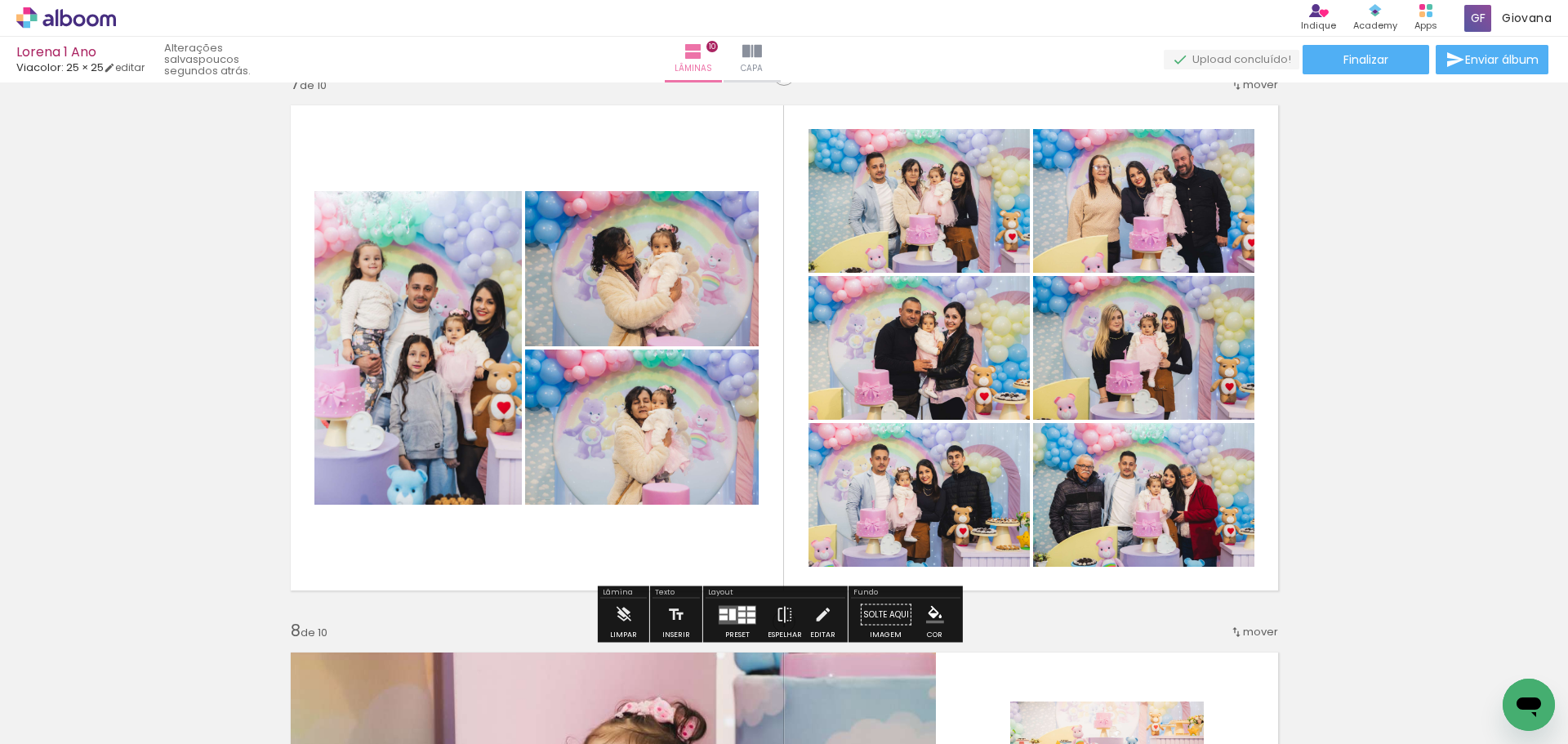
click at [669, 447] on quentale-photo at bounding box center [642, 427] width 234 height 155
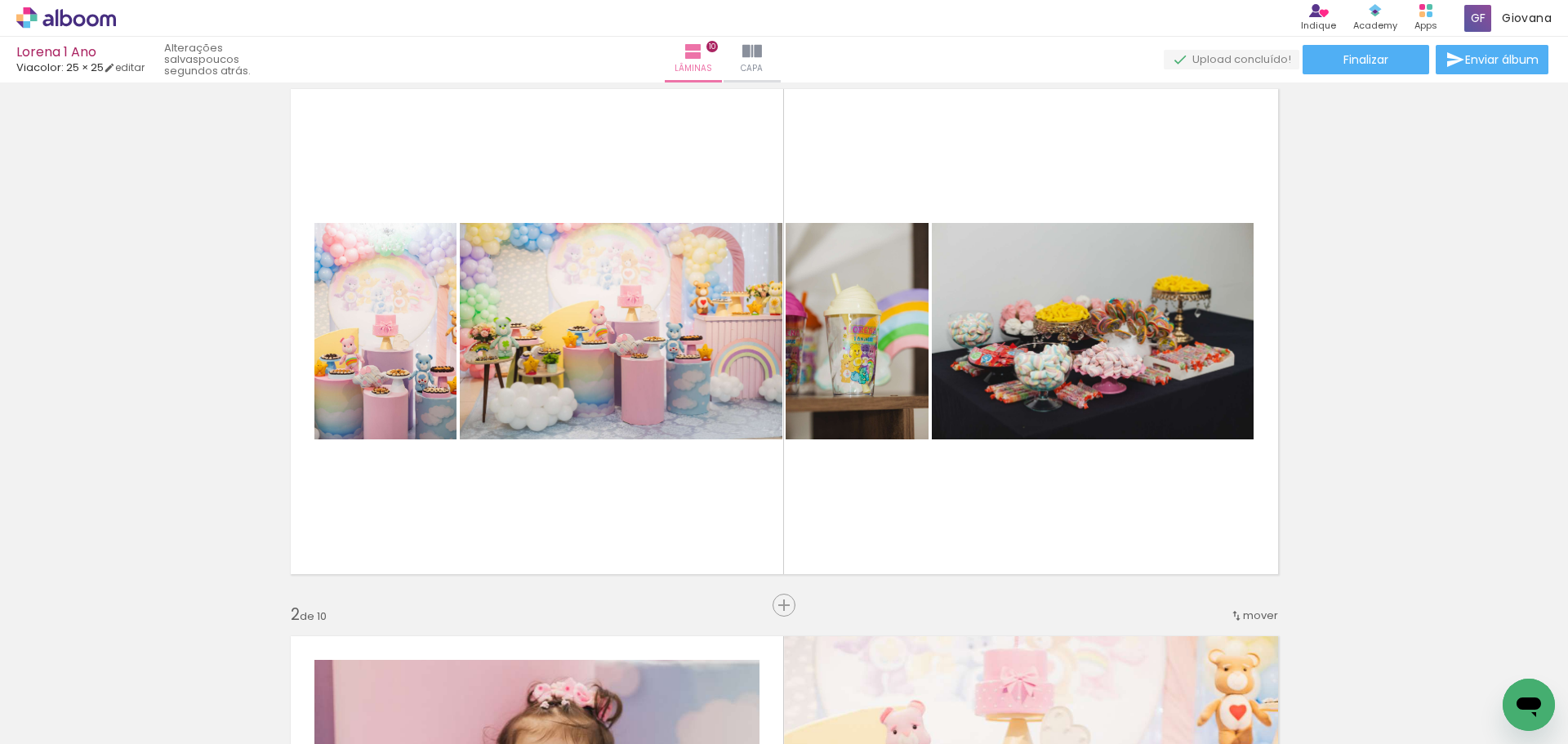
scroll to position [0, 0]
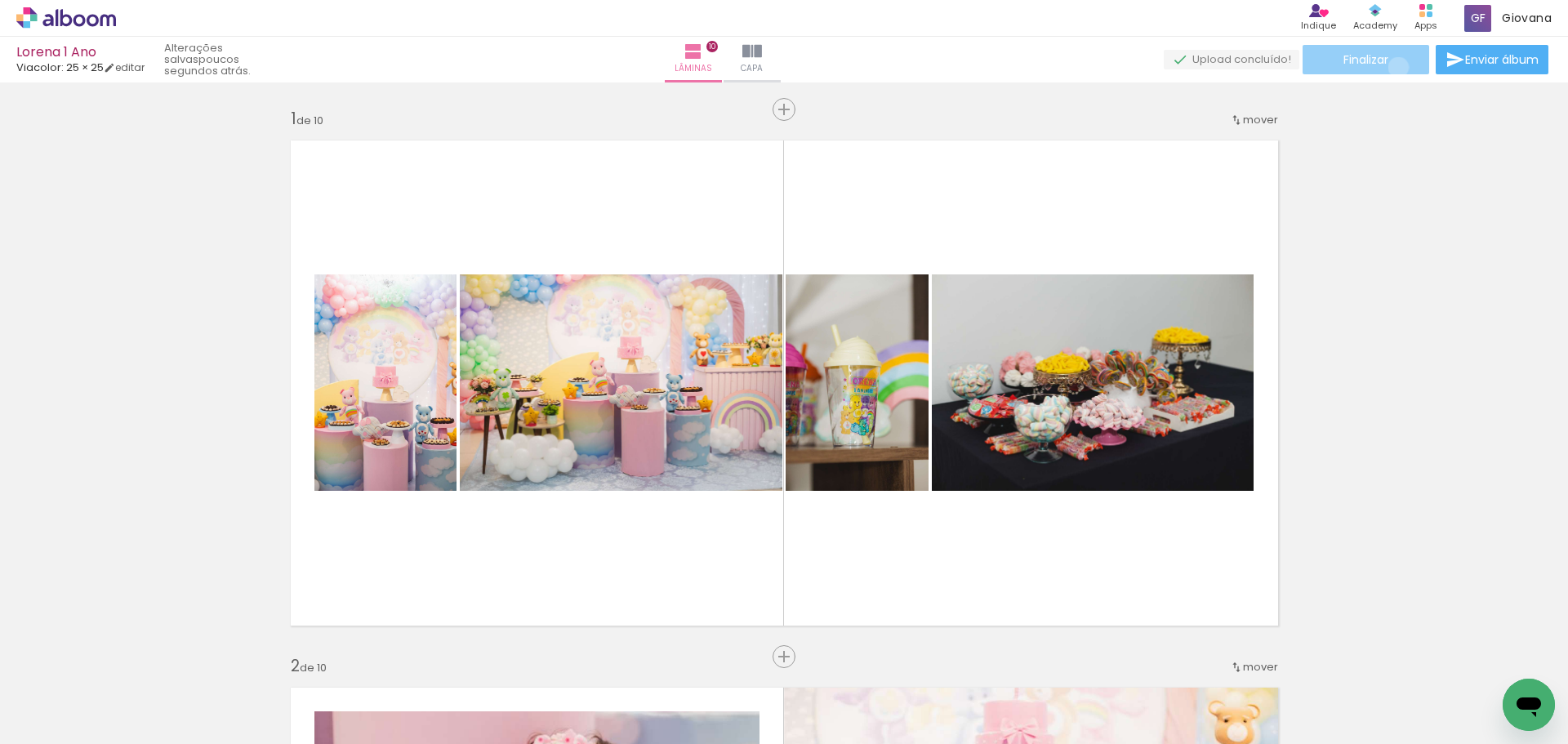
click at [1393, 67] on paper-button "Finalizar" at bounding box center [1367, 60] width 127 height 30
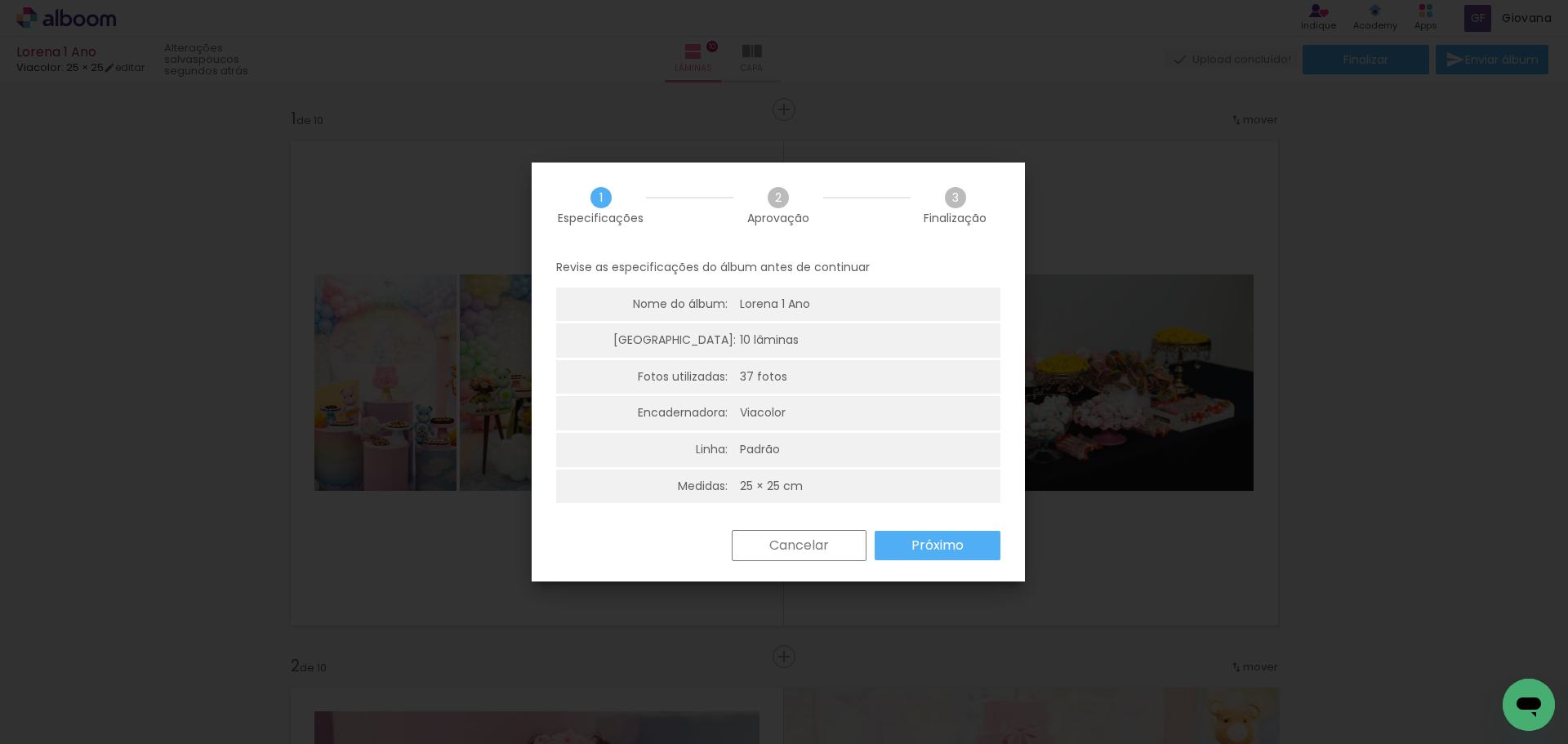
click at [973, 550] on paper-button "Próximo" at bounding box center [937, 546] width 126 height 30
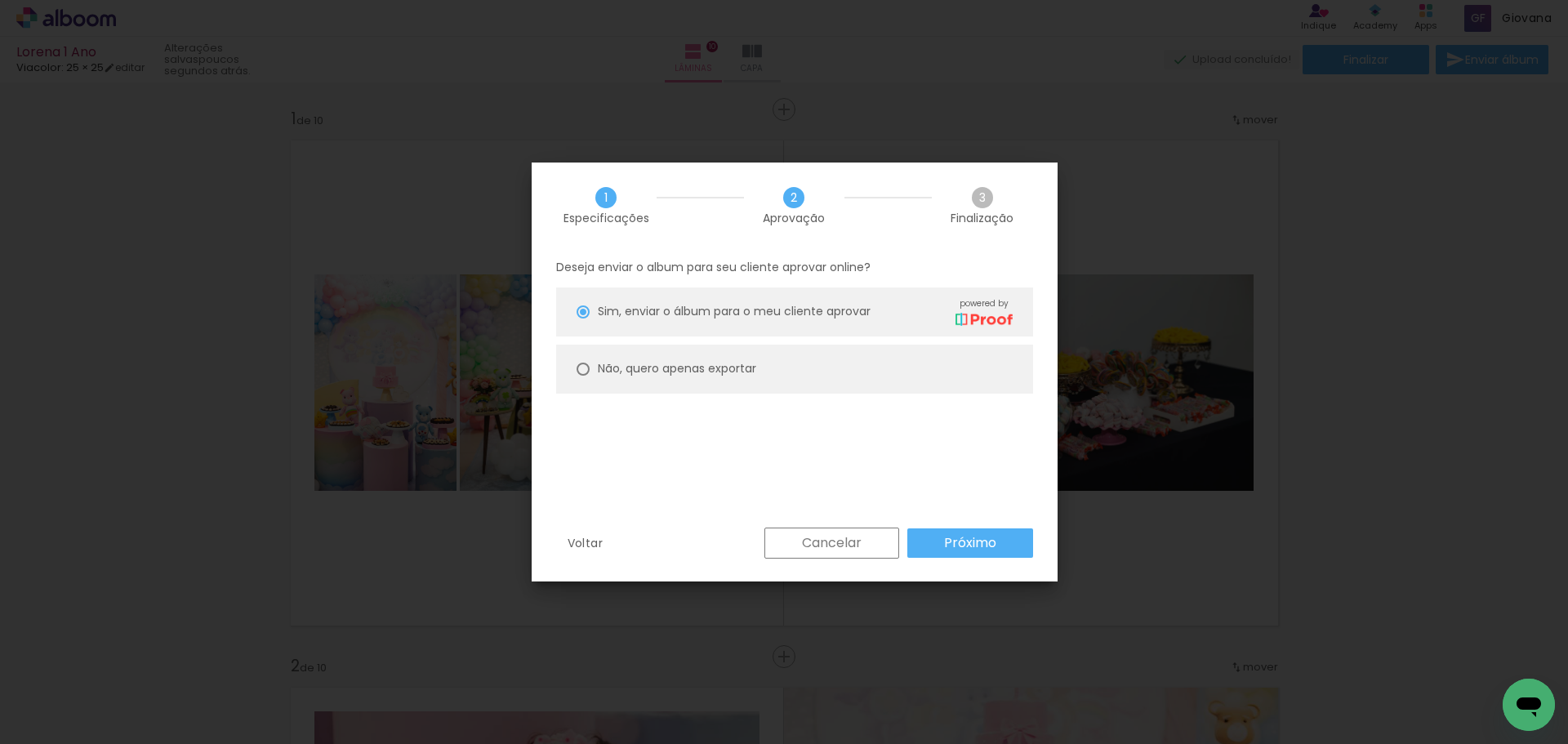
click at [0, 0] on slot "Não, quero apenas exportar" at bounding box center [0, 0] width 0 height 0
type paper-radio-button "on"
click at [0, 0] on slot "Próximo" at bounding box center [0, 0] width 0 height 0
type input "Alta, 300 DPI"
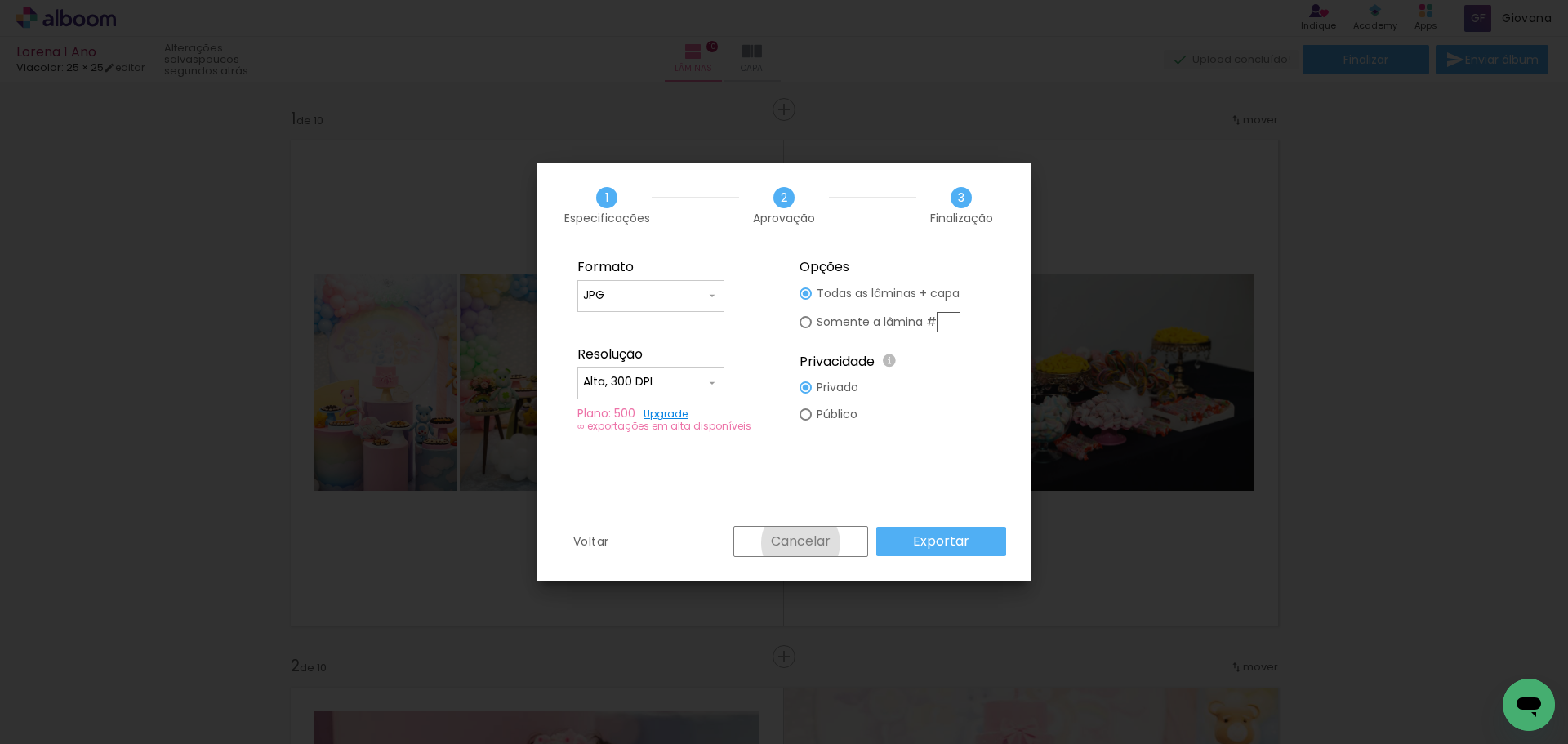
click at [0, 0] on slot "Cancelar" at bounding box center [0, 0] width 0 height 0
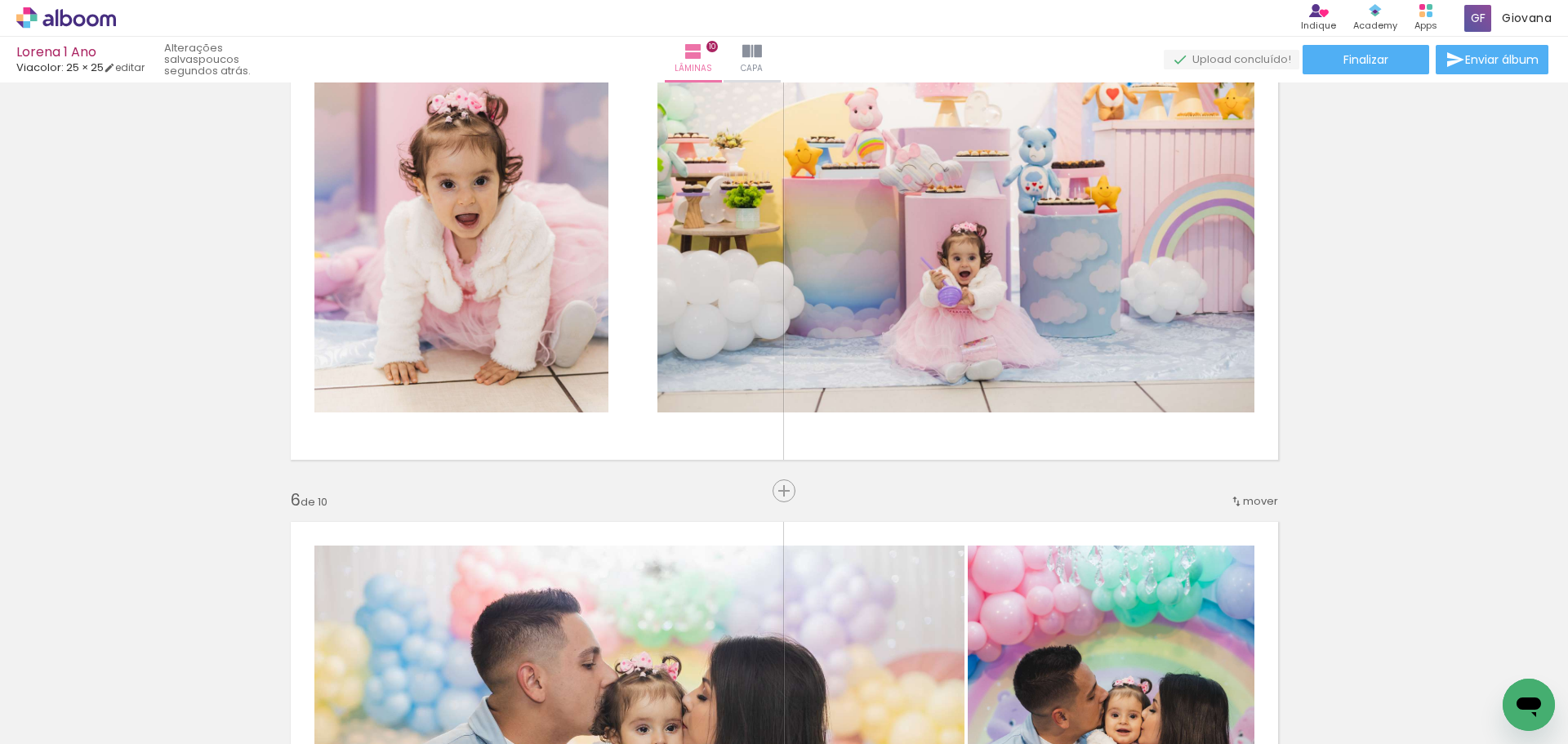
scroll to position [2368, 0]
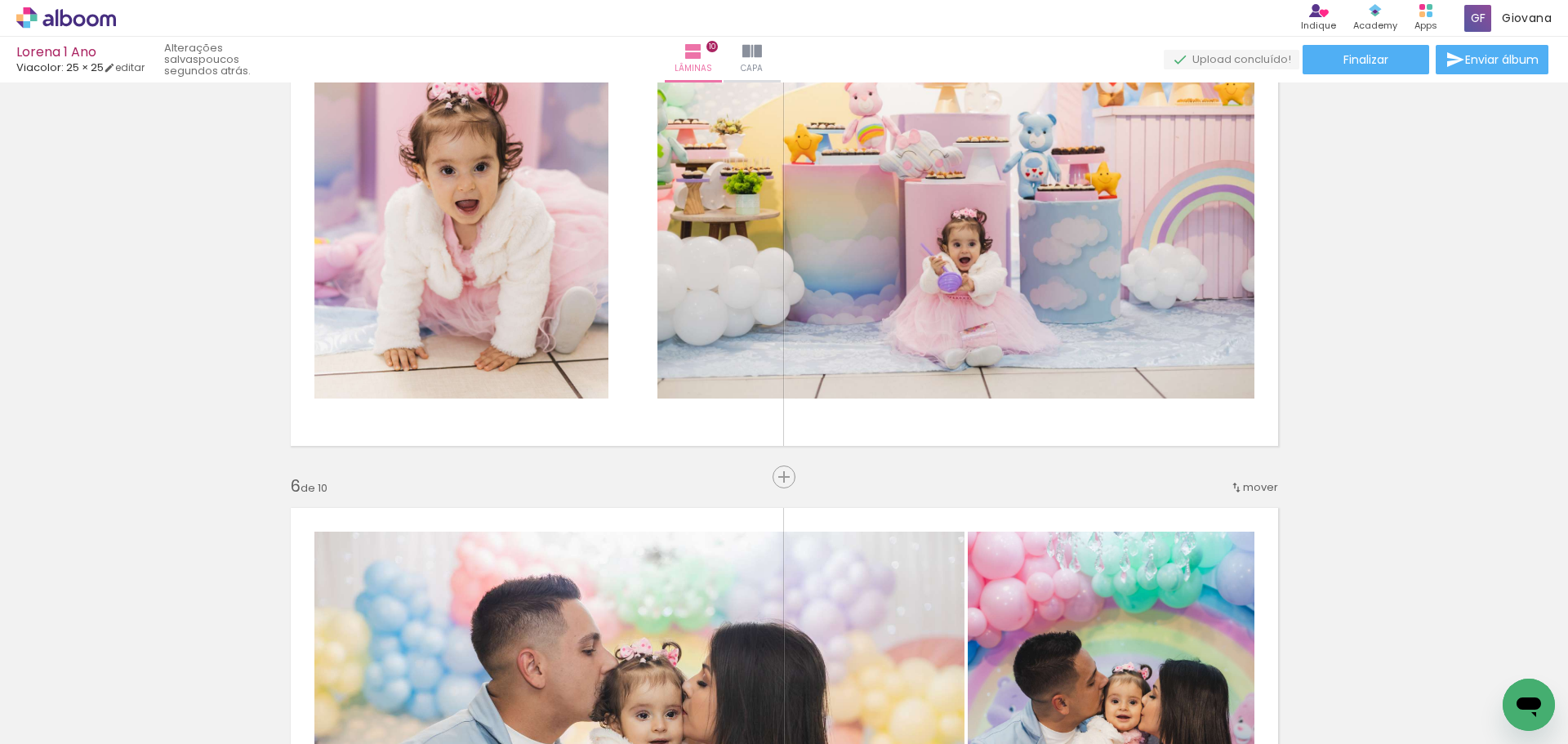
click at [1258, 489] on span "mover" at bounding box center [1260, 487] width 35 height 16
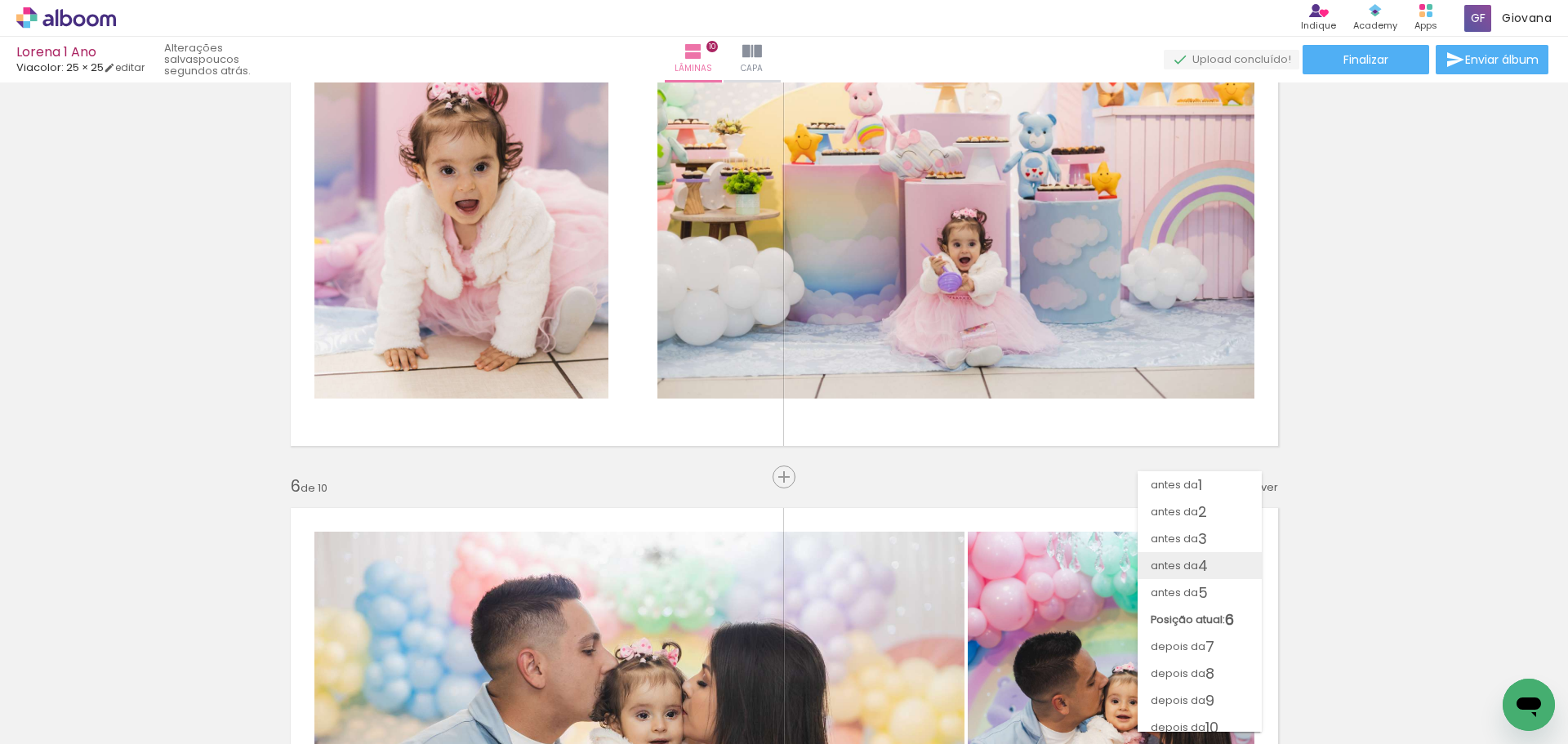
click at [1205, 564] on span "4" at bounding box center [1203, 566] width 10 height 27
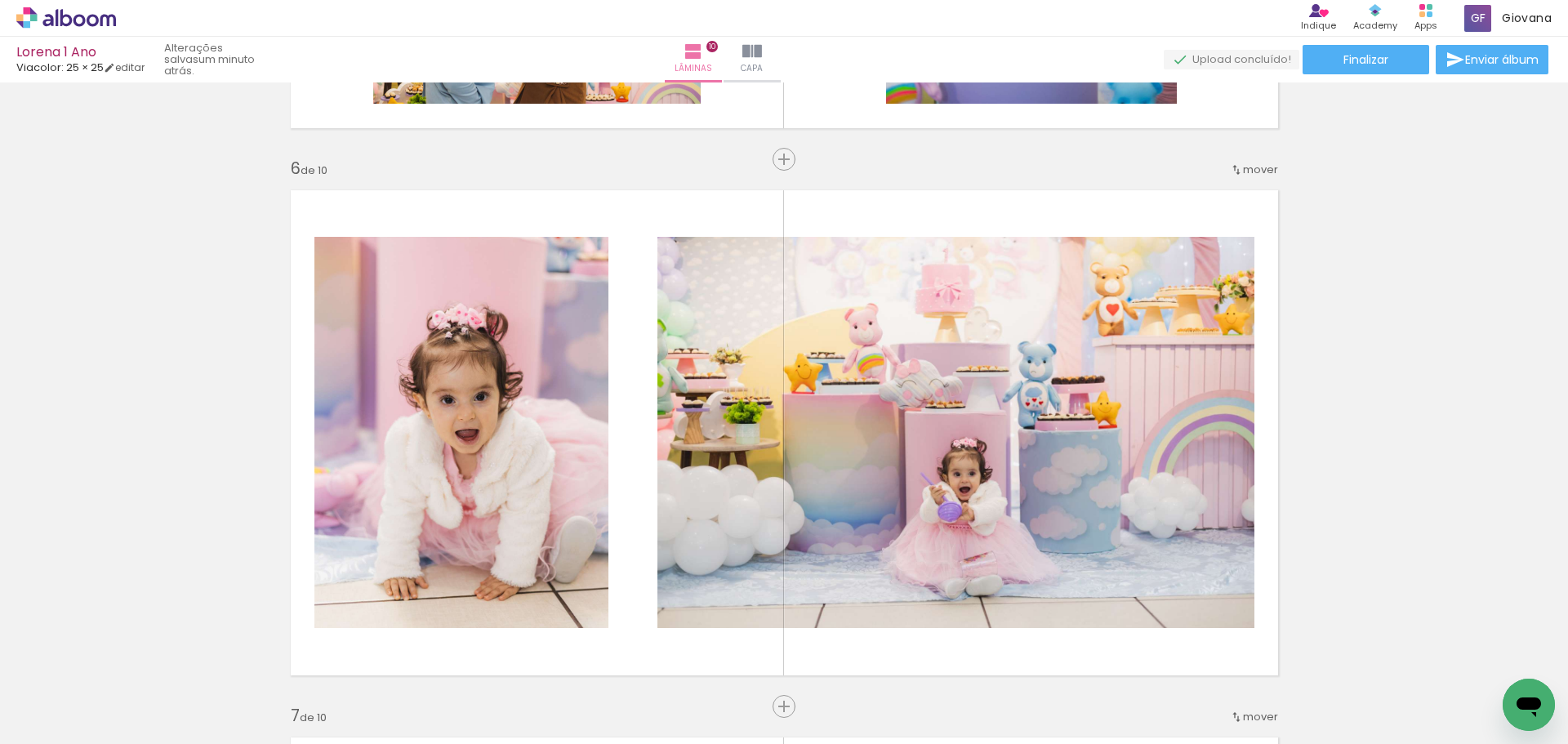
scroll to position [2696, 0]
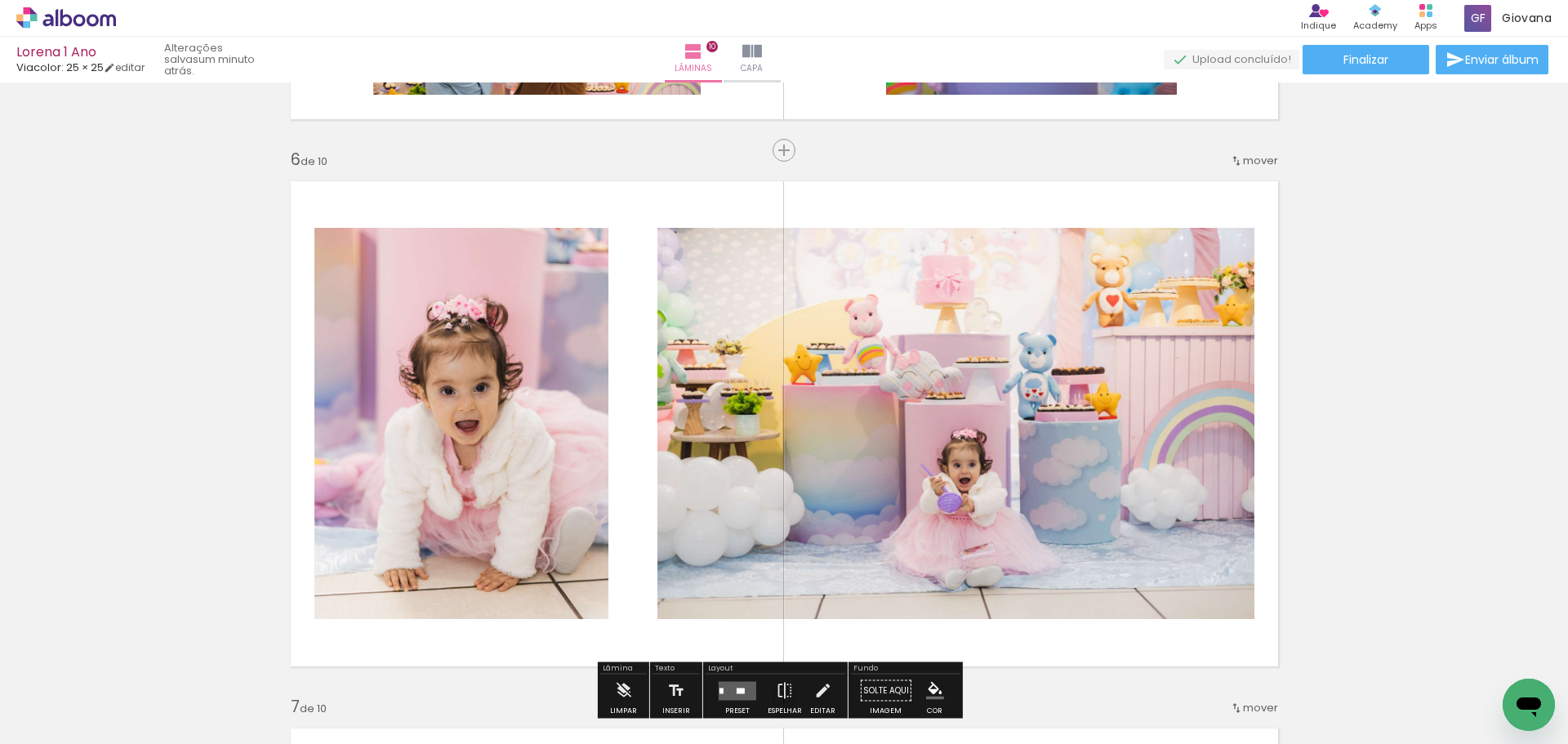
click at [1264, 160] on span "mover" at bounding box center [1260, 160] width 35 height 16
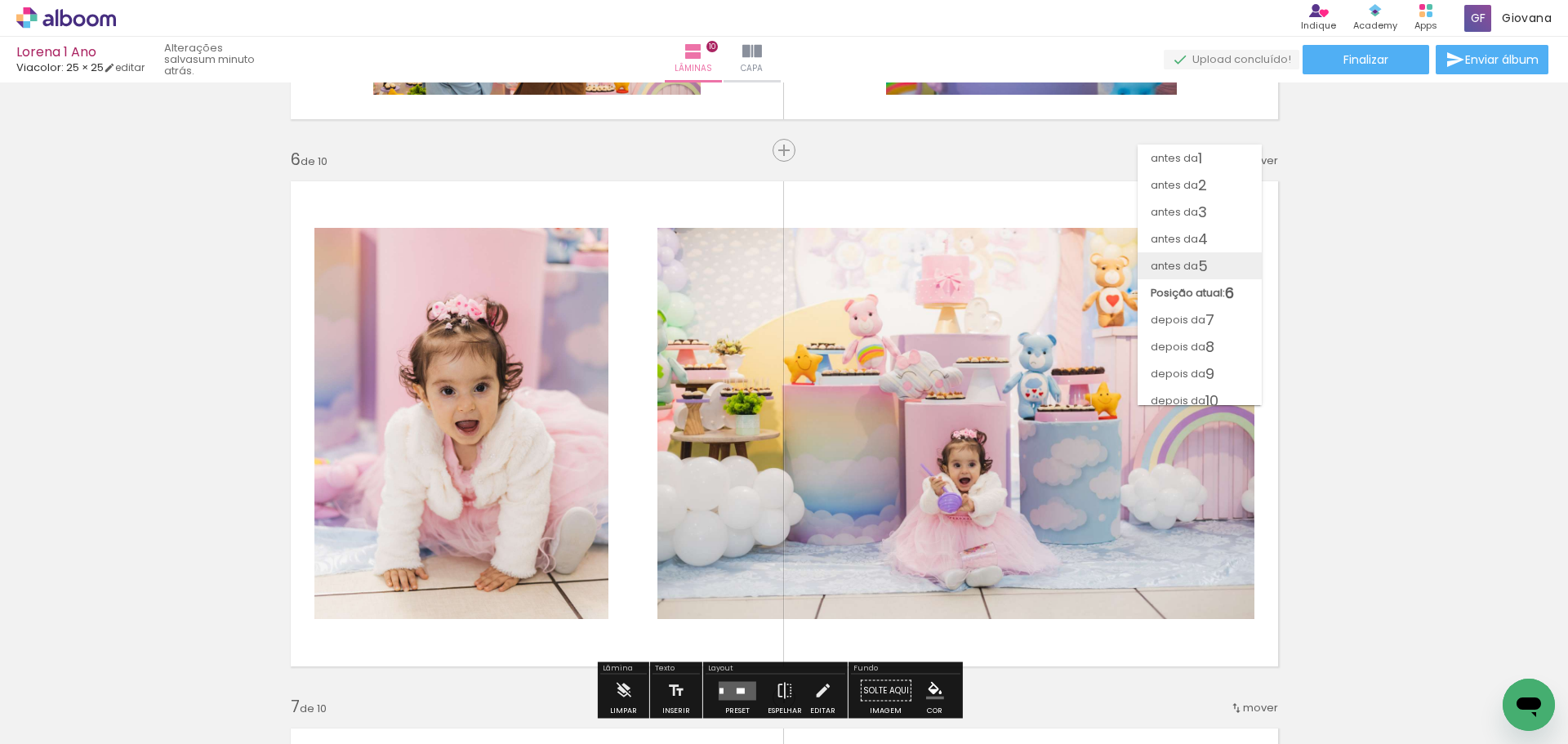
click at [1228, 258] on paper-item "antes da 5" at bounding box center [1200, 266] width 124 height 27
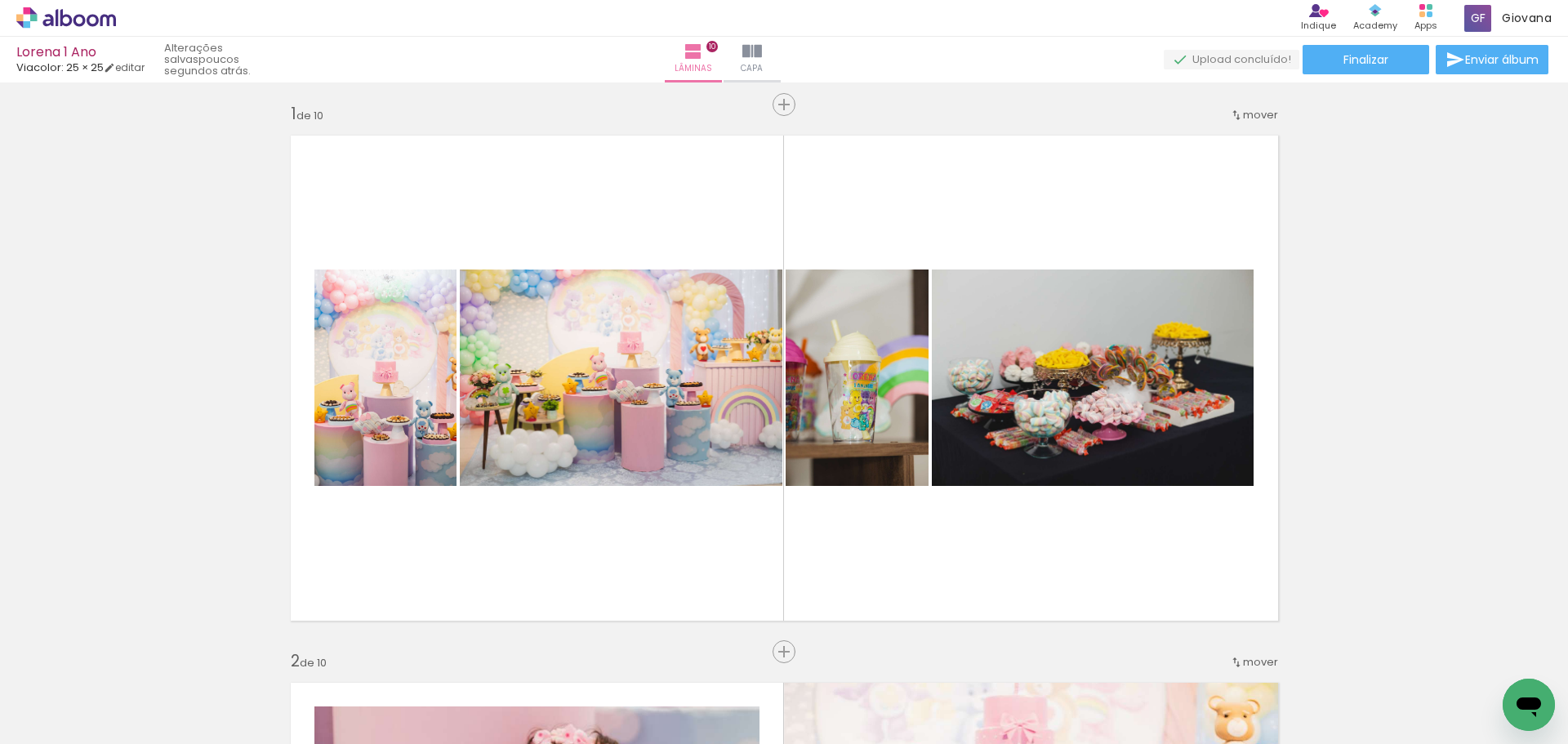
scroll to position [0, 0]
